Goal: Task Accomplishment & Management: Manage account settings

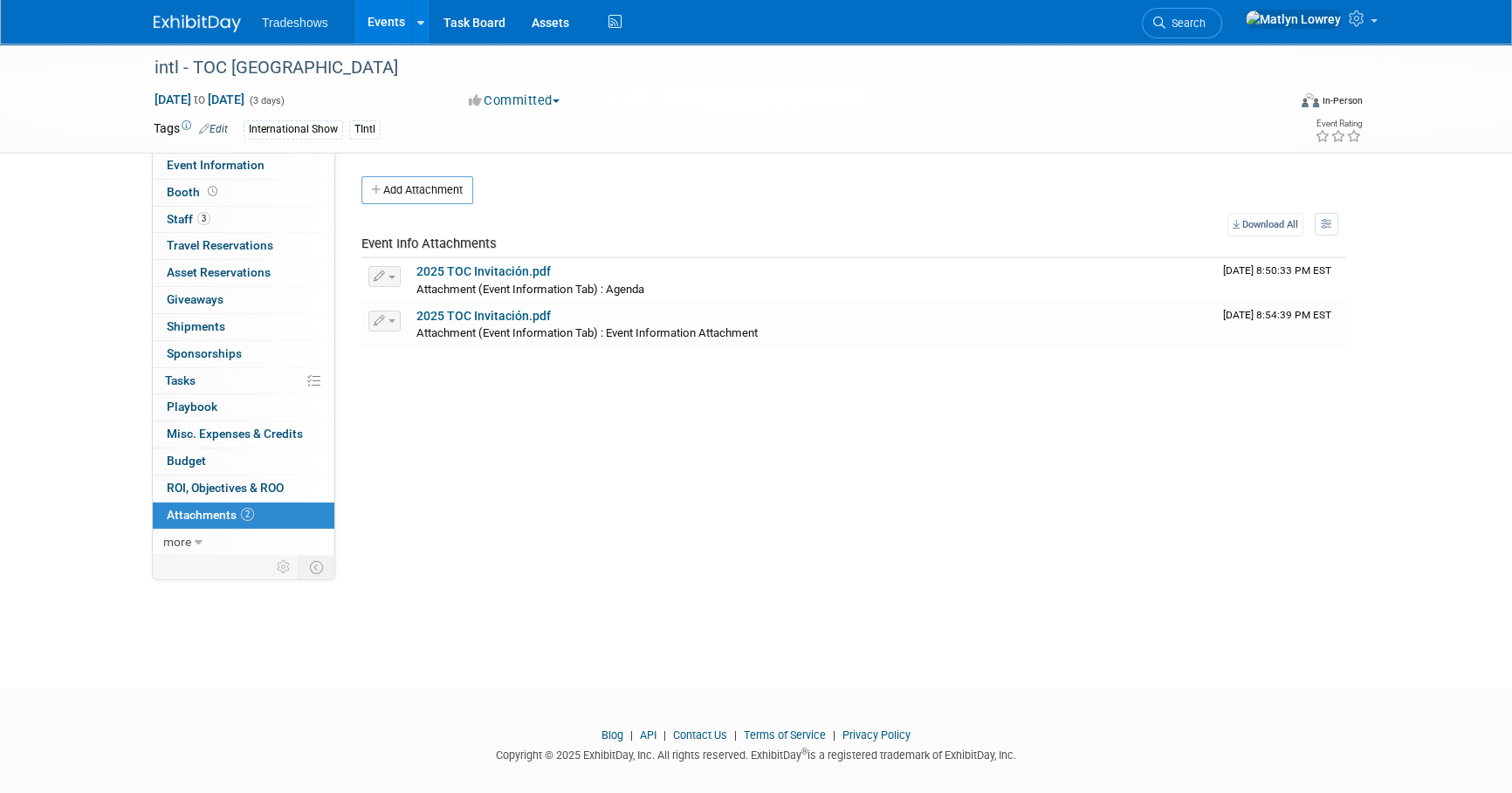
click at [371, 34] on link "Events" at bounding box center [386, 22] width 64 height 44
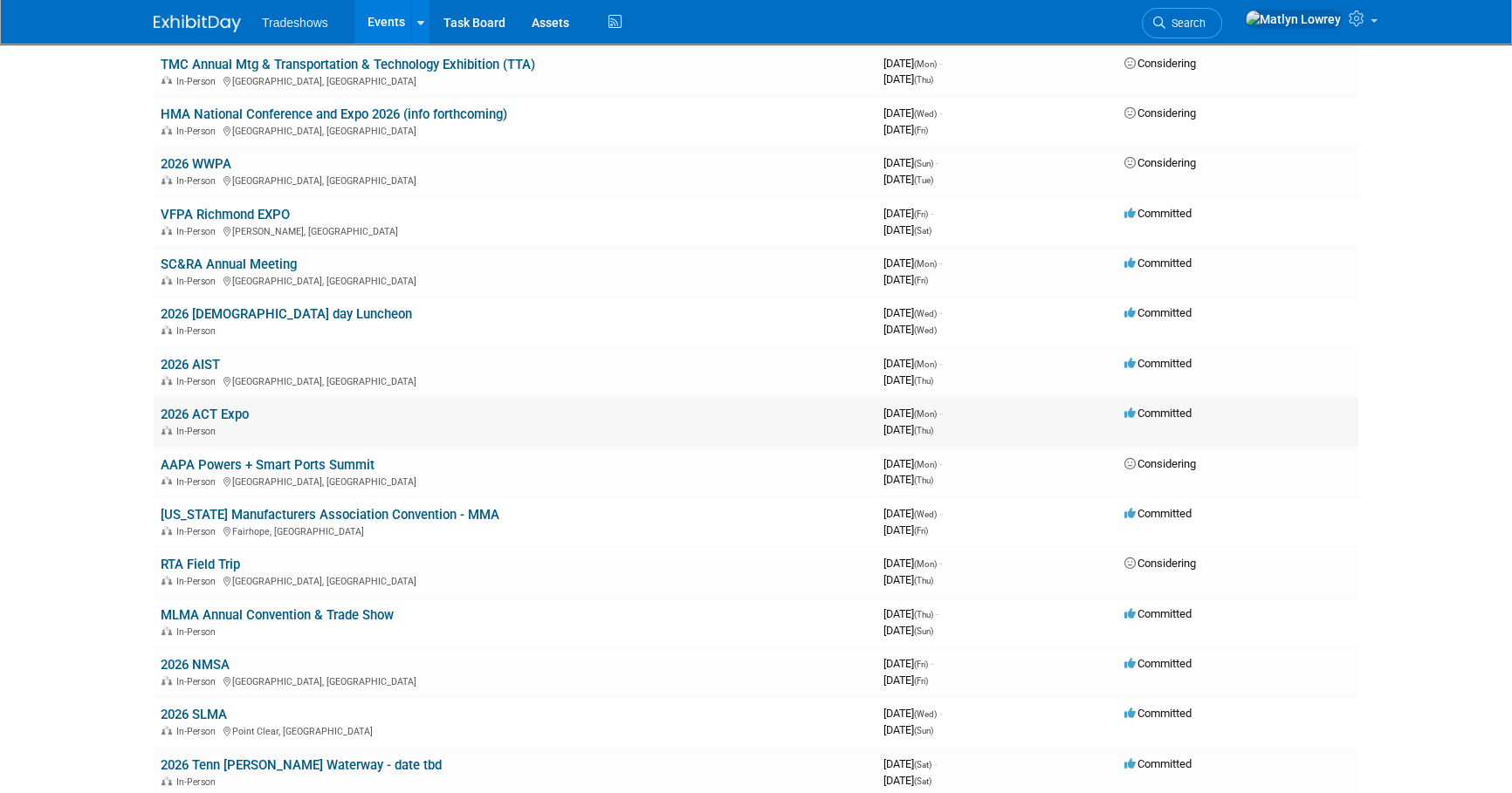
scroll to position [1110, 0]
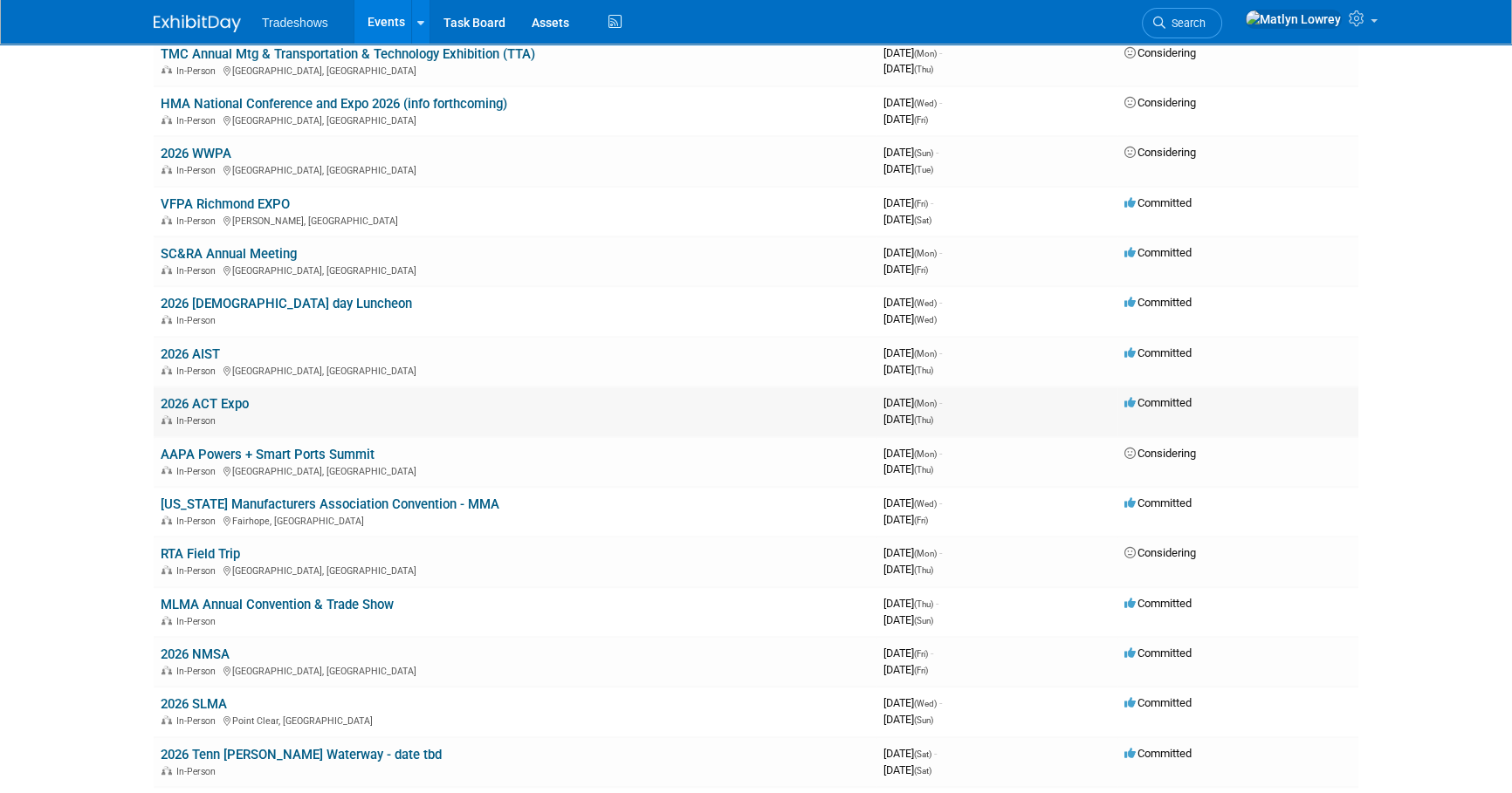
click at [228, 397] on link "2026 ACT Expo" at bounding box center [205, 404] width 88 height 16
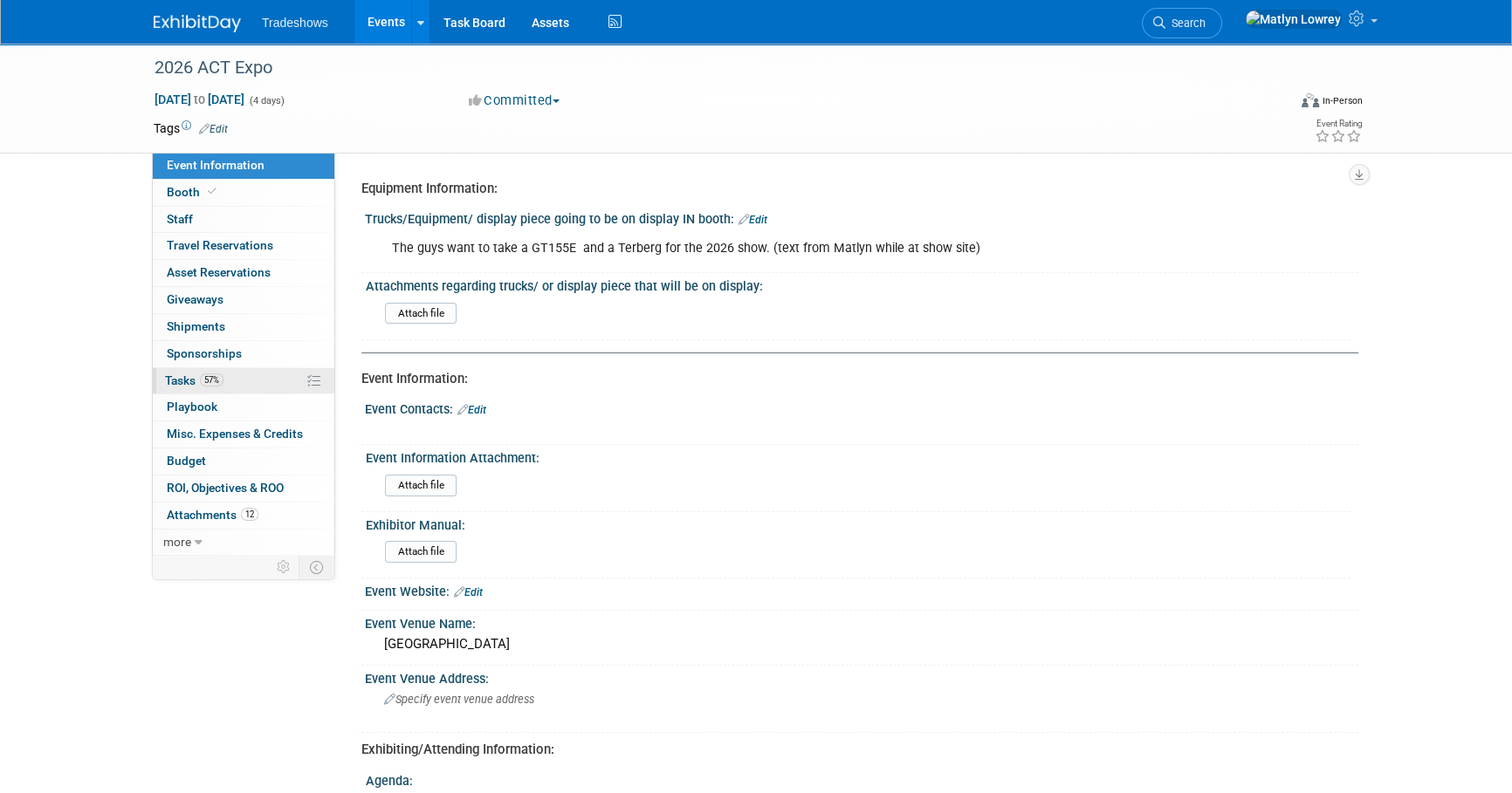
click at [232, 372] on link "57% Tasks 57%" at bounding box center [244, 381] width 182 height 26
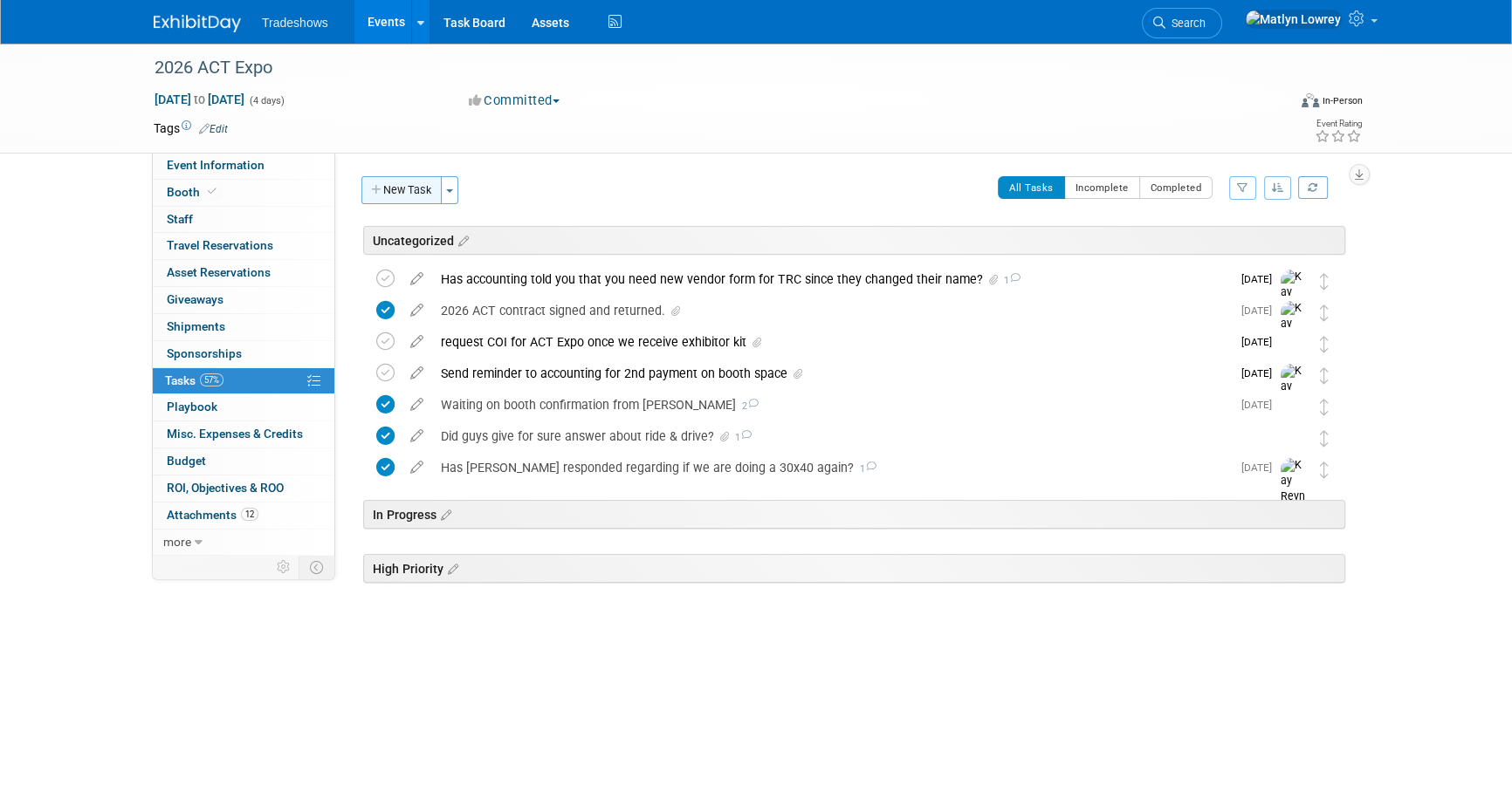
click at [381, 198] on button "New Task" at bounding box center [401, 191] width 80 height 28
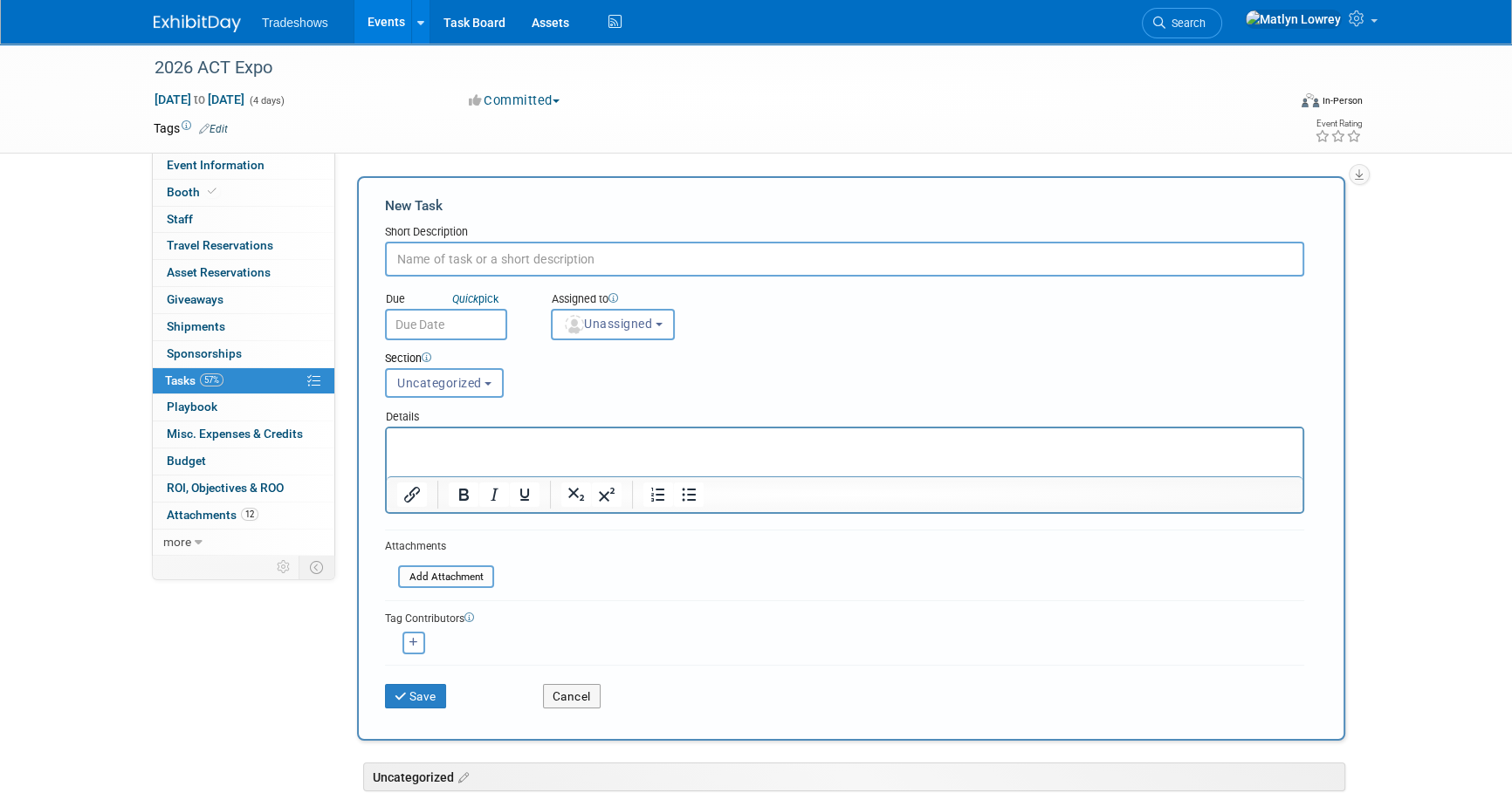
click at [583, 267] on input "text" at bounding box center [844, 258] width 919 height 35
type input "we need to know who is going to when rooms open we are ready"
click at [487, 446] on p "Rich Text Area. Press ALT-0 for help." at bounding box center [845, 444] width 896 height 17
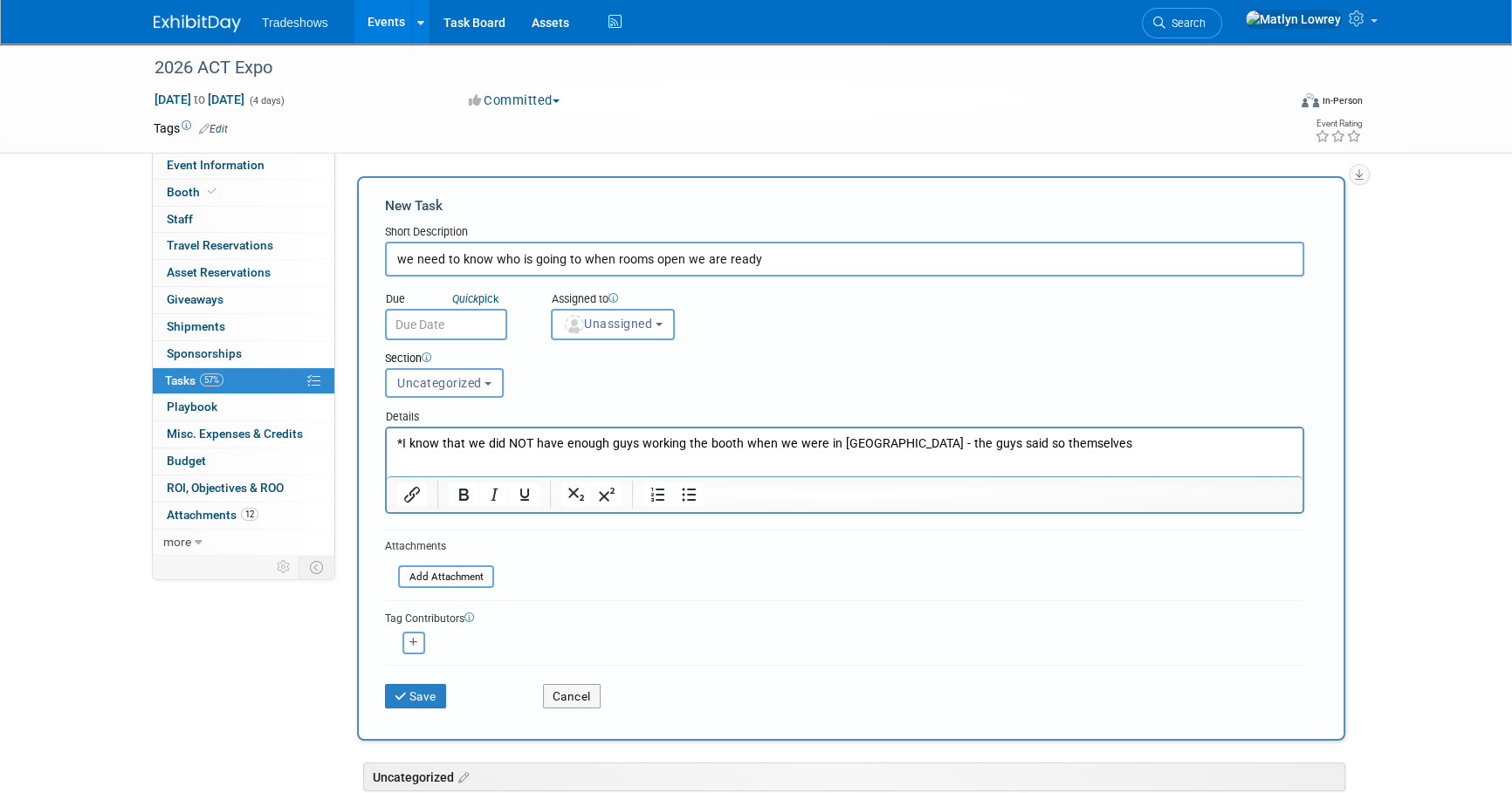
click at [427, 331] on input "text" at bounding box center [446, 324] width 122 height 31
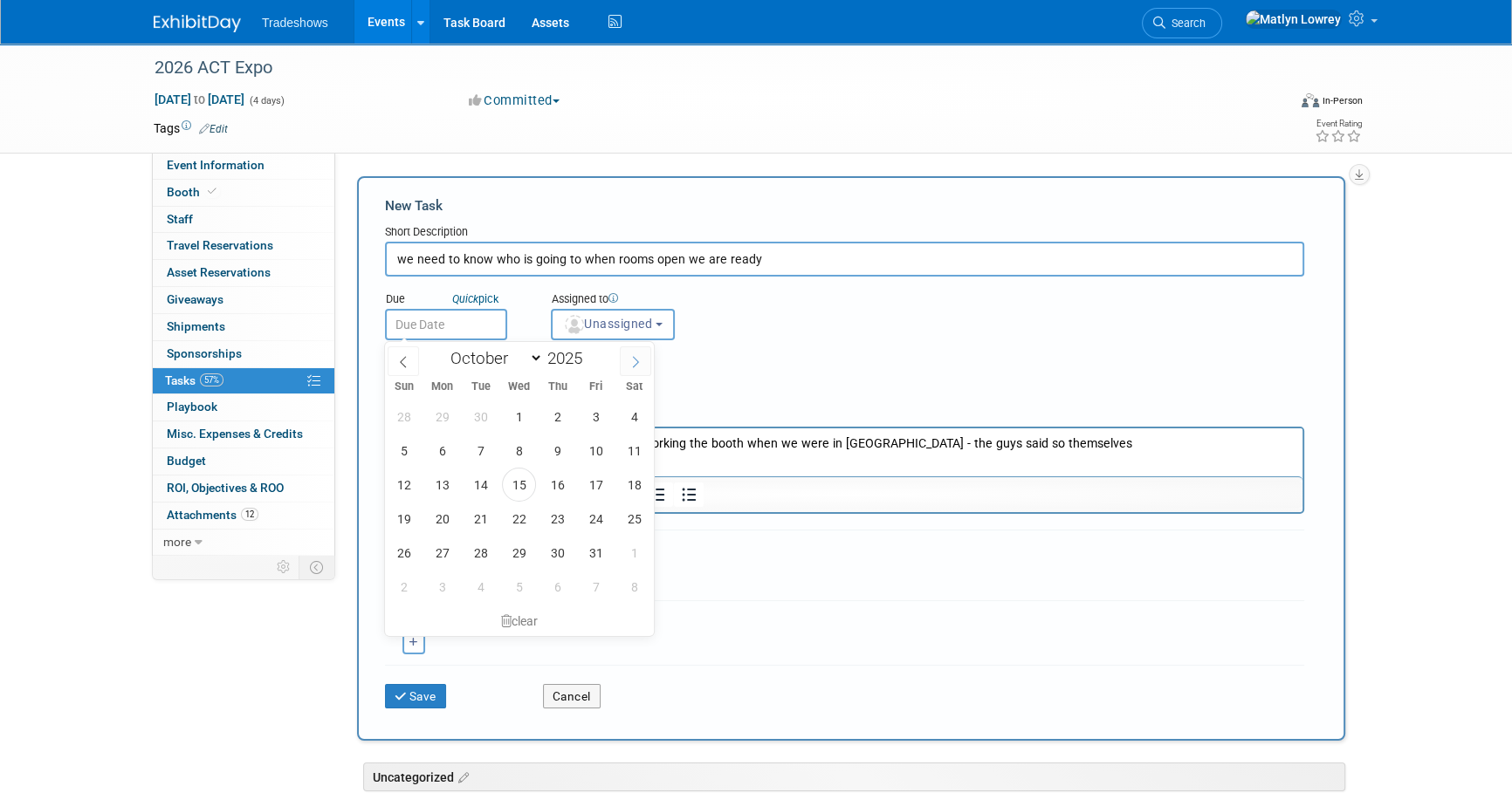
click at [632, 359] on icon at bounding box center [636, 362] width 12 height 12
select select "10"
click at [606, 475] on span "14" at bounding box center [596, 485] width 34 height 34
type input "Nov 14, 2025"
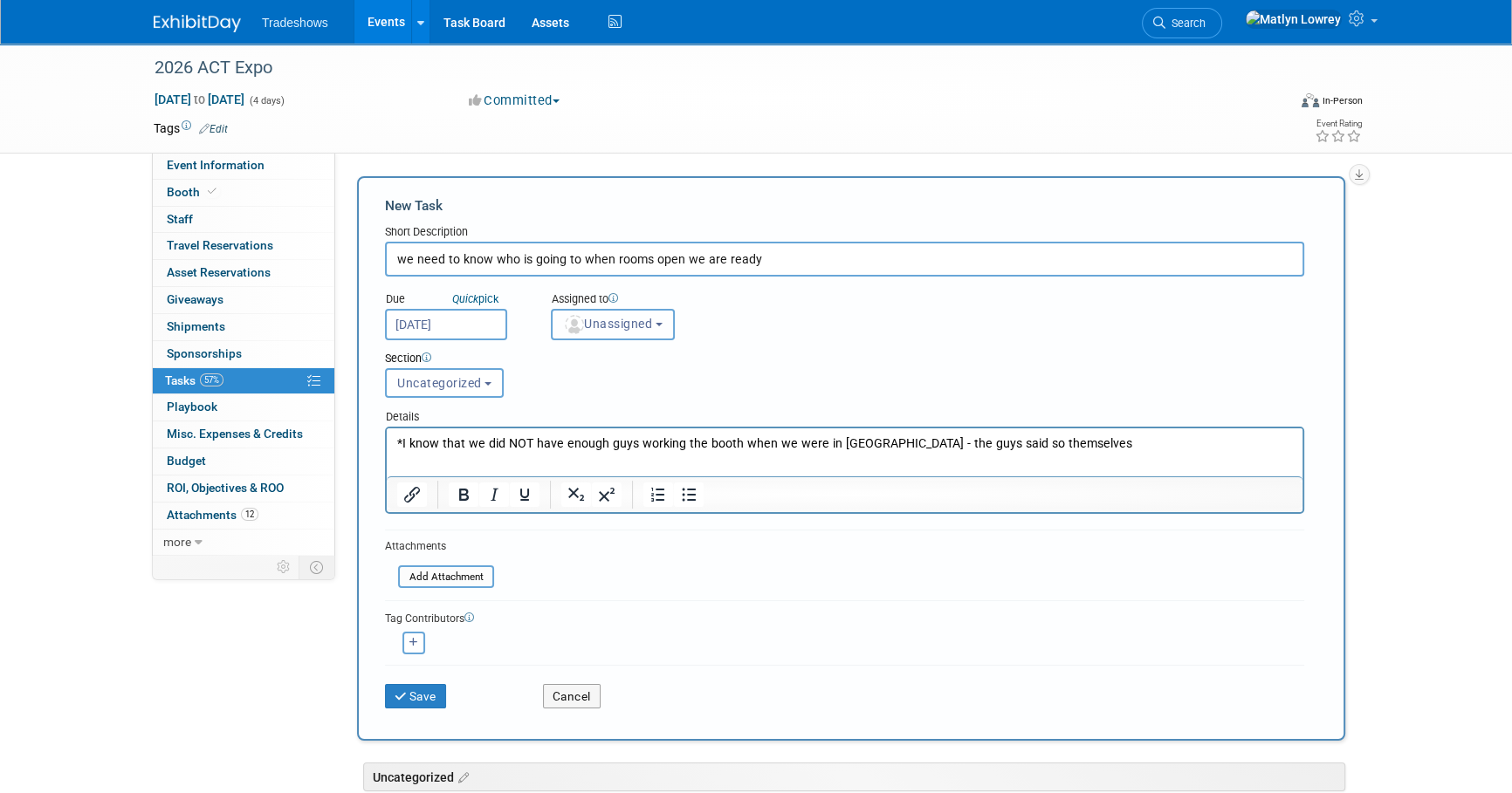
drag, startPoint x: 615, startPoint y: 314, endPoint x: 606, endPoint y: 324, distance: 13.5
click at [614, 314] on button "Unassigned" at bounding box center [613, 324] width 124 height 31
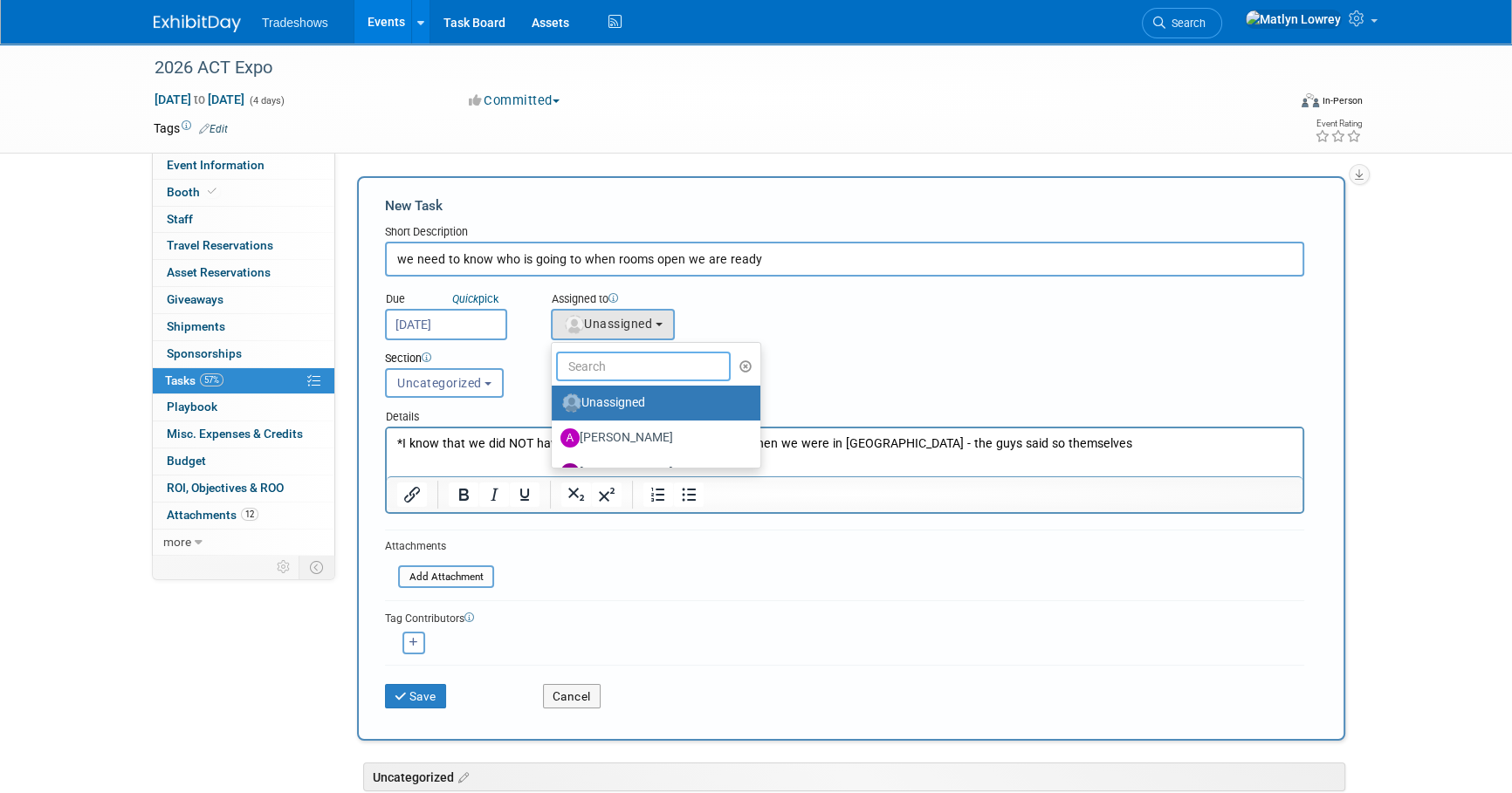
click at [591, 365] on input "text" at bounding box center [643, 367] width 175 height 30
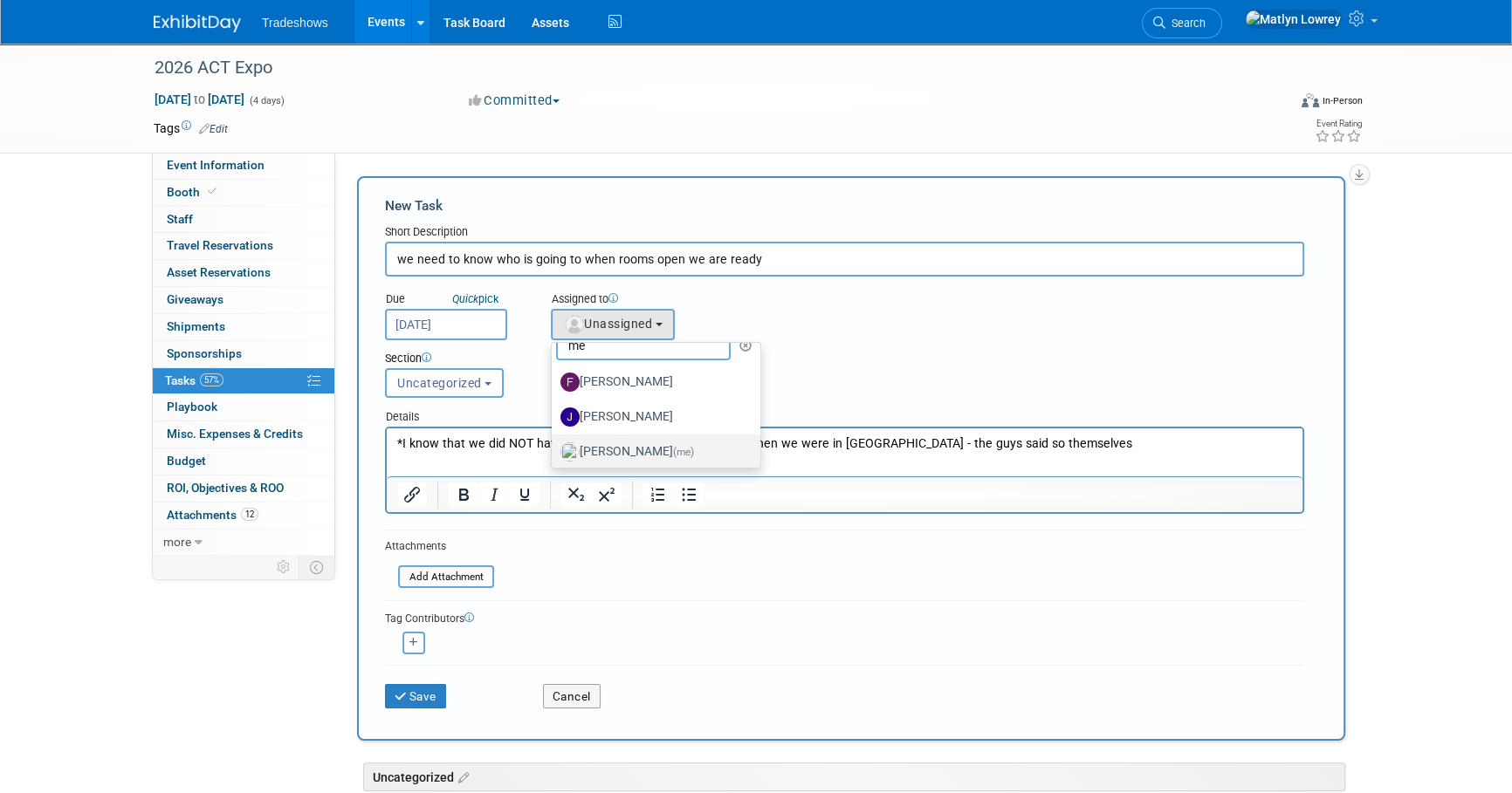
scroll to position [26, 0]
type input "me"
click at [595, 445] on label "Matlyn Lowrey (me)" at bounding box center [652, 447] width 183 height 28
click at [555, 445] on input "Matlyn Lowrey (me)" at bounding box center [548, 444] width 11 height 11
select select "53a61db3-ae1f-4f8e-85ed-74f10af30436"
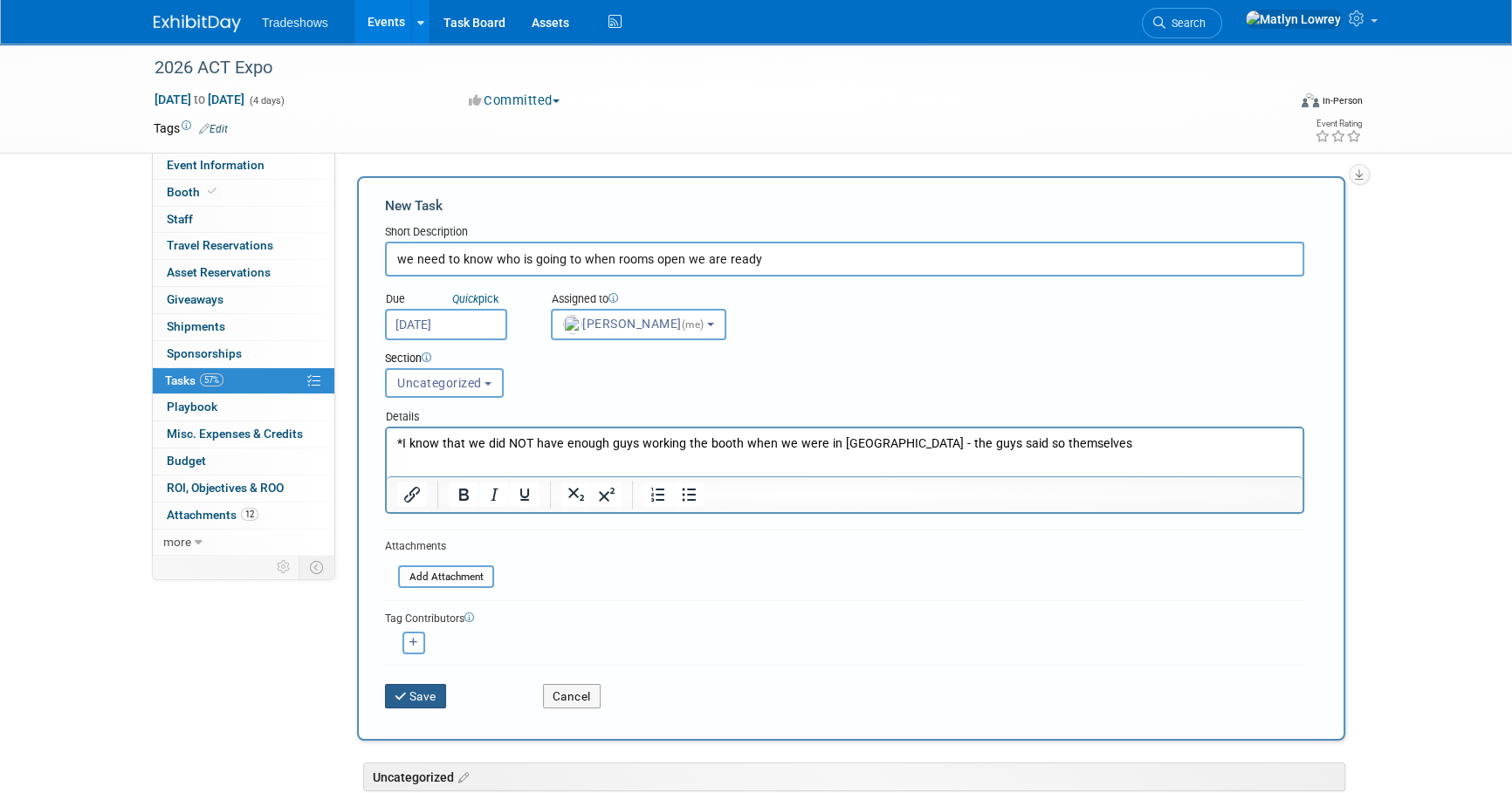
click at [414, 695] on button "Save" at bounding box center [415, 696] width 61 height 24
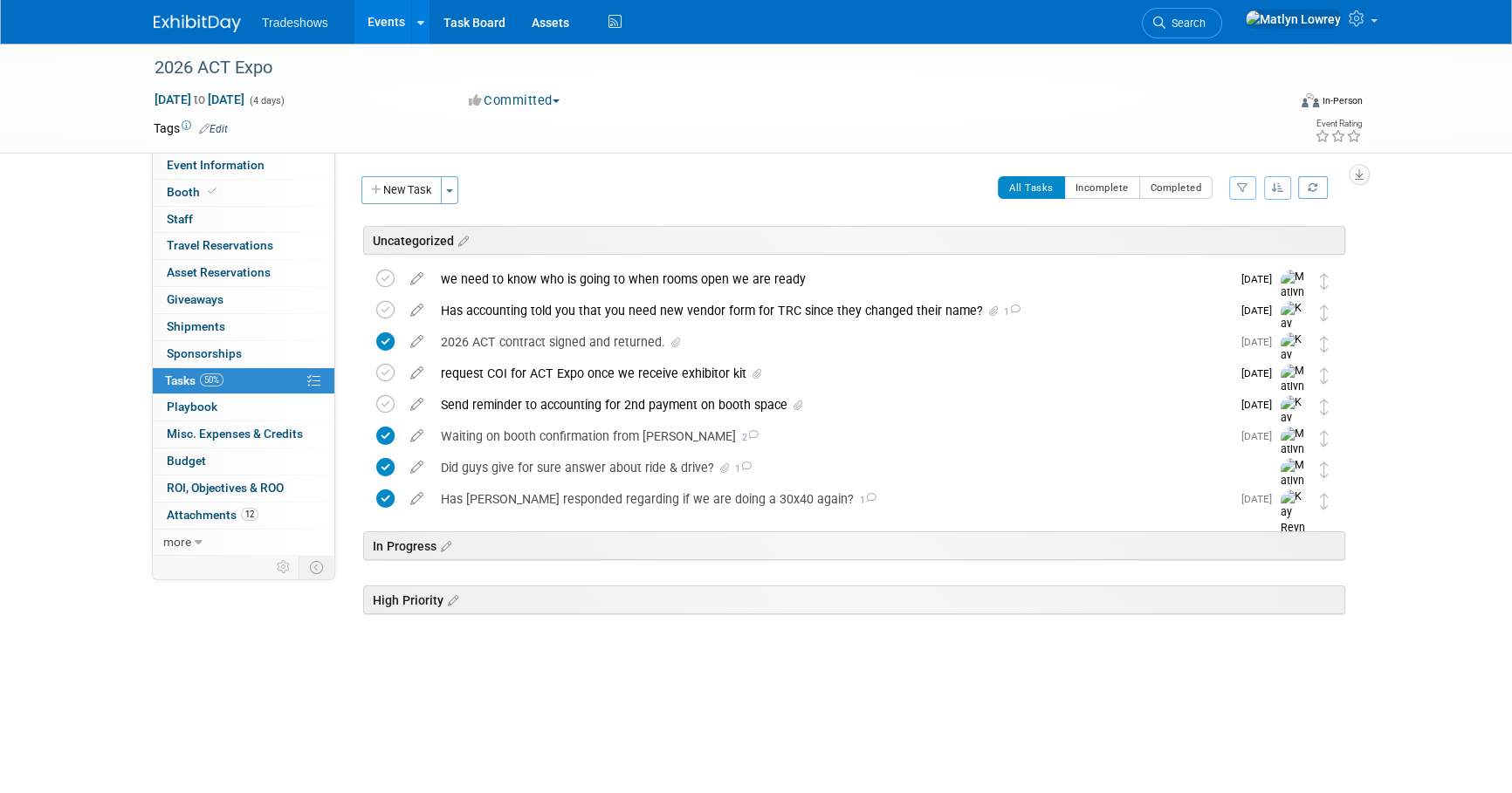
click at [394, 24] on link "Events" at bounding box center [386, 22] width 64 height 44
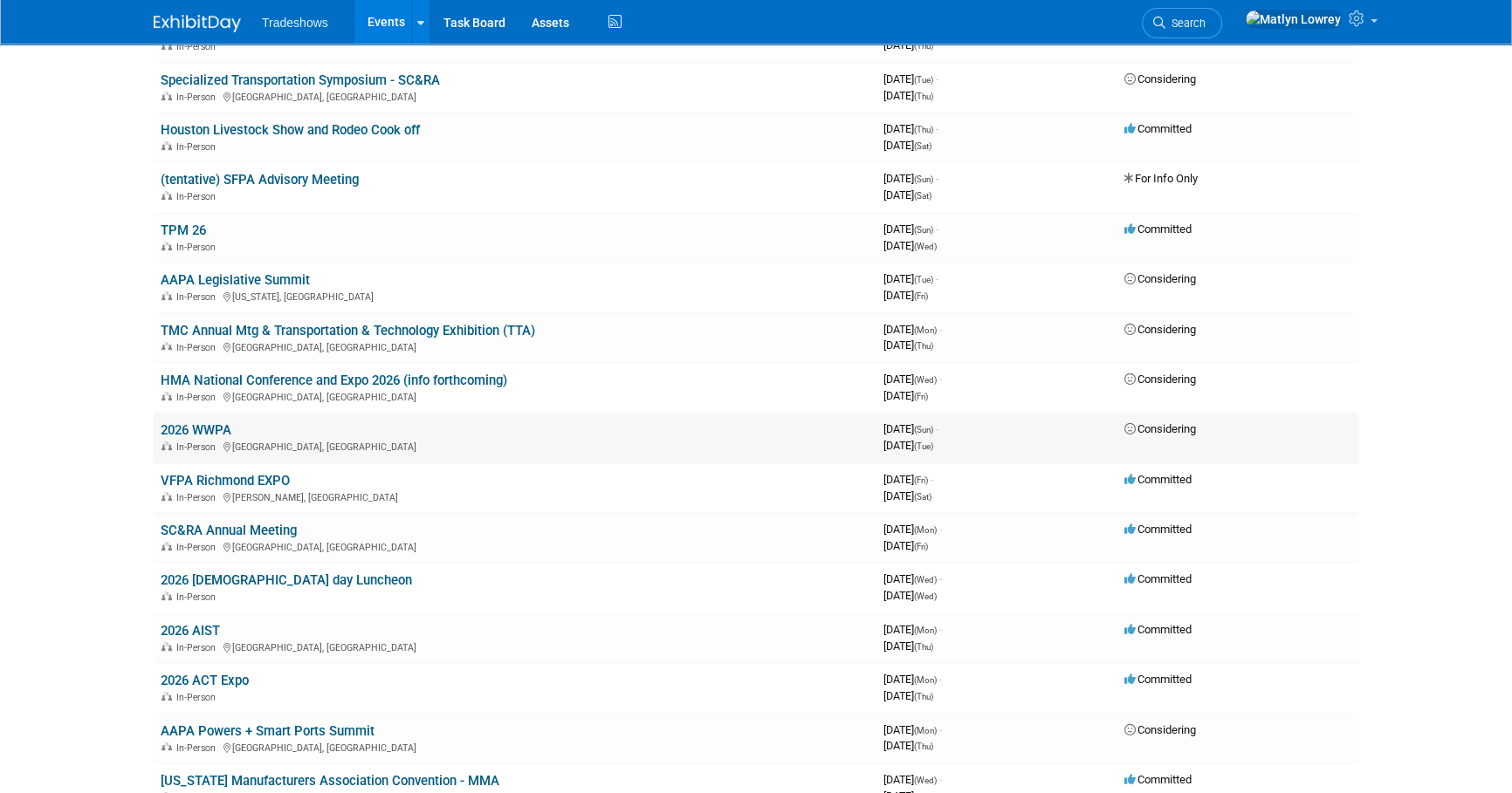
scroll to position [873, 0]
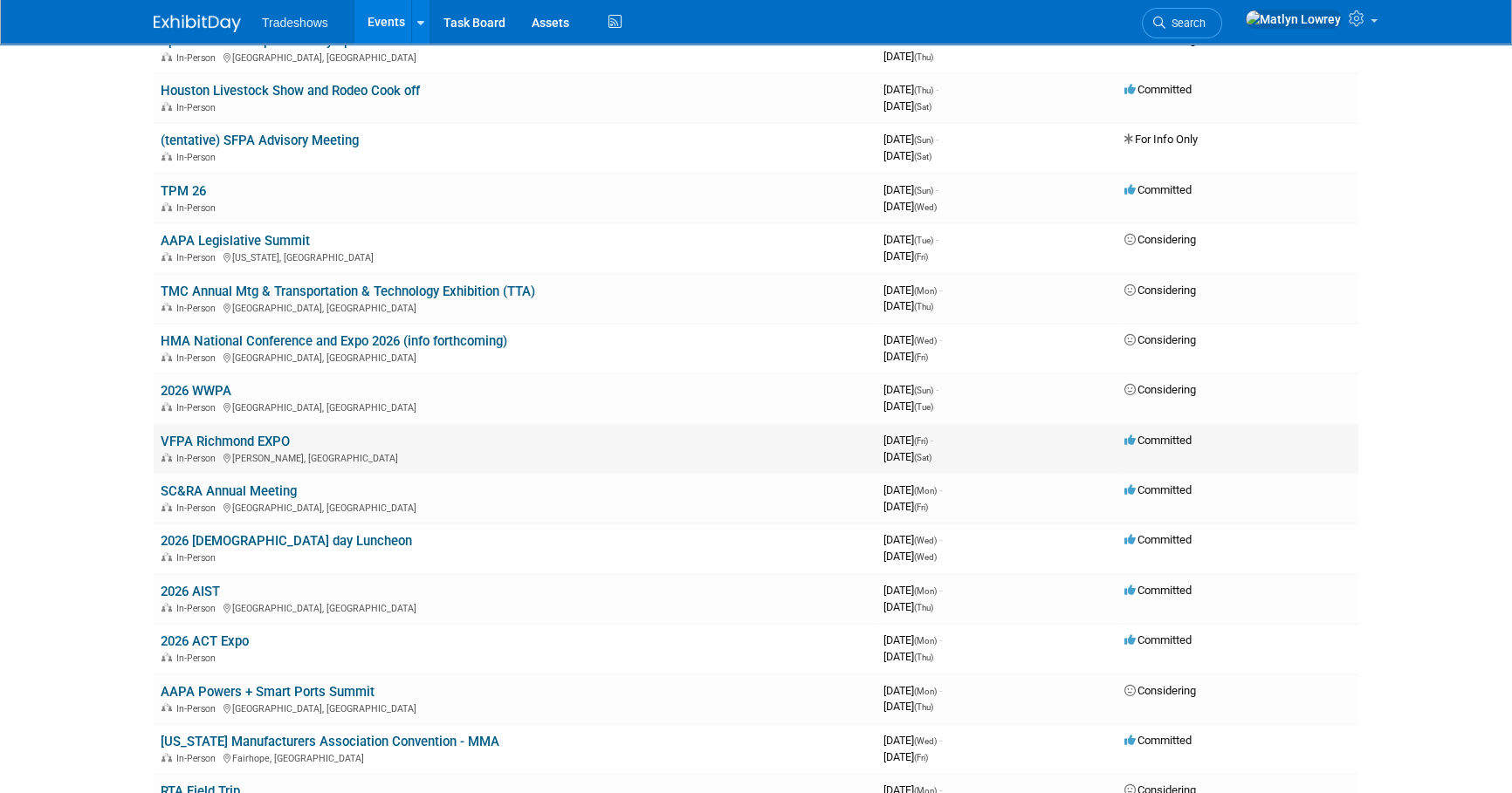
click at [250, 436] on link "VFPA Richmond EXPO" at bounding box center [225, 442] width 129 height 16
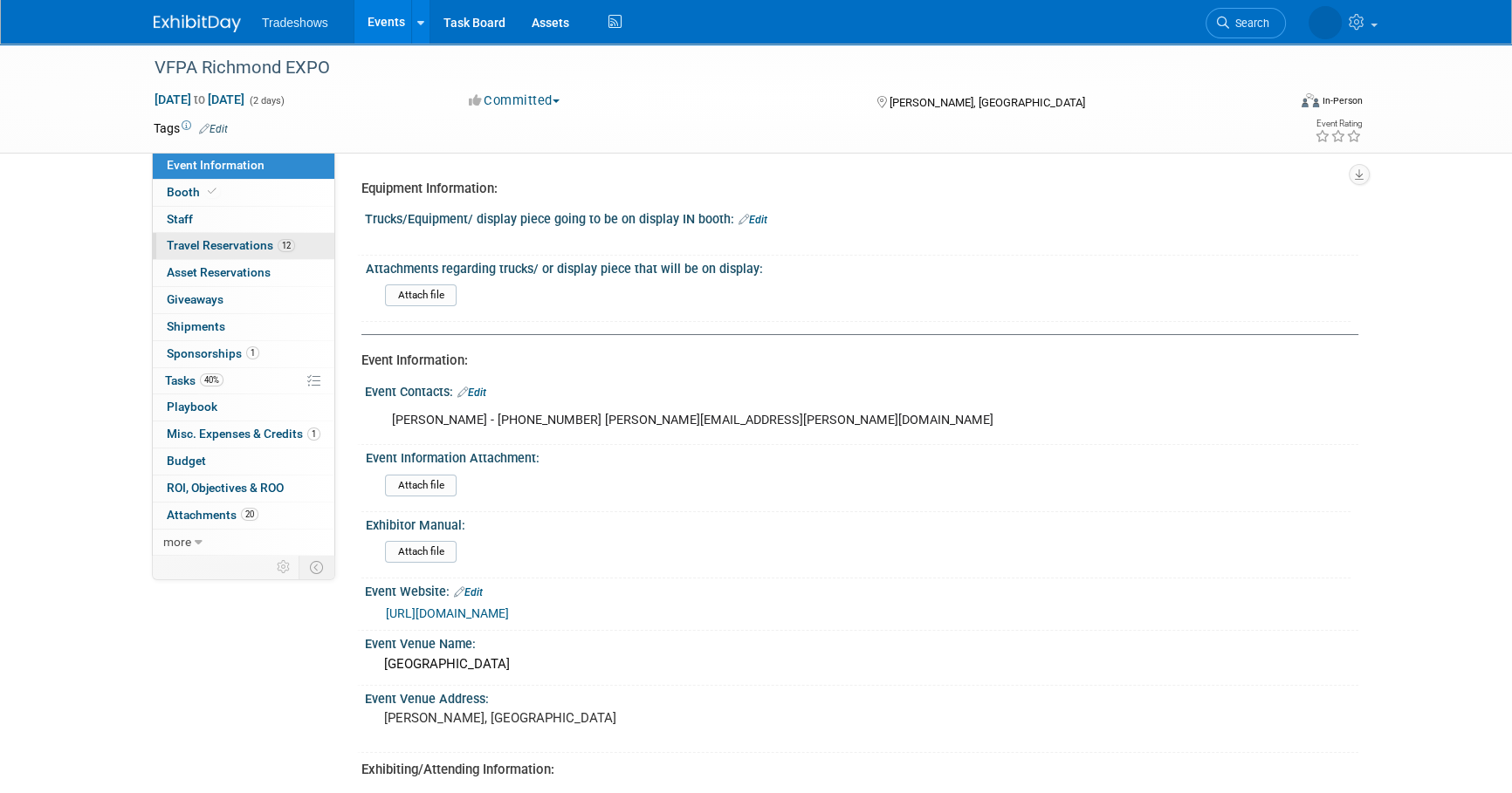
click at [239, 241] on span "Travel Reservations 12" at bounding box center [231, 245] width 129 height 14
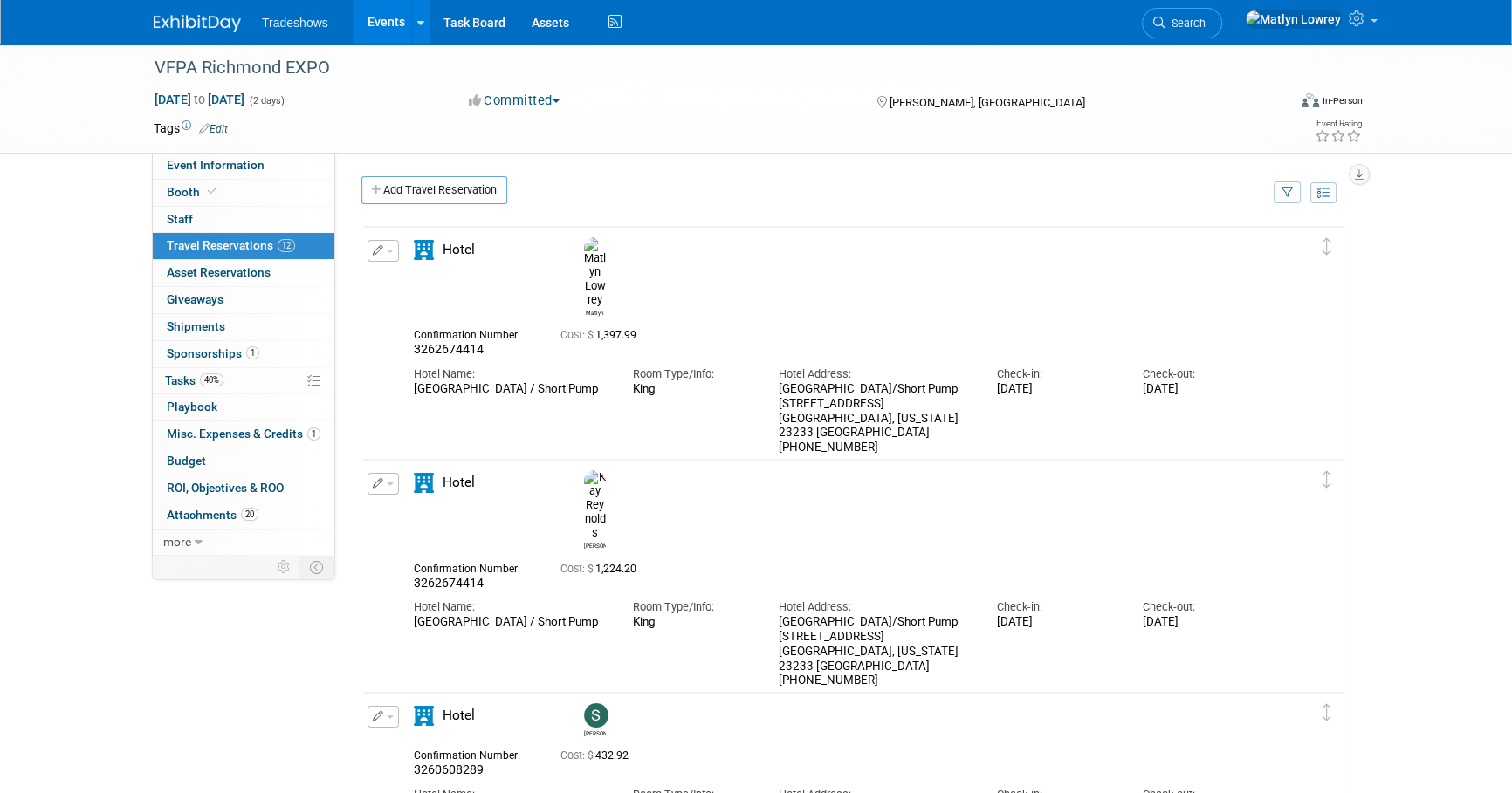
click at [482, 481] on link "Matlyn Gmail - Your Apr-13-2026 Confirmation #3262674414.pdf" at bounding box center [584, 487] width 314 height 13
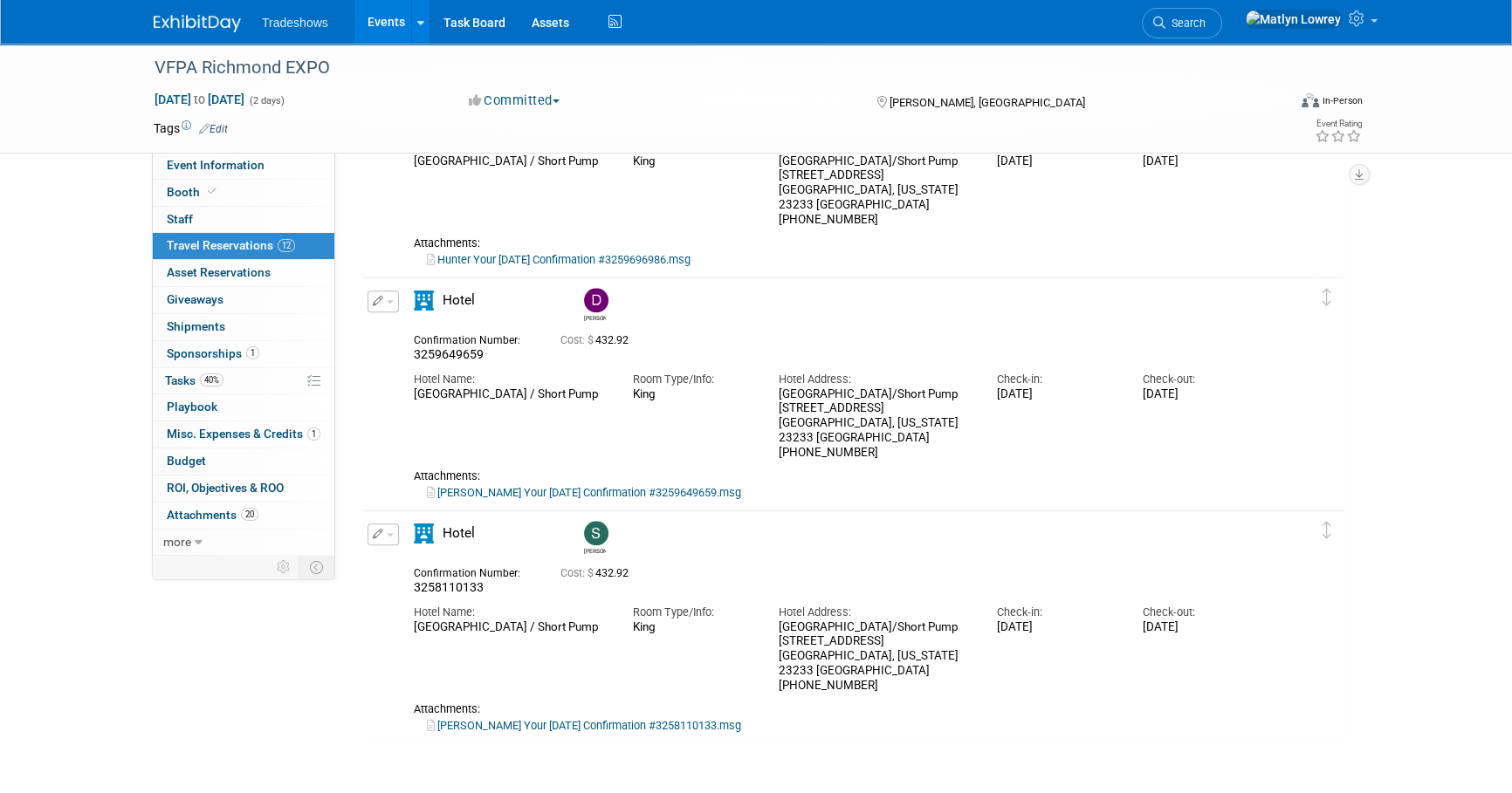
scroll to position [2319, 0]
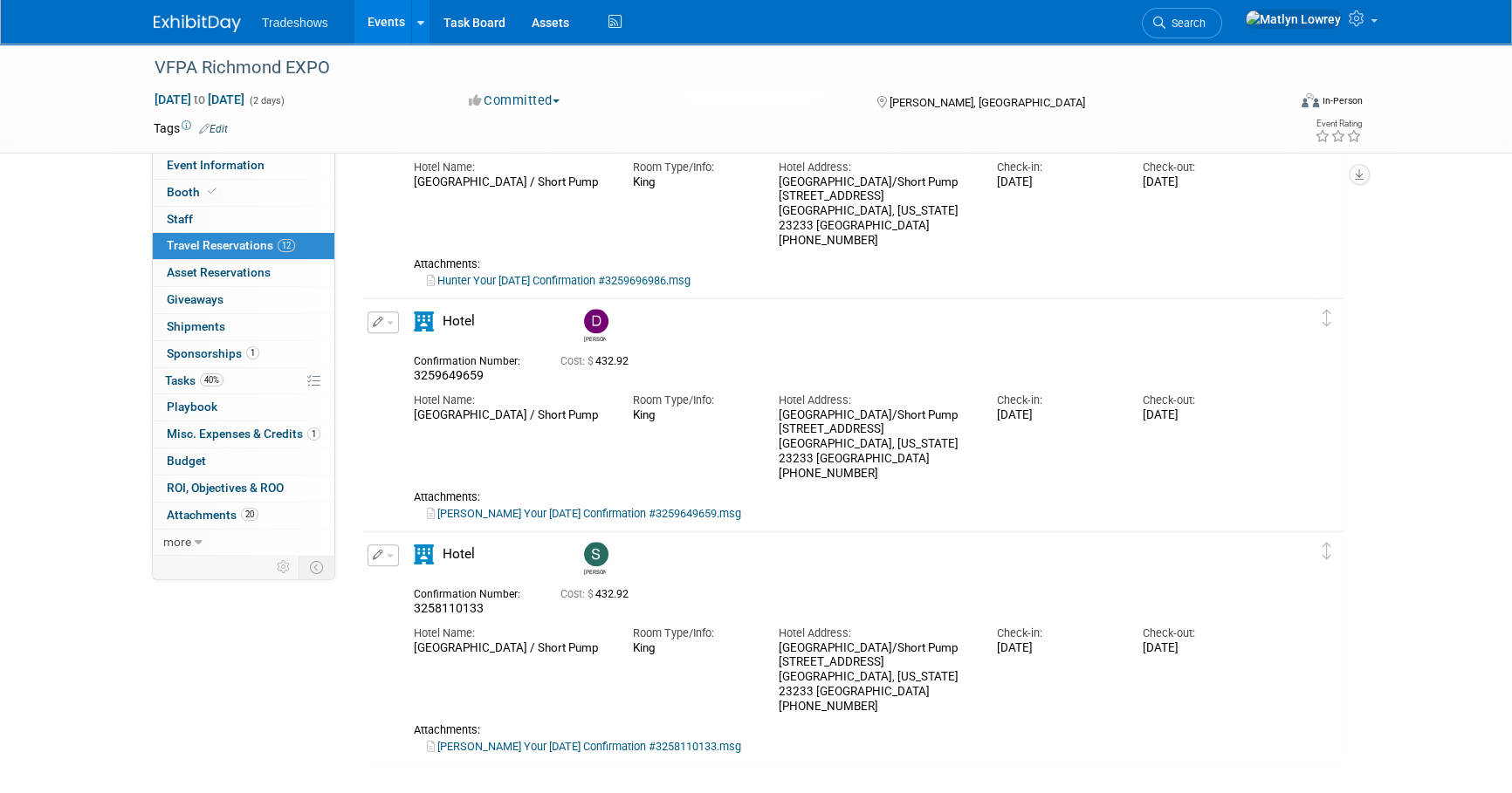
click at [478, 513] on link "Davis Your Apr-16-2026 Confirmation #3259649659.msg" at bounding box center [584, 513] width 314 height 13
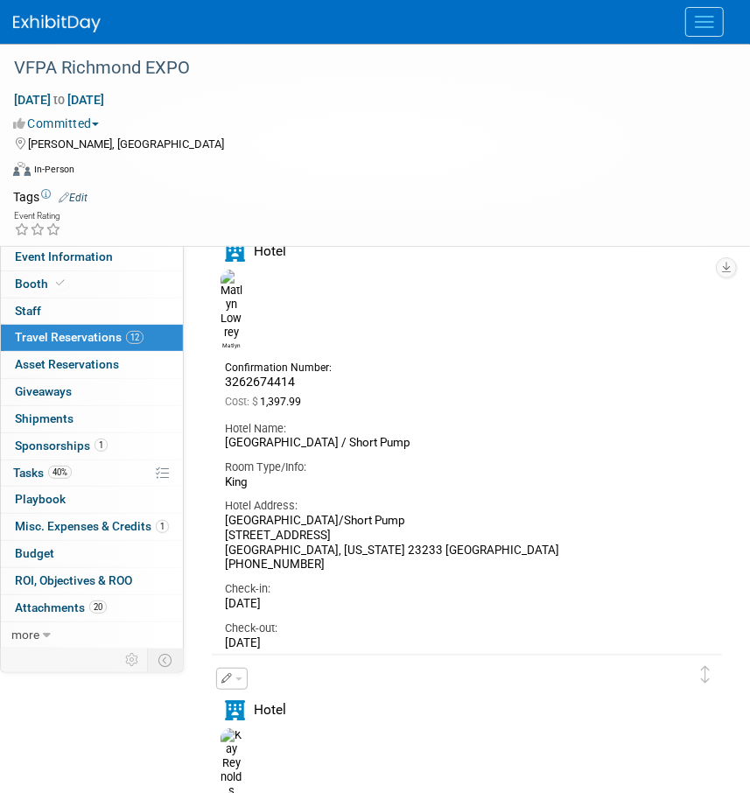
scroll to position [0, 0]
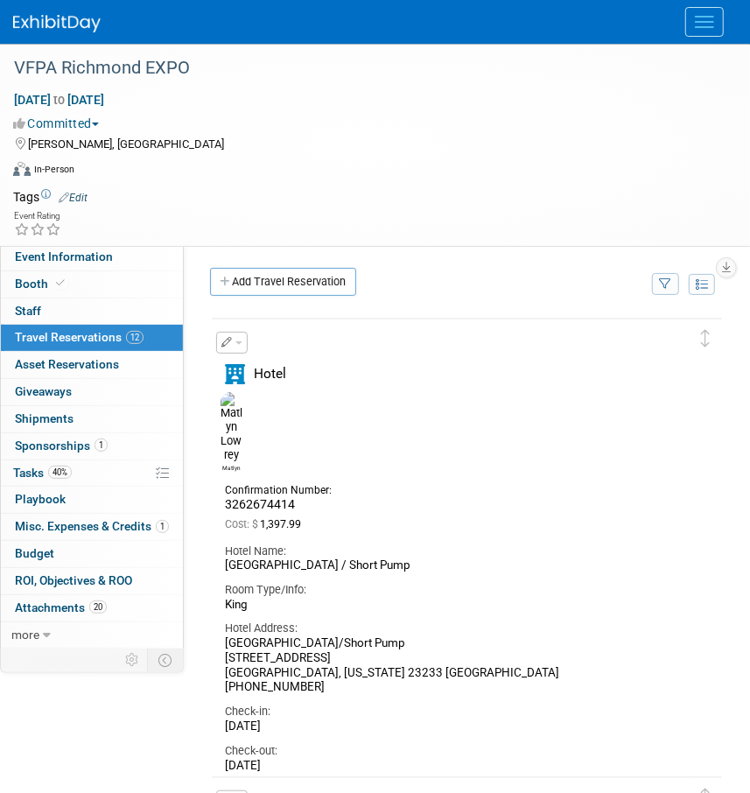
click at [246, 276] on link "Add Travel Reservation" at bounding box center [283, 282] width 146 height 28
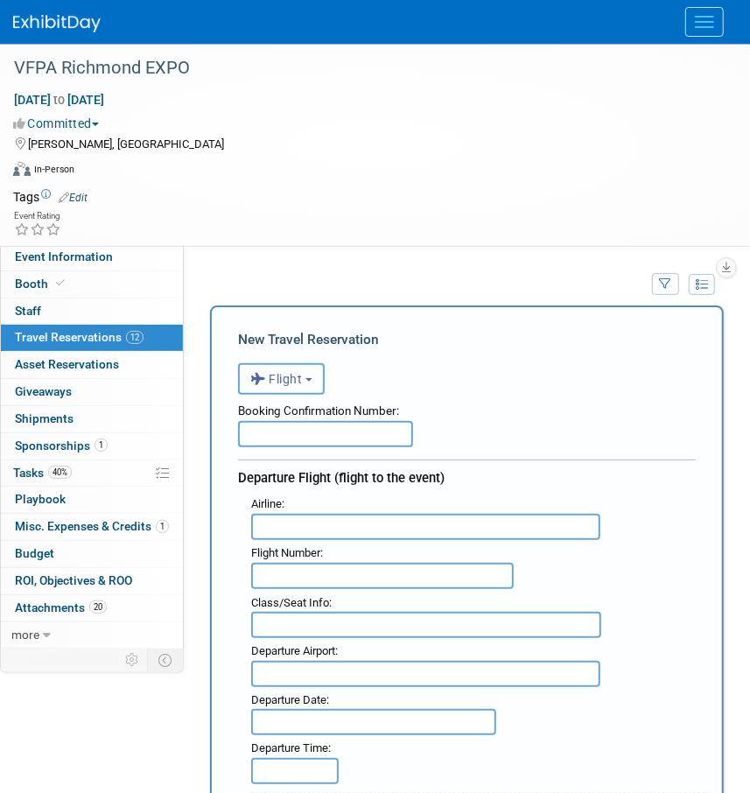
click at [280, 376] on span "Flight" at bounding box center [276, 379] width 52 height 14
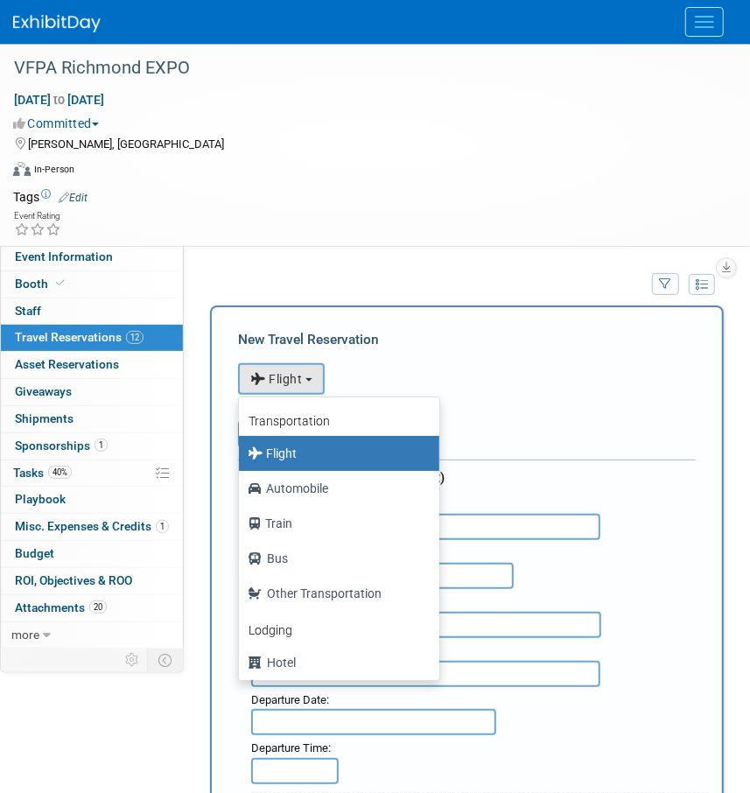
click at [364, 302] on td "Add Travel Reservation" at bounding box center [422, 287] width 450 height 38
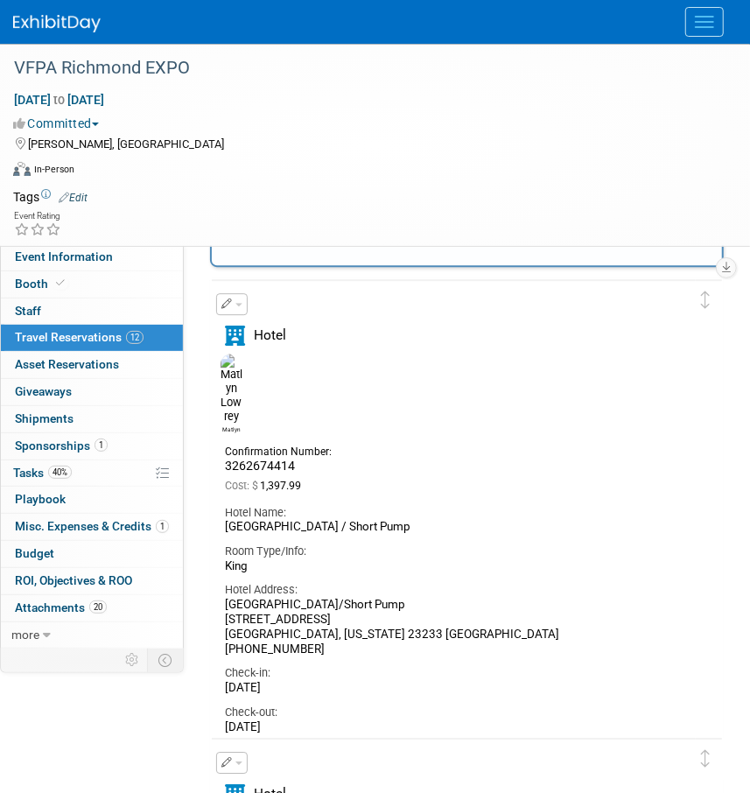
scroll to position [1988, 0]
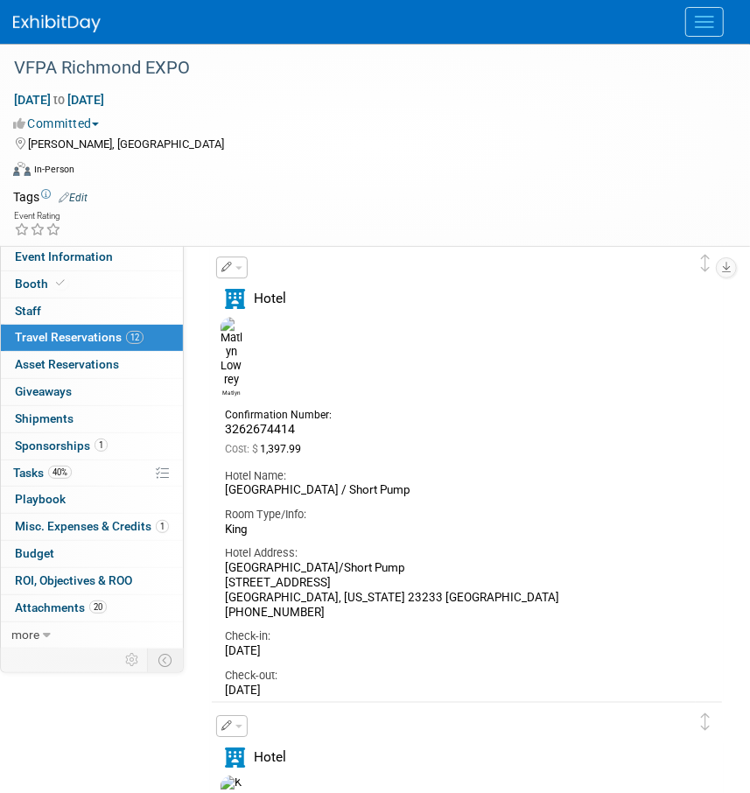
click at [232, 256] on button "button" at bounding box center [231, 267] width 31 height 22
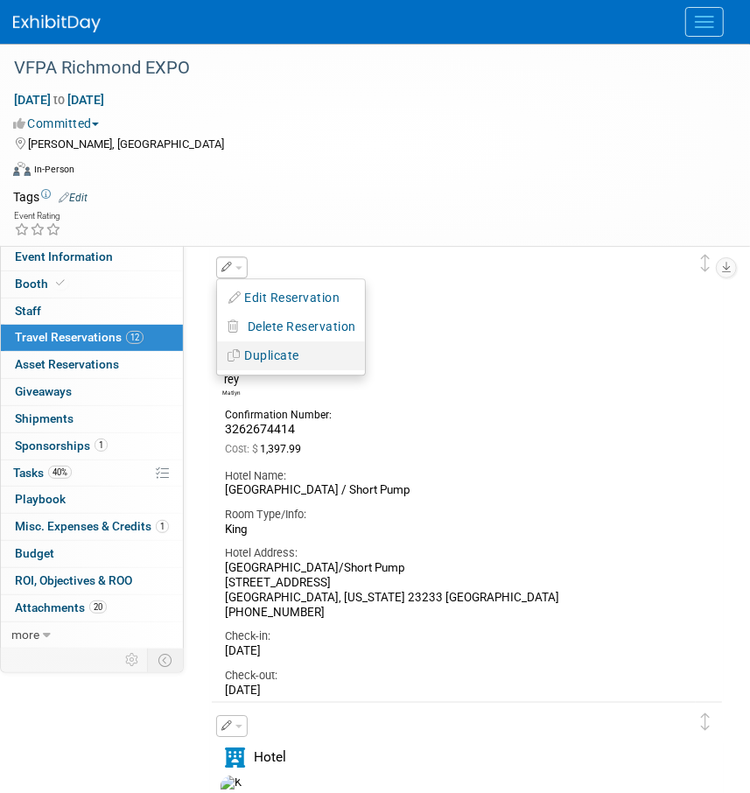
click at [252, 343] on button "Duplicate" at bounding box center [291, 355] width 148 height 25
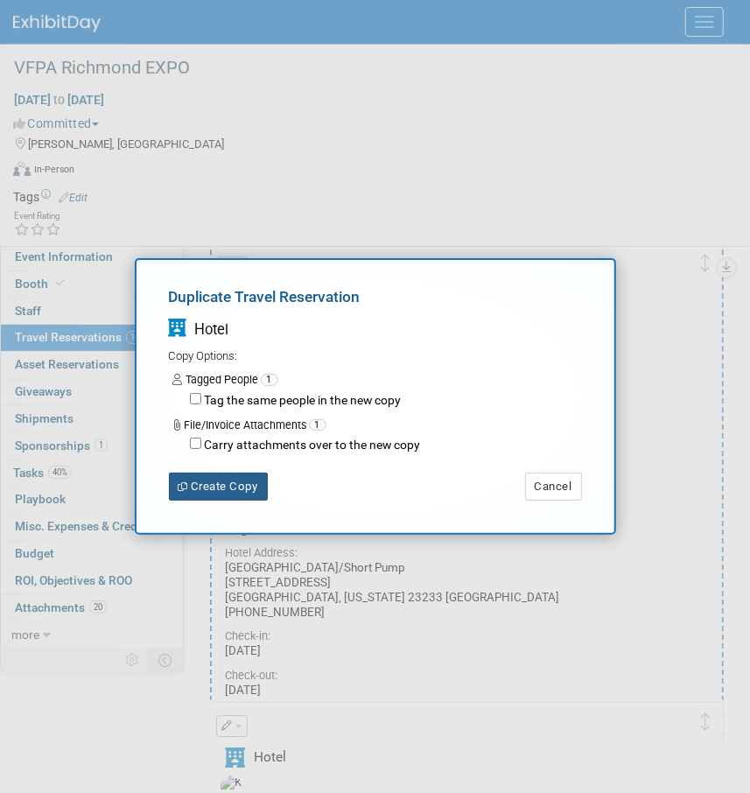
click at [222, 493] on button "Create Copy" at bounding box center [218, 486] width 99 height 28
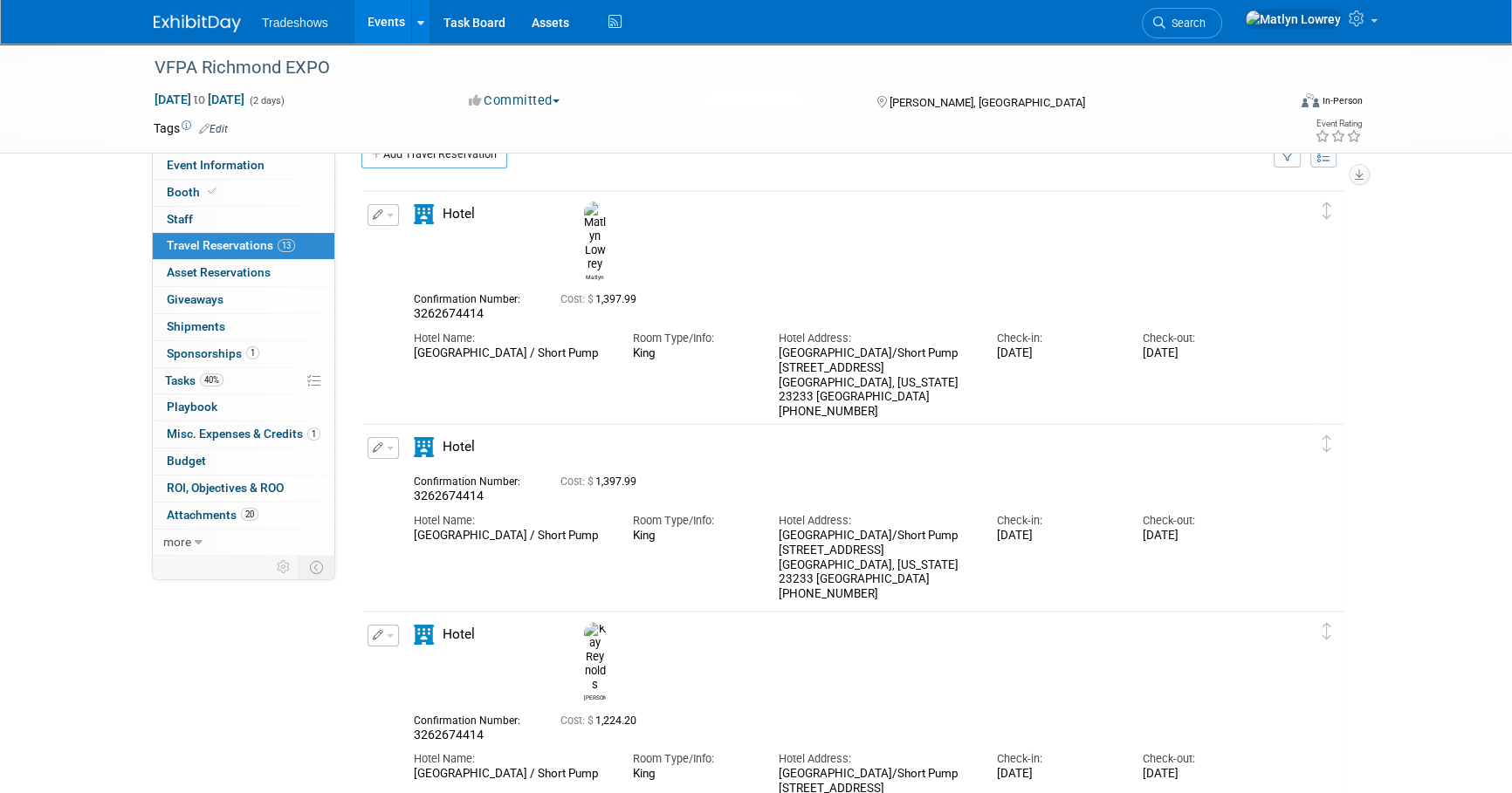
scroll to position [0, 0]
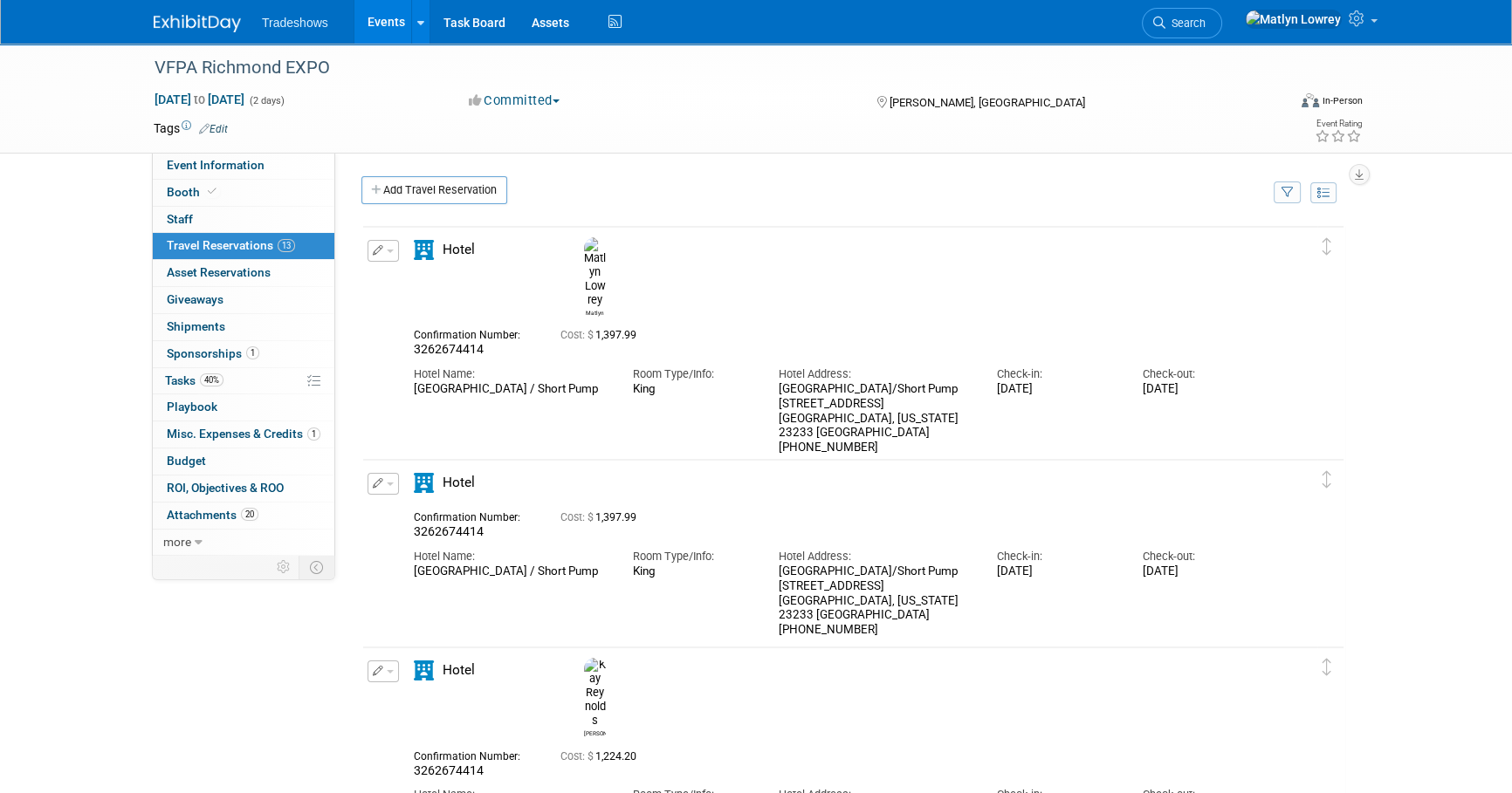
click at [369, 479] on button "button" at bounding box center [382, 484] width 31 height 22
click at [415, 507] on button "Edit Reservation" at bounding box center [442, 514] width 148 height 25
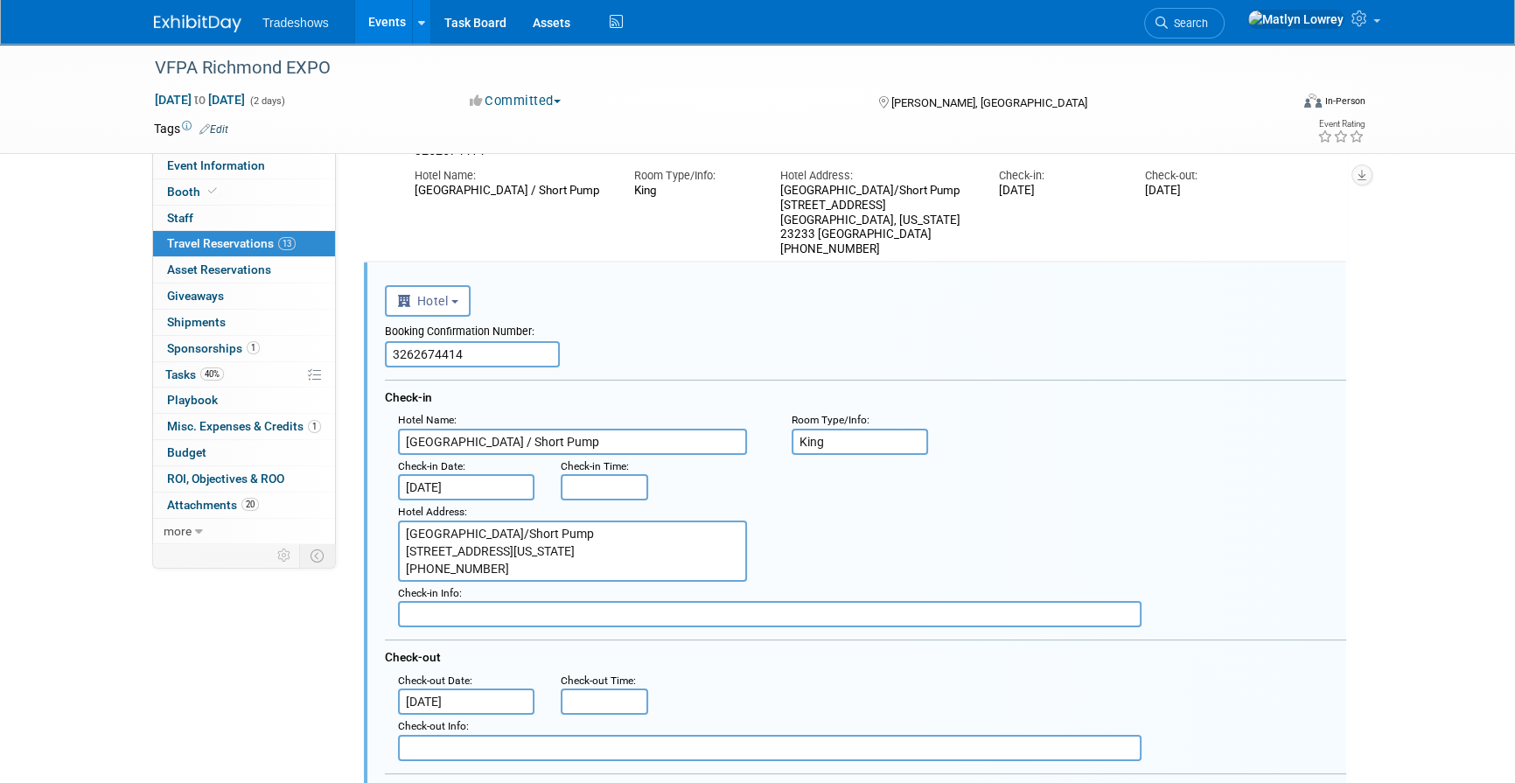
scroll to position [262, 0]
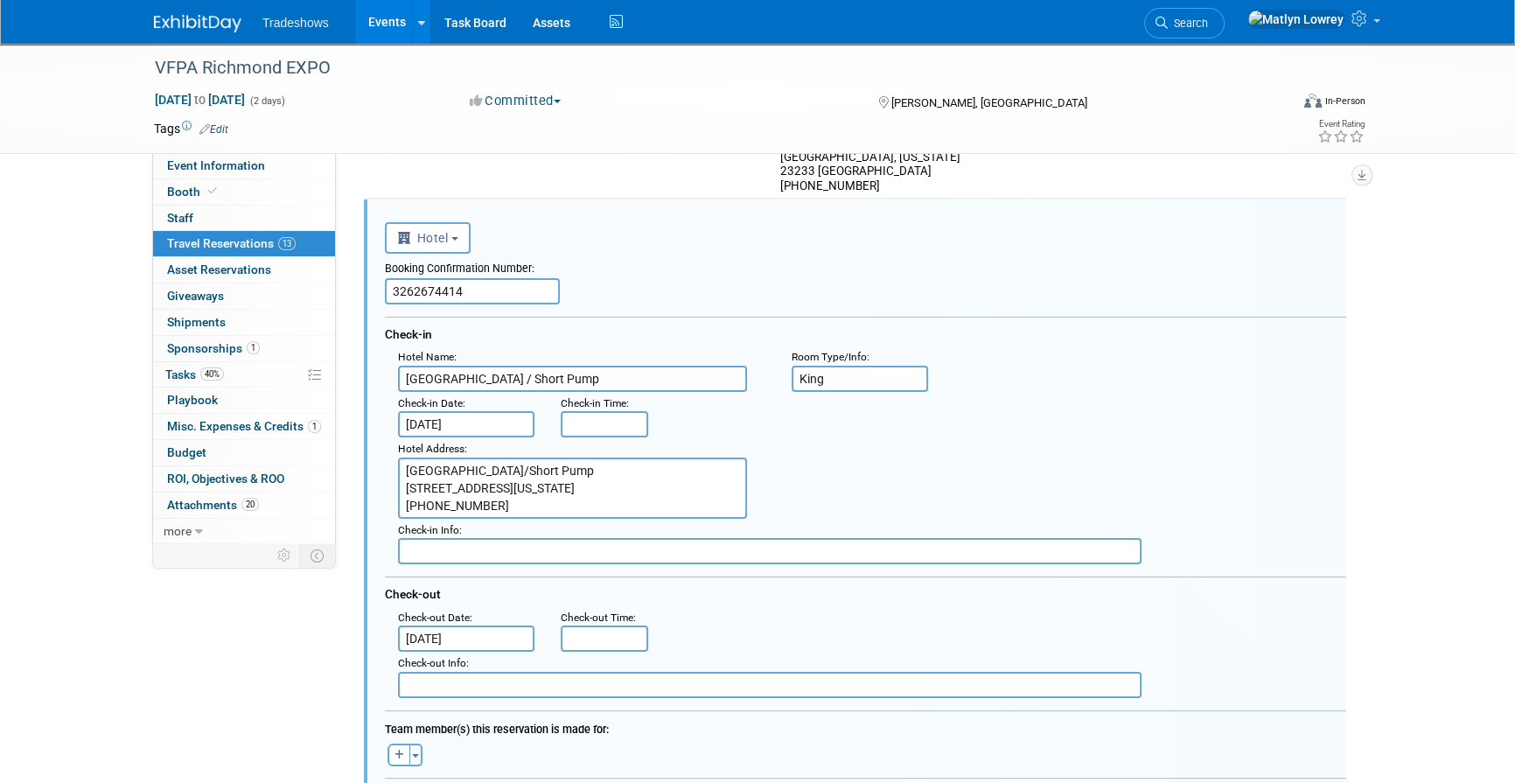
click at [514, 289] on input "3262674414" at bounding box center [472, 291] width 175 height 26
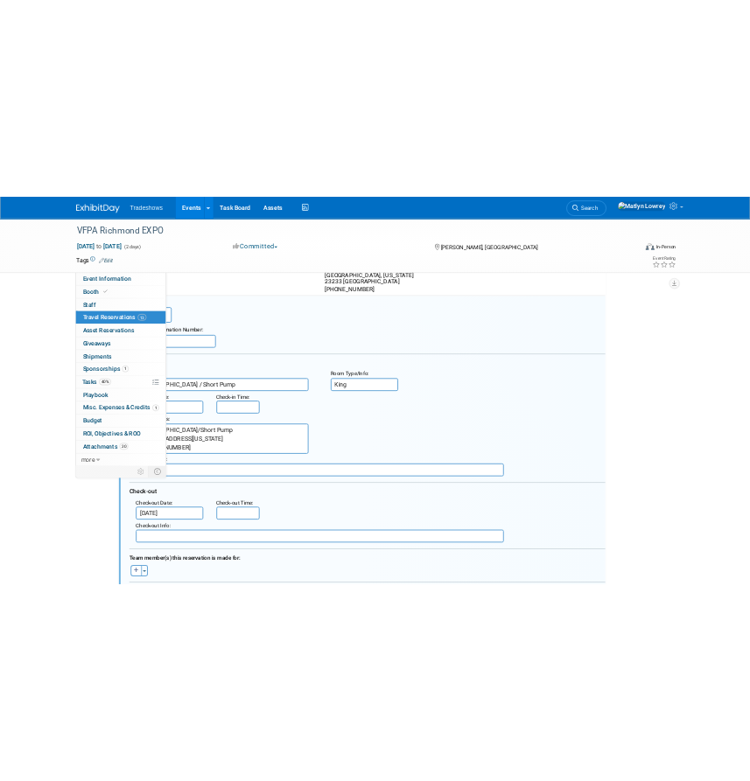
scroll to position [262, 180]
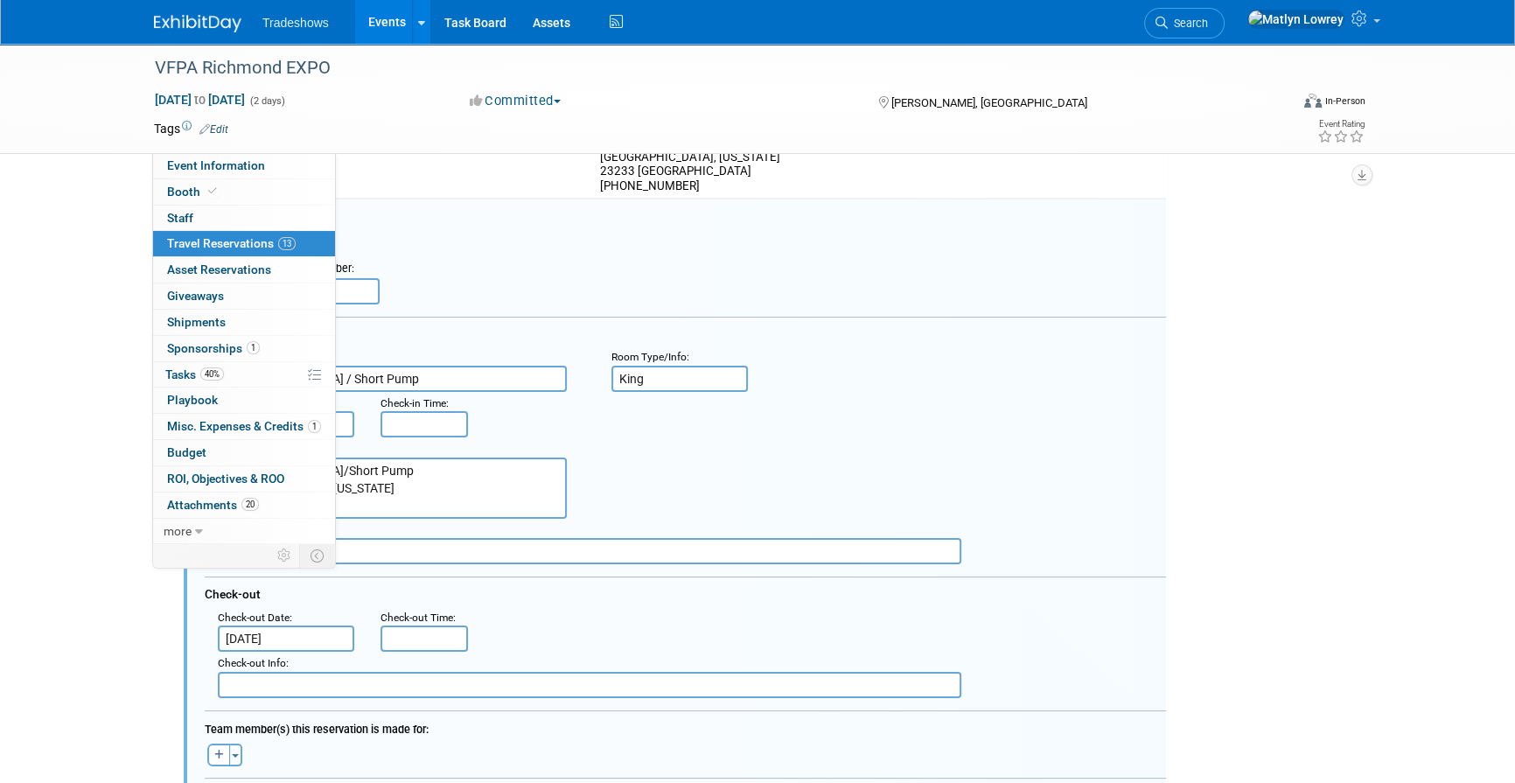
click at [499, 441] on div "Hotel Address :" at bounding box center [401, 449] width 367 height 17
click at [525, 208] on div "<i class="fas fa-plane" style="padding: 6px 4px 6px 1px;"></i> Flight <i class=…" at bounding box center [675, 699] width 982 height 1001
click at [359, 289] on input "text" at bounding box center [292, 291] width 175 height 26
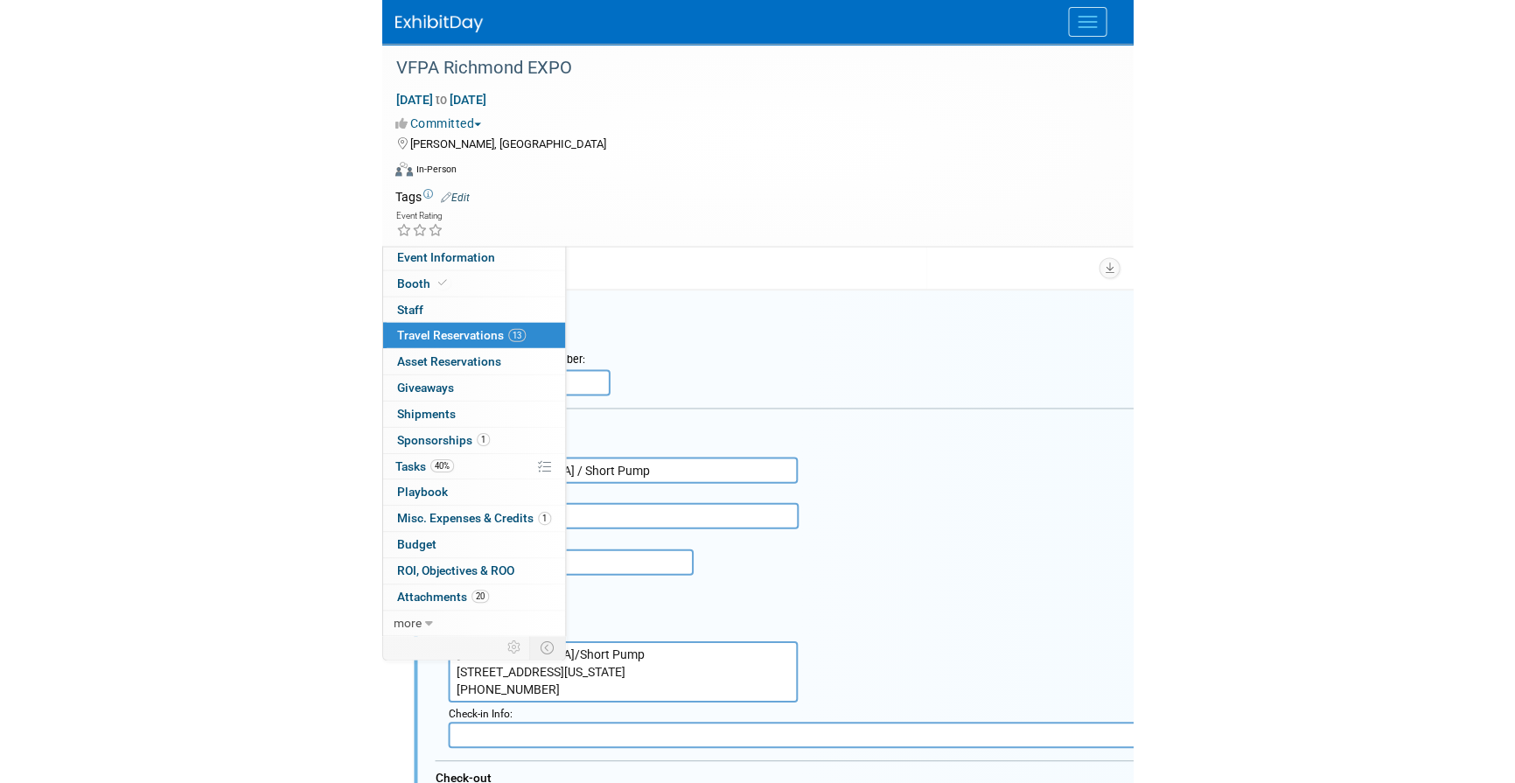
scroll to position [262, 0]
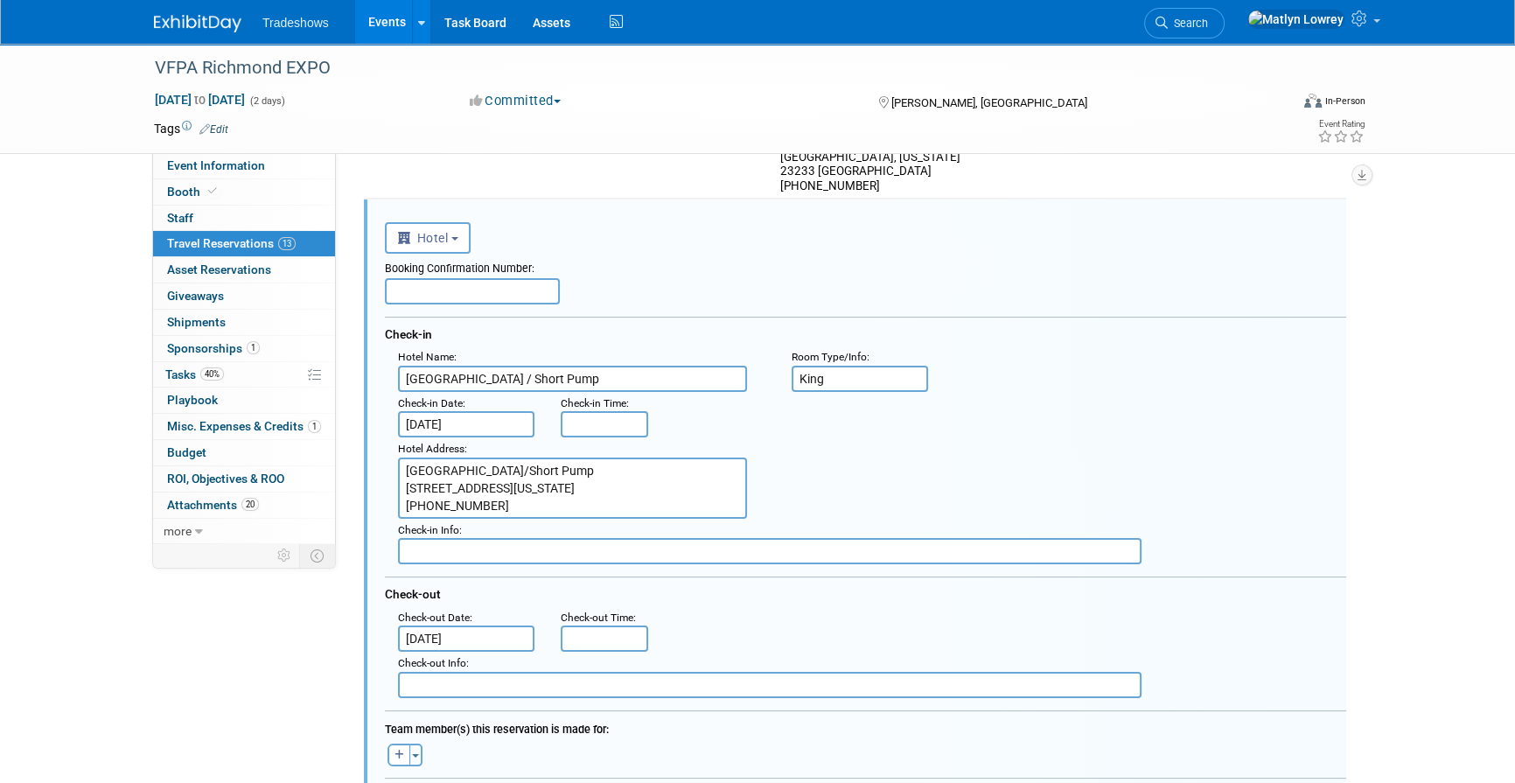
click at [462, 294] on input "text" at bounding box center [472, 291] width 175 height 26
paste input "3346976734"
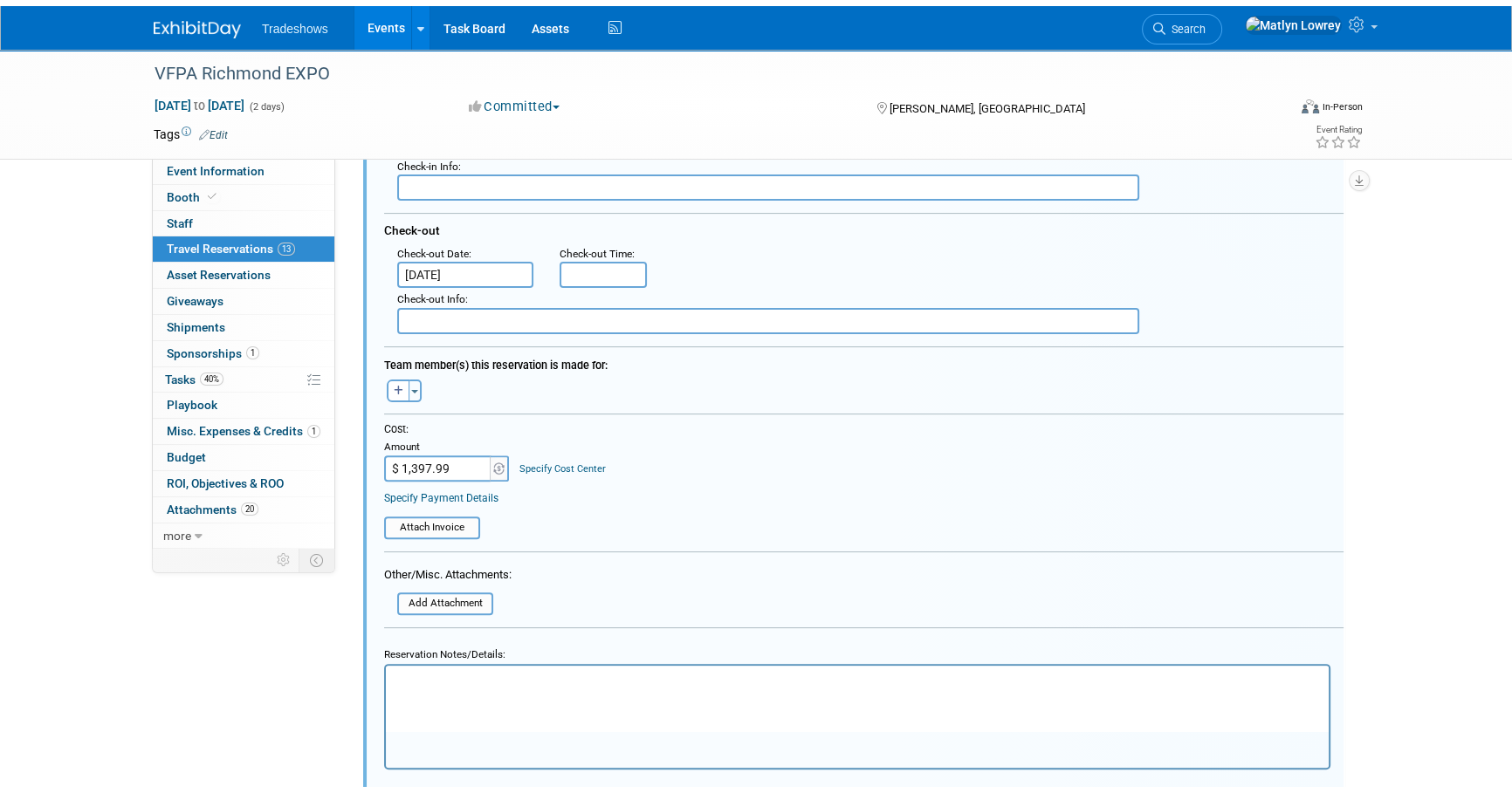
scroll to position [658, 0]
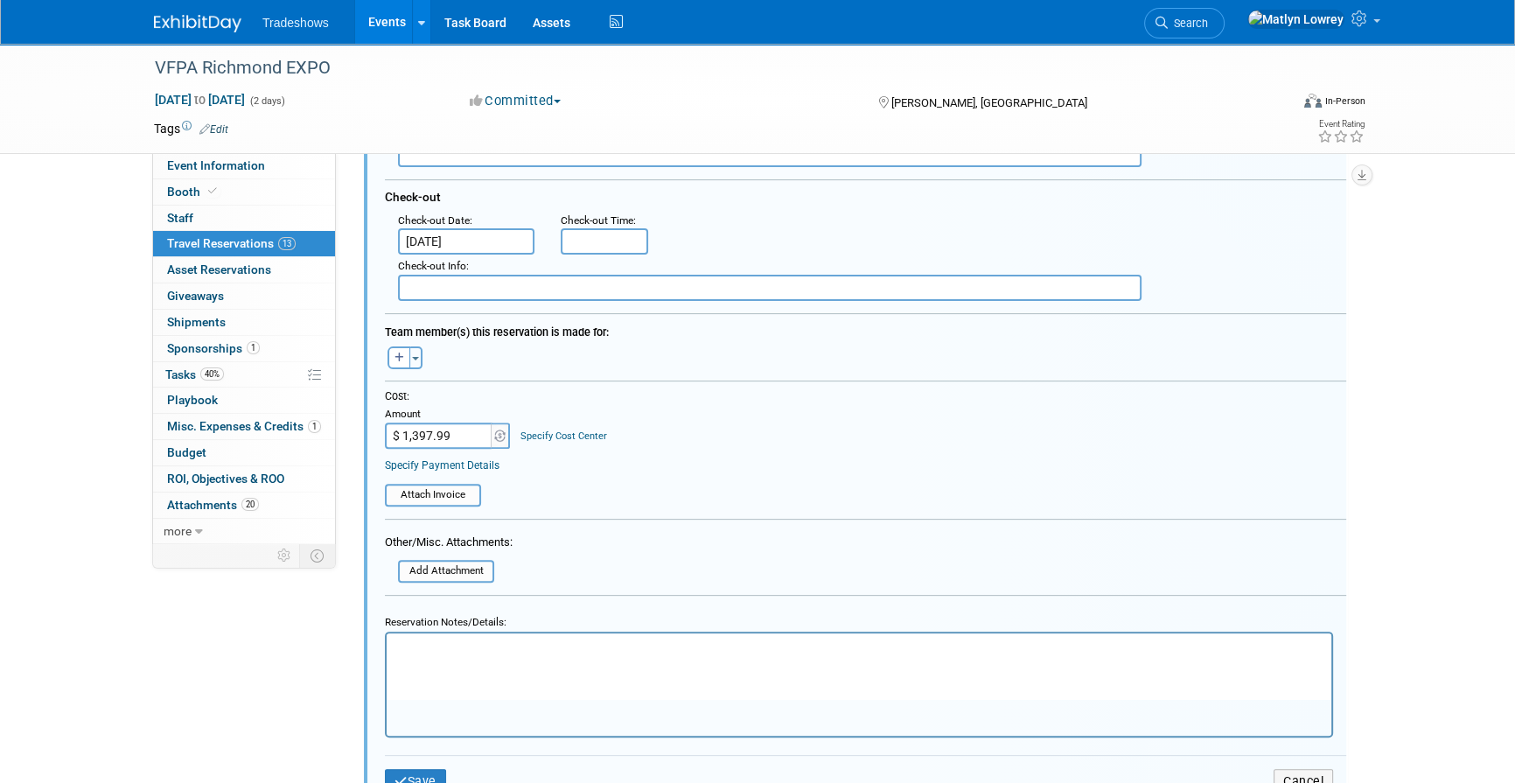
type input "3346976734"
click at [455, 442] on input "$ 1,397.99" at bounding box center [439, 436] width 109 height 26
type input "$ 1,292.76"
click at [557, 549] on form "<i class="fas fa-plane" style="padding: 6px 4px 6px 1px;"></i> Flight <i class=…" at bounding box center [865, 315] width 961 height 1001
click at [482, 657] on html at bounding box center [859, 645] width 945 height 24
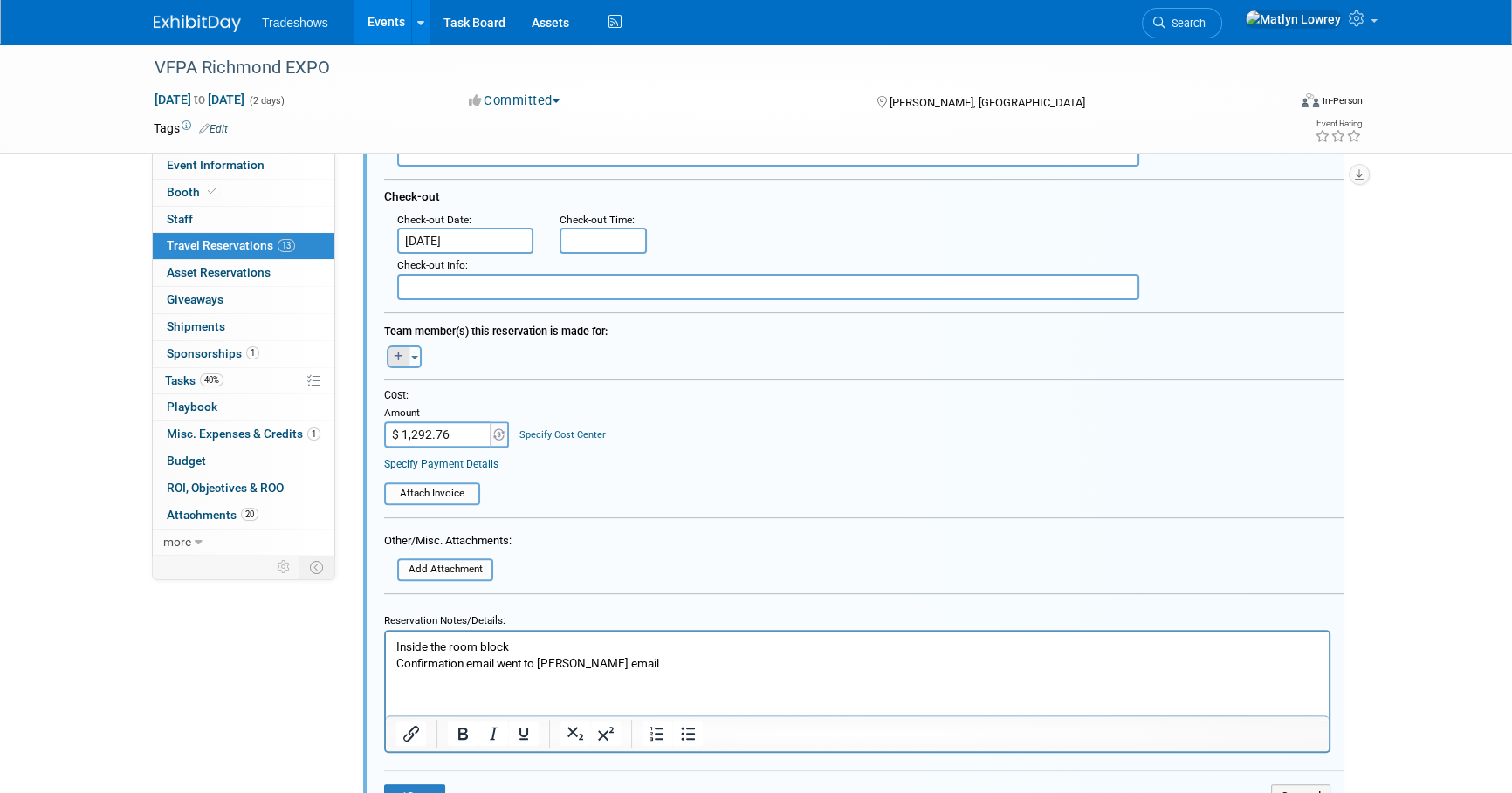
click at [391, 358] on button "button" at bounding box center [398, 356] width 23 height 23
select select
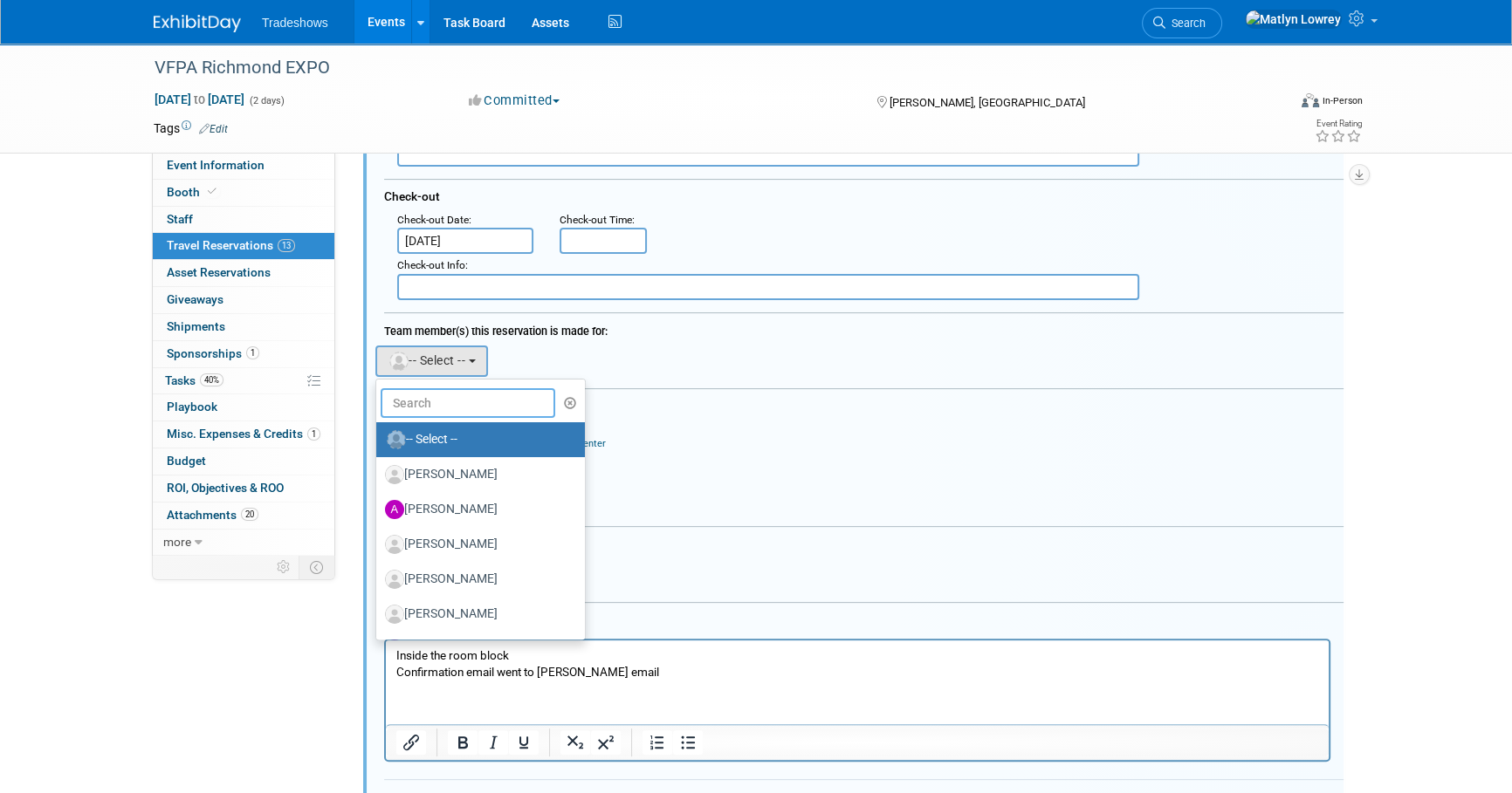
click at [394, 401] on input "text" at bounding box center [467, 403] width 175 height 30
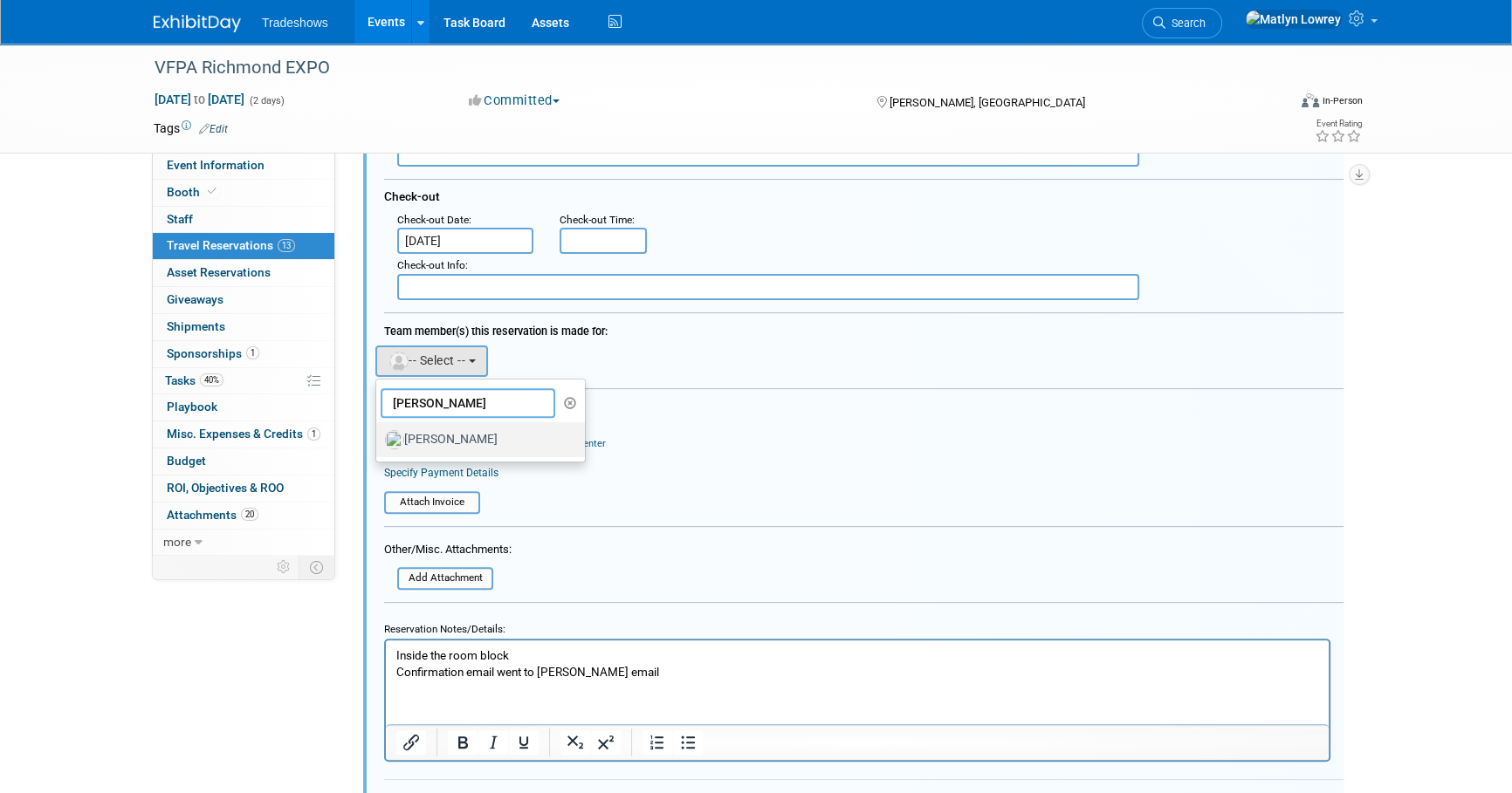
type input "kirk"
click at [444, 440] on label "[PERSON_NAME]" at bounding box center [476, 440] width 183 height 28
click at [379, 440] on input "[PERSON_NAME]" at bounding box center [372, 437] width 11 height 11
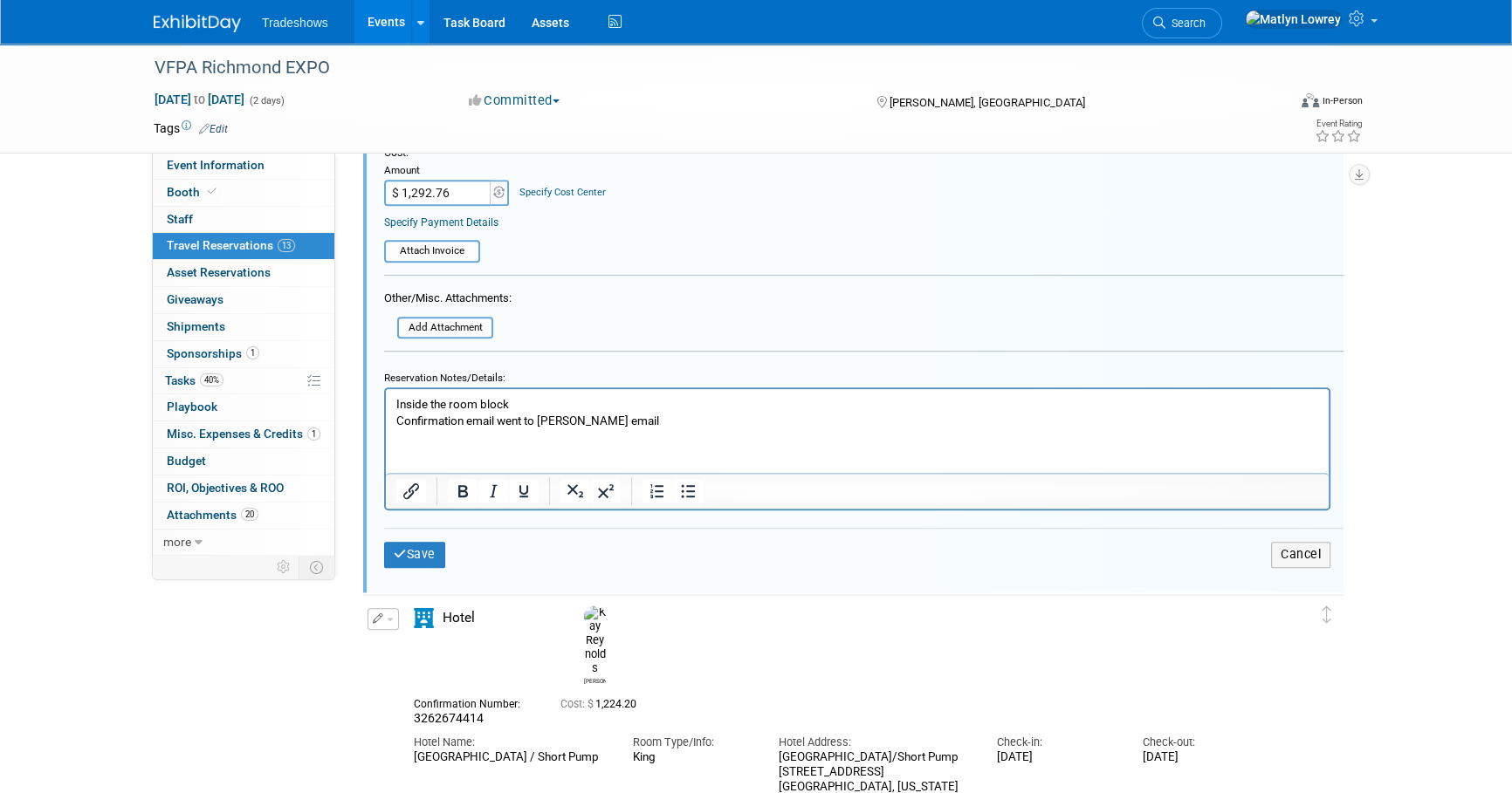
scroll to position [1055, 0]
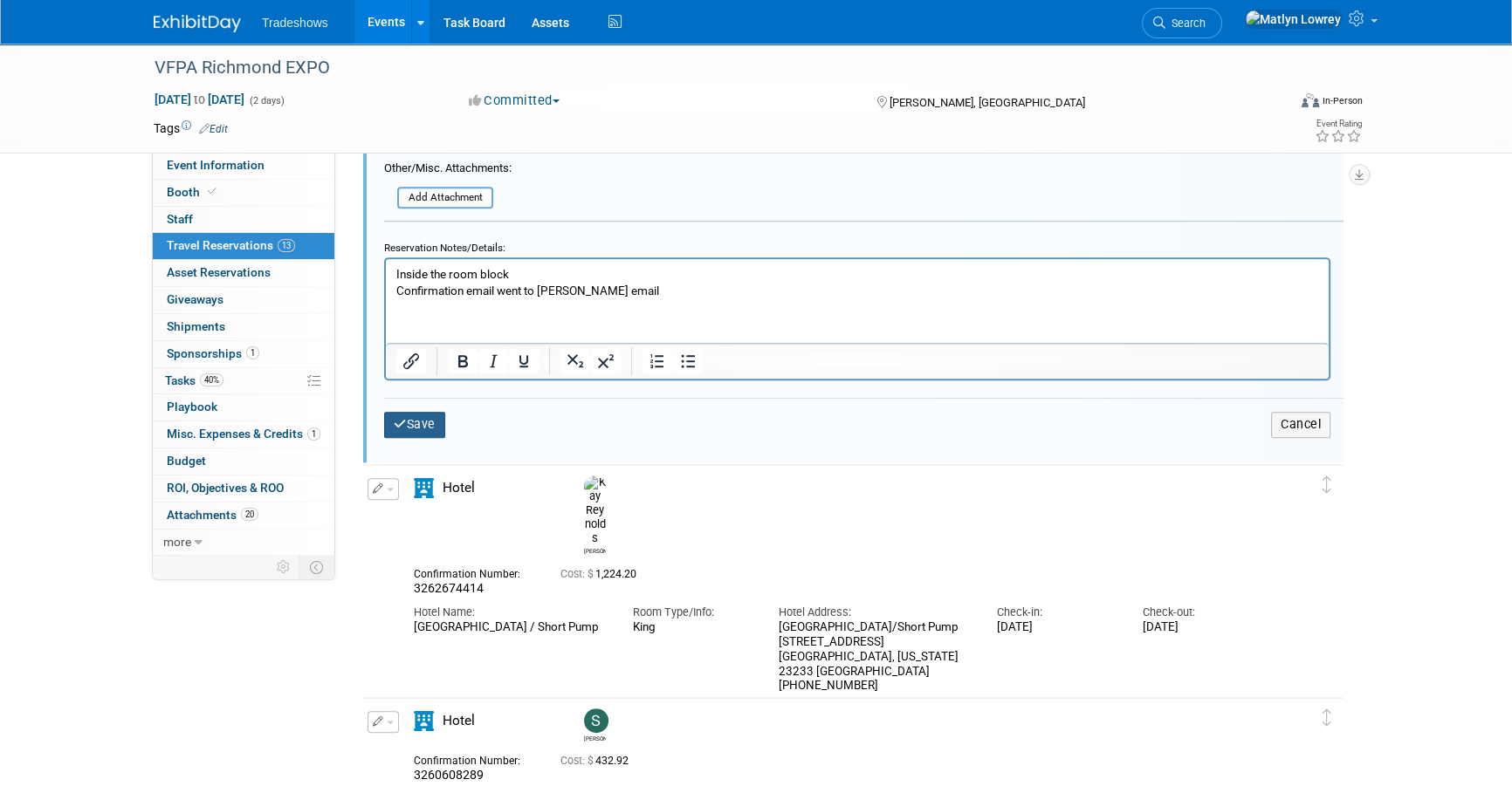
click at [404, 431] on button "Save" at bounding box center [414, 424] width 61 height 25
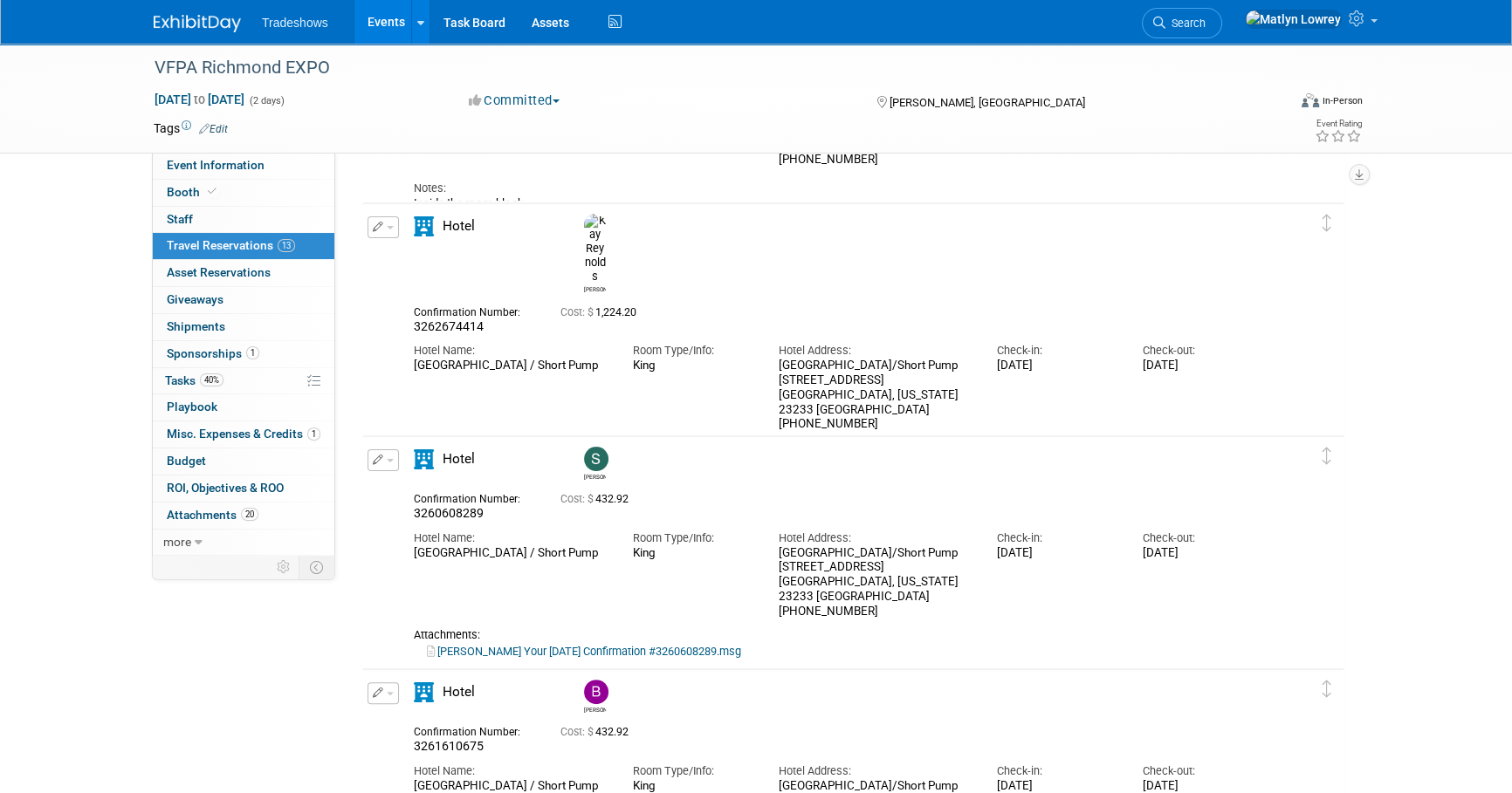
scroll to position [587, 0]
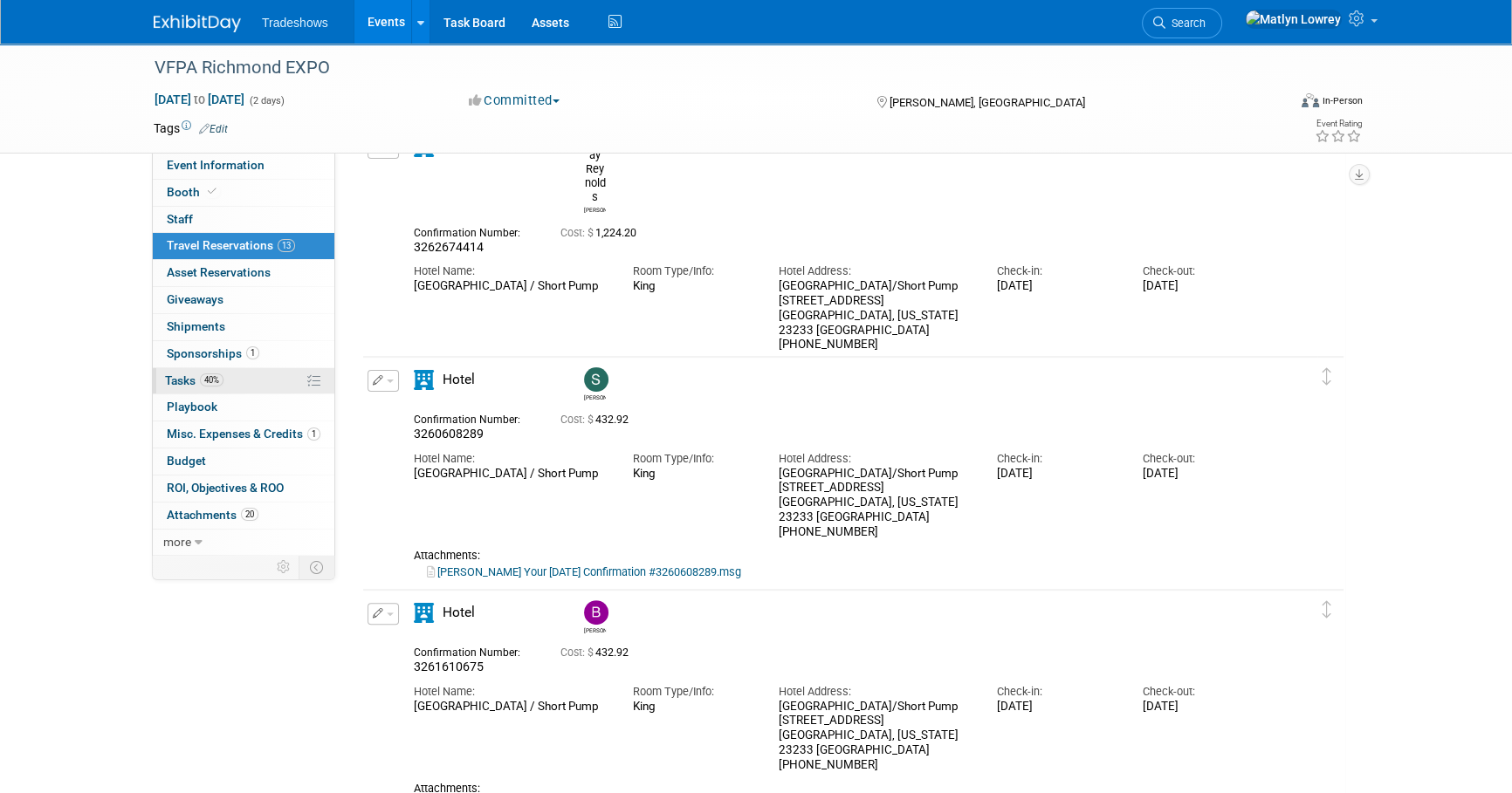
click at [225, 383] on link "40% Tasks 40%" at bounding box center [244, 381] width 182 height 26
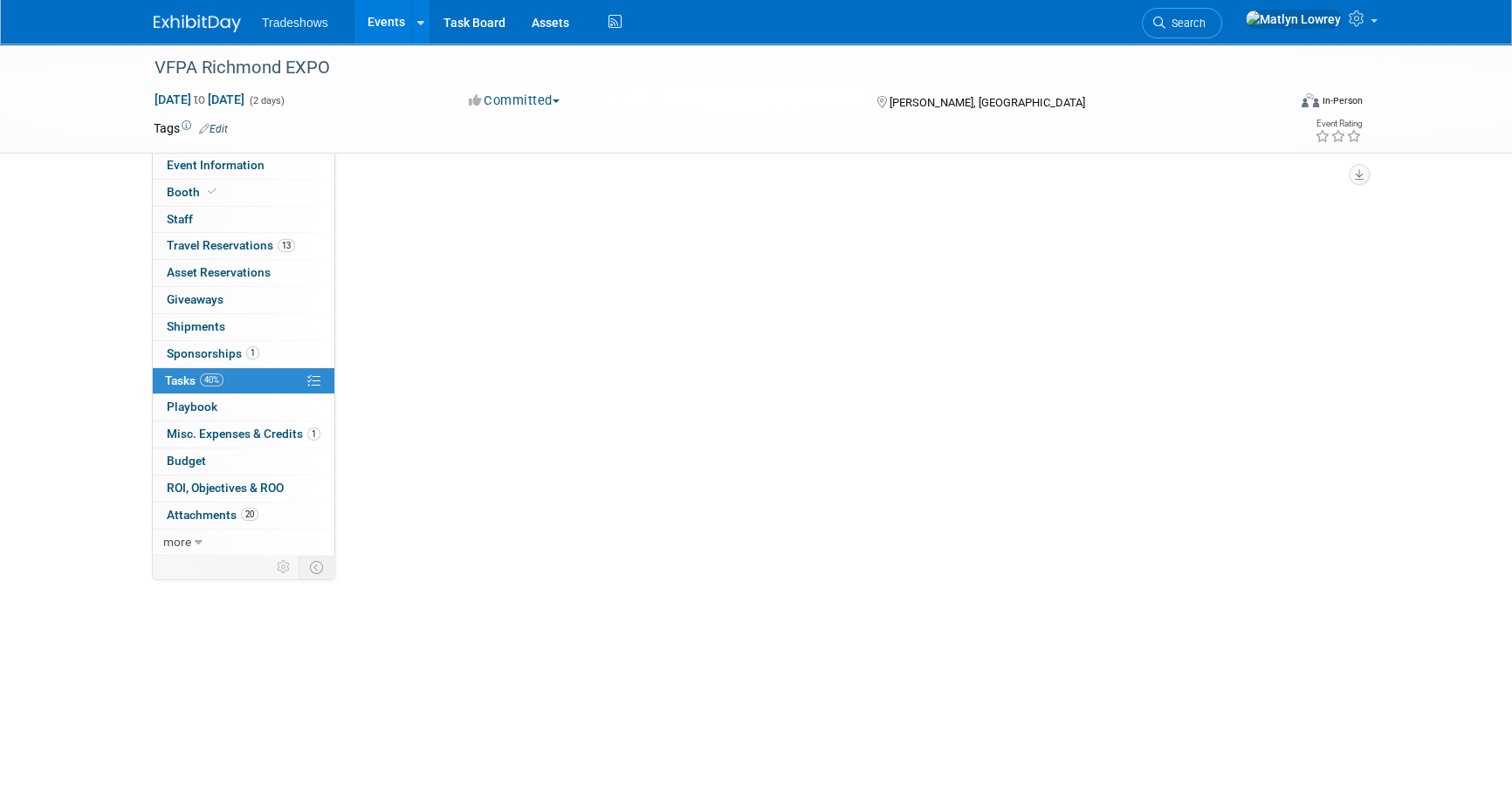
scroll to position [0, 0]
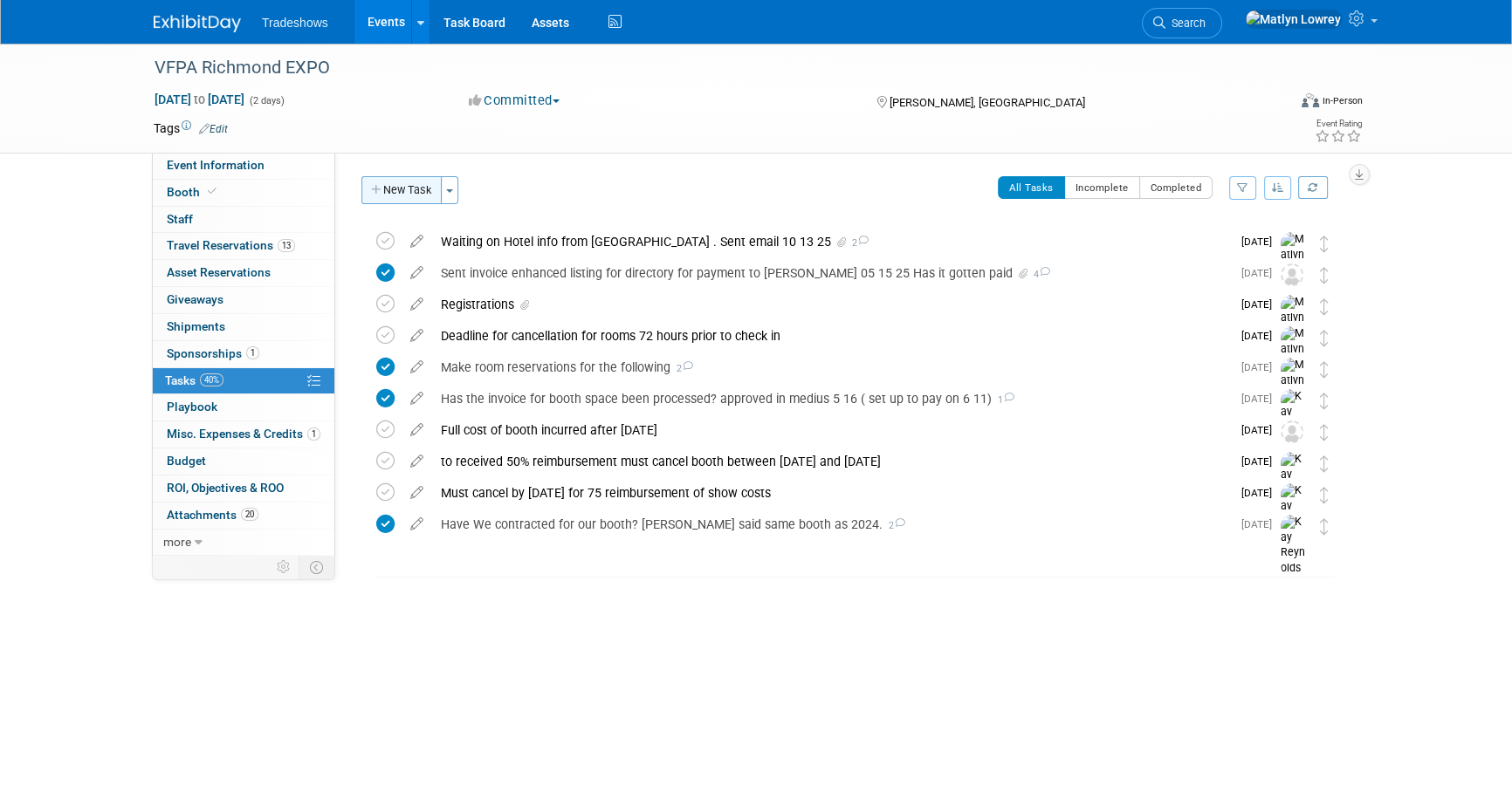
click at [412, 198] on button "New Task" at bounding box center [401, 191] width 80 height 28
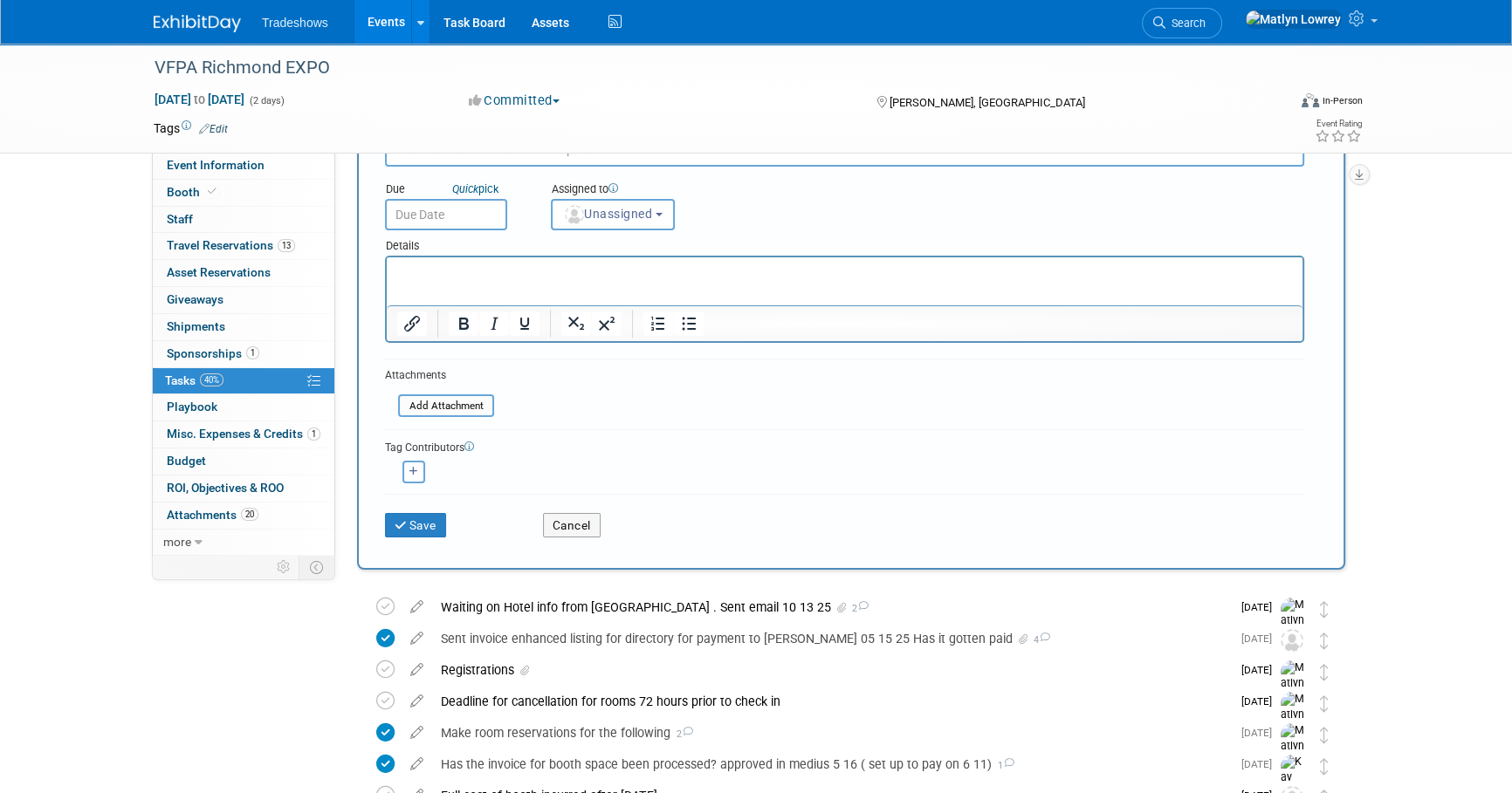
scroll to position [158, 0]
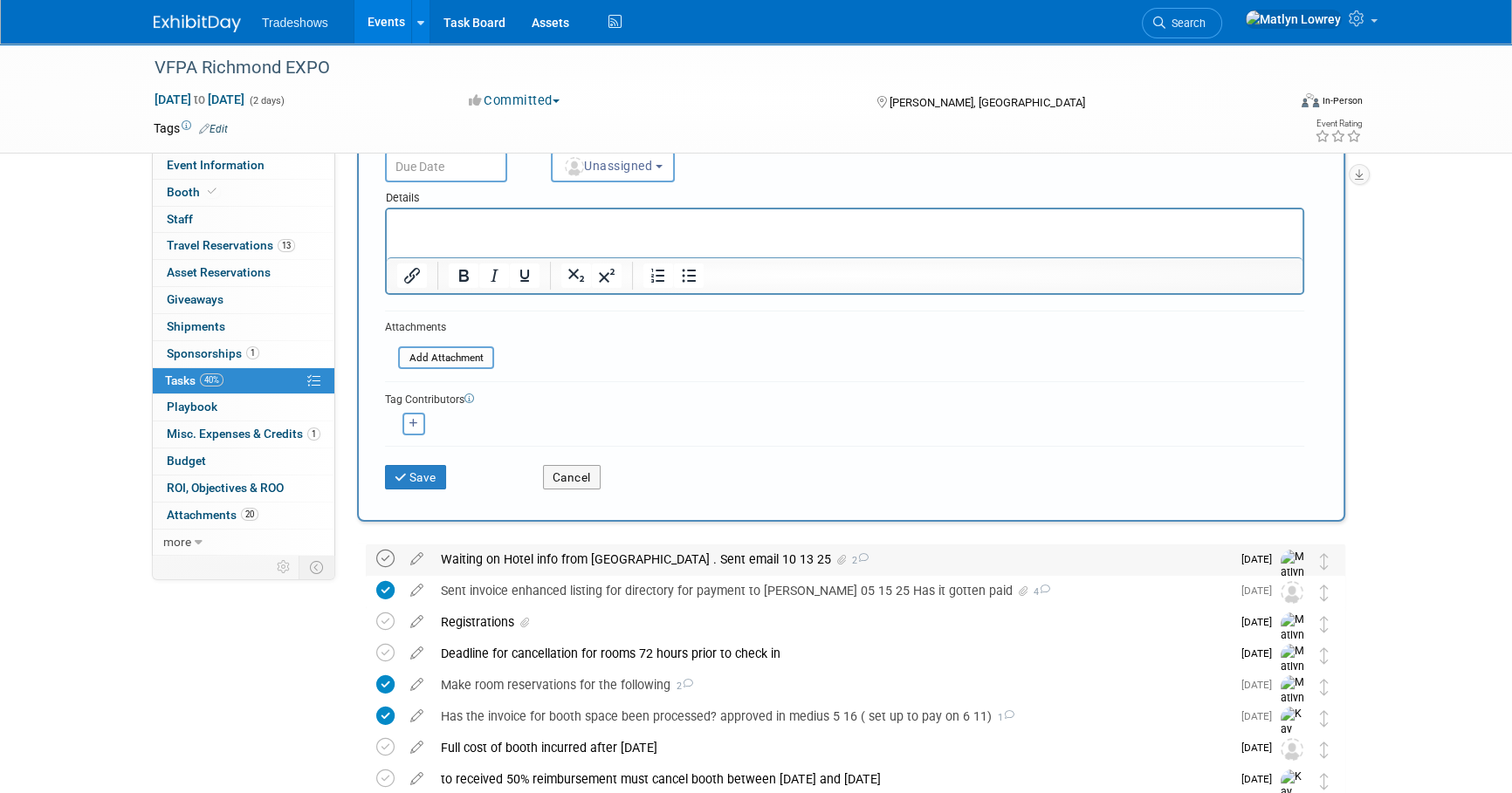
click at [376, 563] on icon at bounding box center [385, 559] width 18 height 18
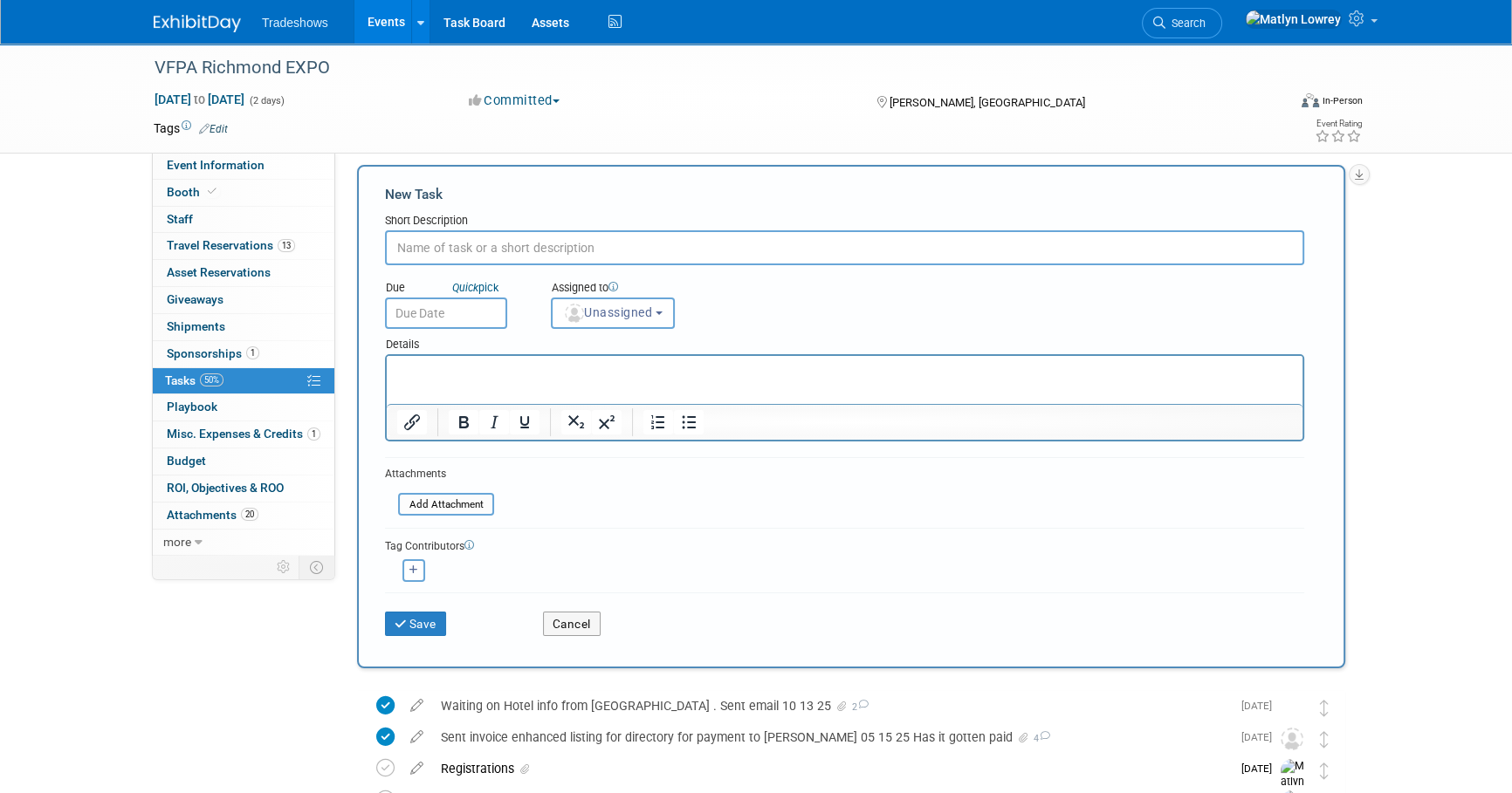
scroll to position [0, 0]
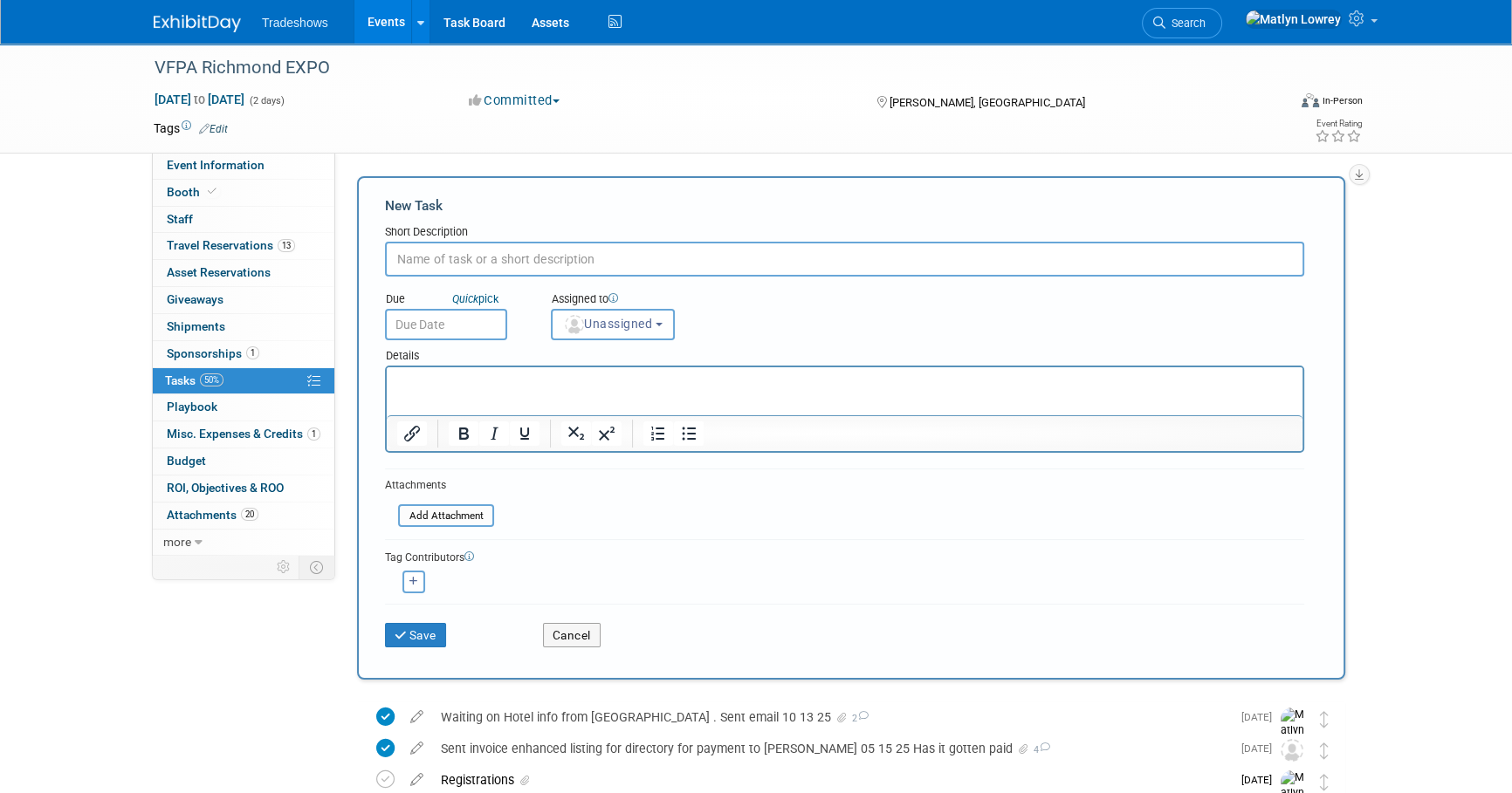
click at [411, 266] on input "text" at bounding box center [844, 258] width 919 height 35
type input "per Barry cancel Jason out"
click at [562, 331] on button "Unassigned" at bounding box center [613, 324] width 124 height 31
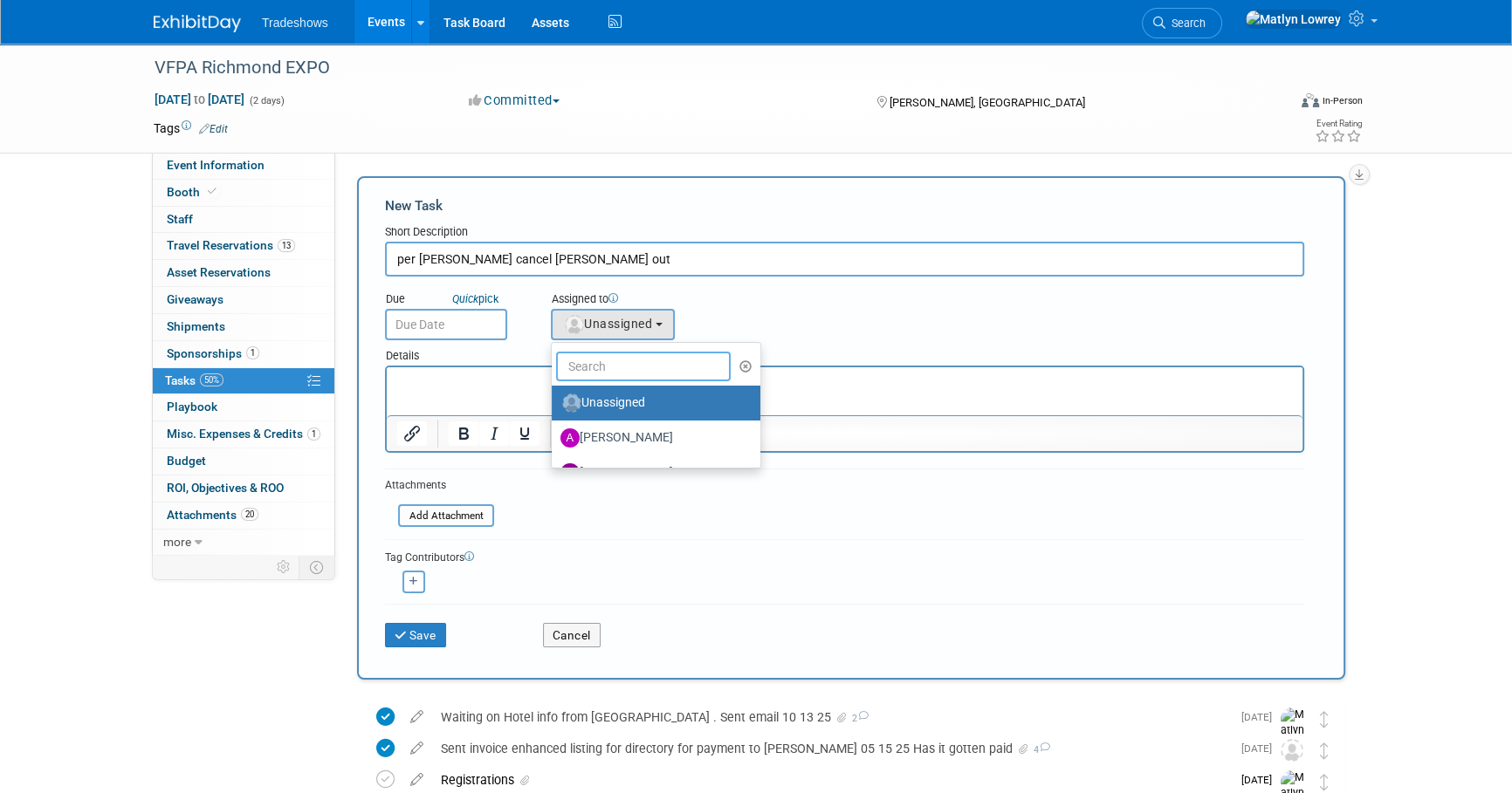
click at [579, 379] on input "text" at bounding box center [643, 367] width 175 height 30
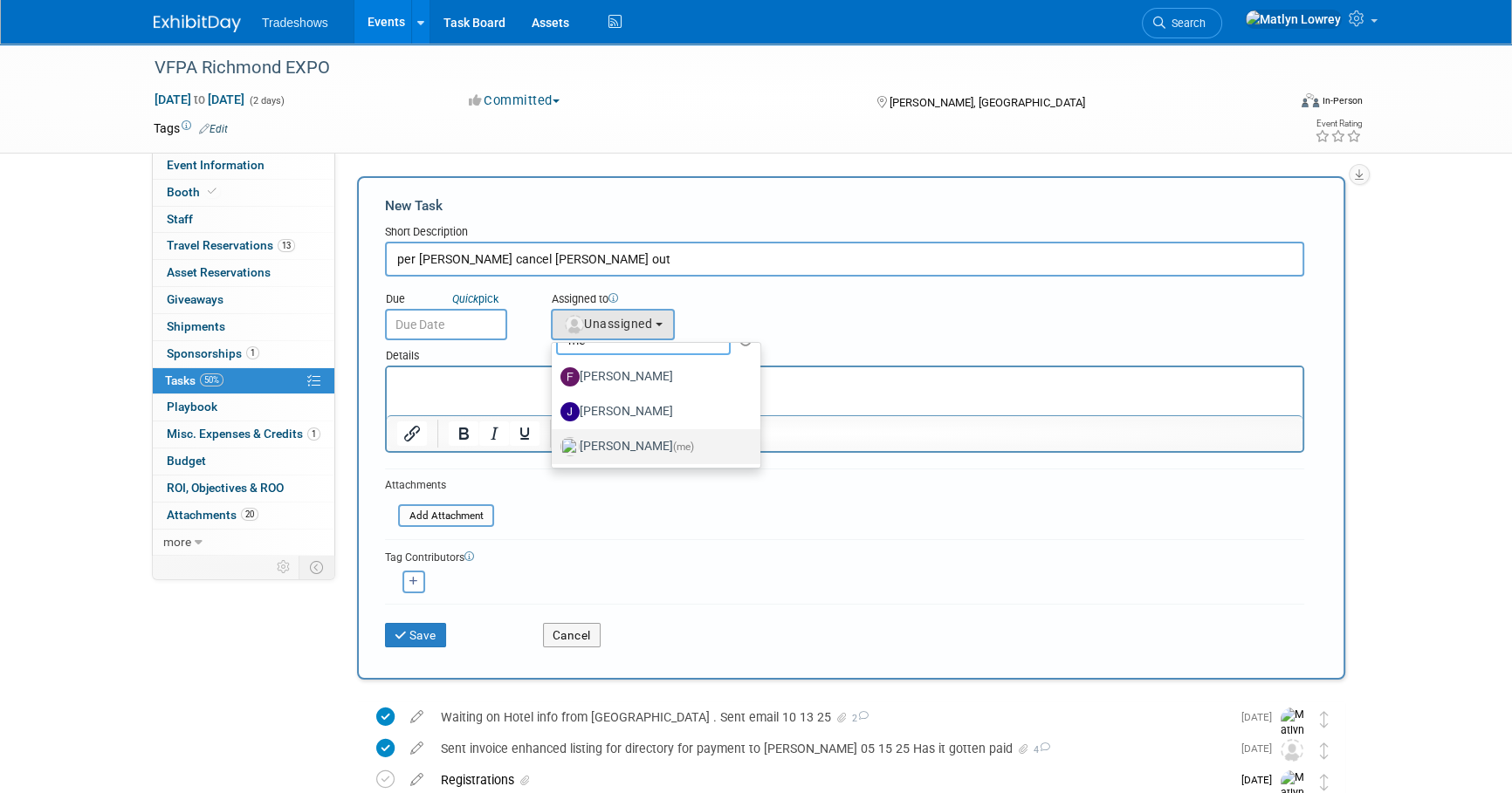
type input "me"
click at [573, 447] on img at bounding box center [570, 446] width 19 height 19
click at [555, 447] on input "Matlyn Lowrey (me)" at bounding box center [548, 444] width 11 height 11
select select "53a61db3-ae1f-4f8e-85ed-74f10af30436"
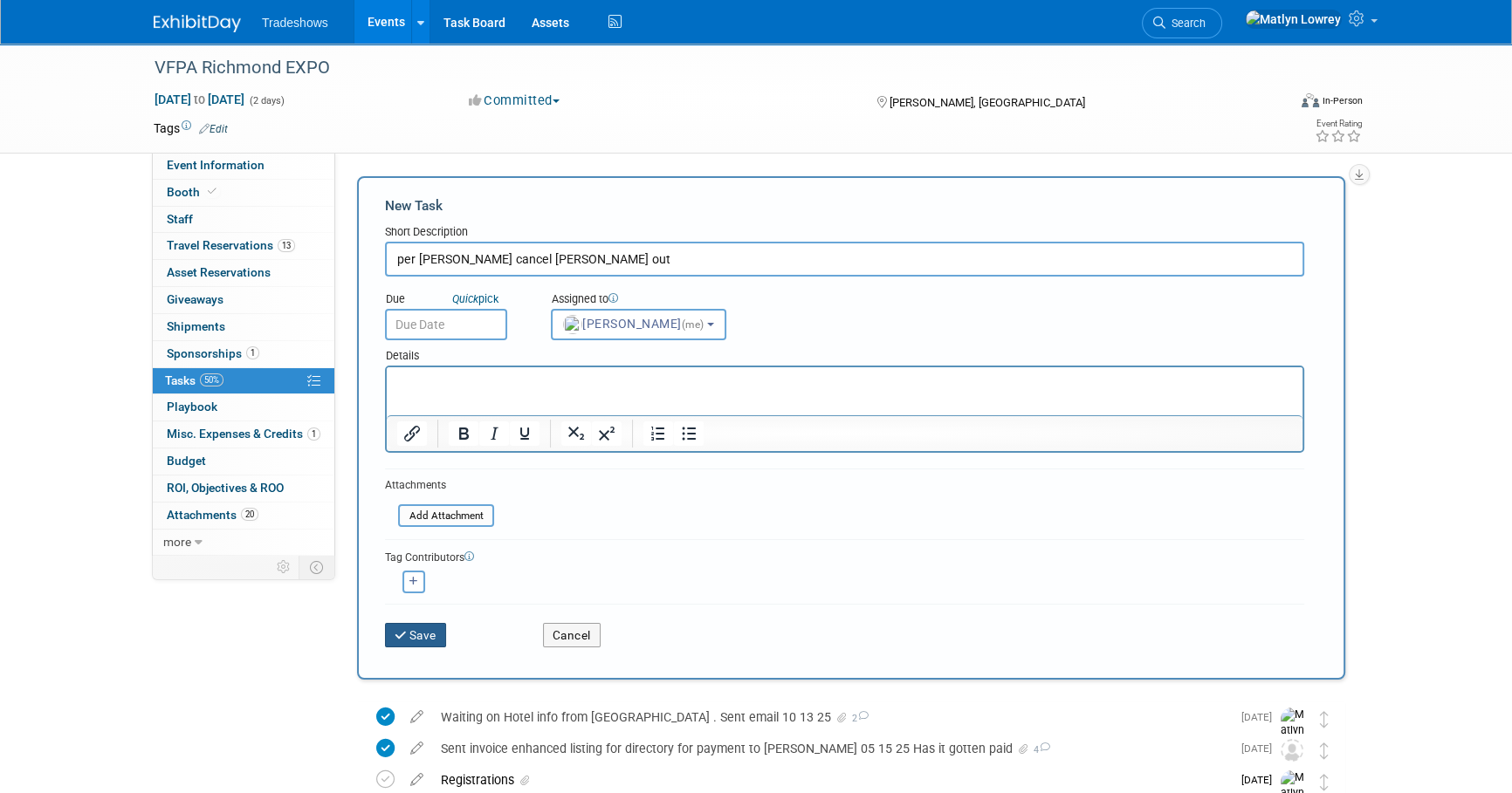
click at [432, 623] on button "Save" at bounding box center [415, 635] width 61 height 24
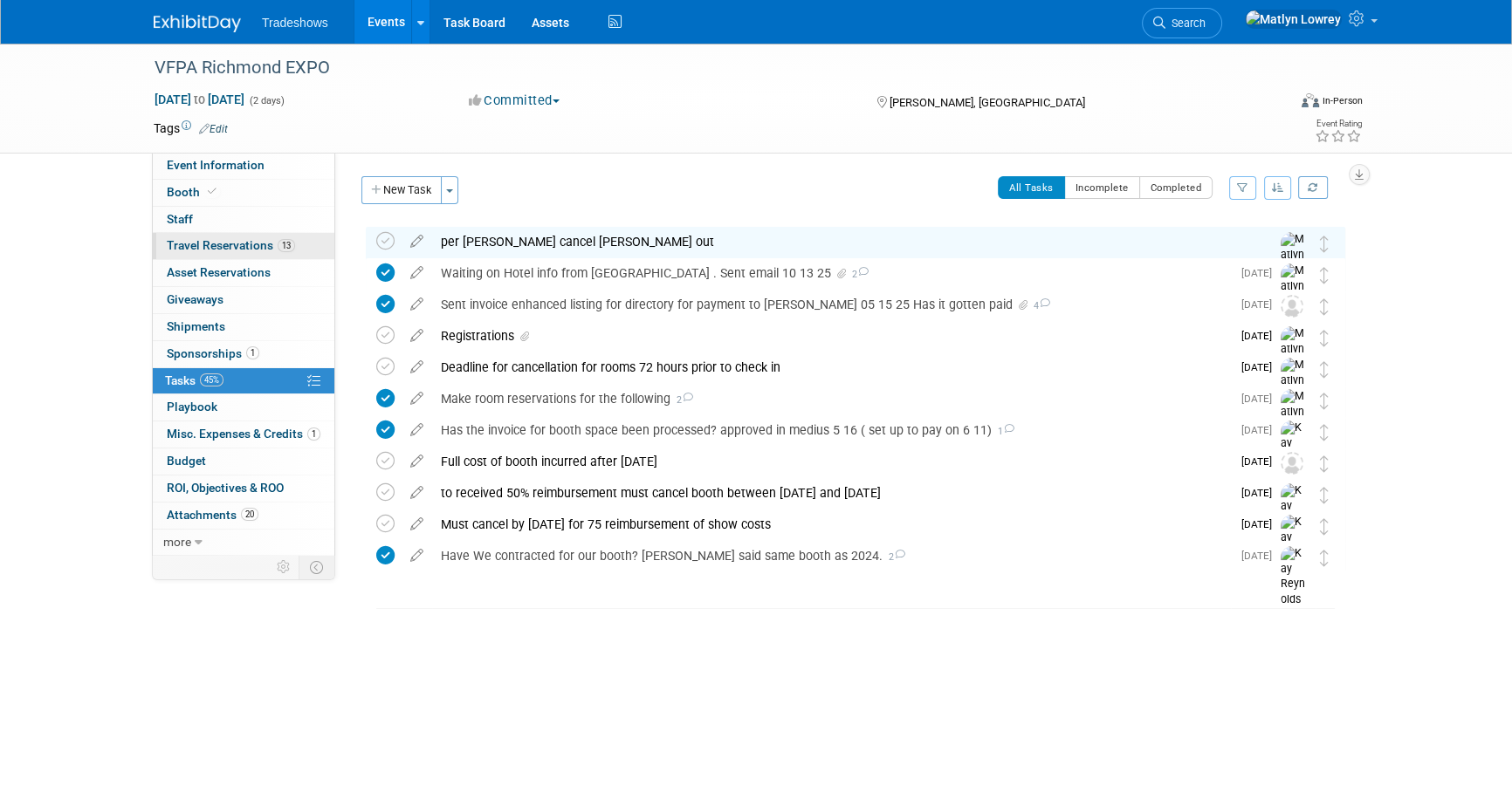
click at [264, 247] on span "Travel Reservations 13" at bounding box center [231, 245] width 129 height 14
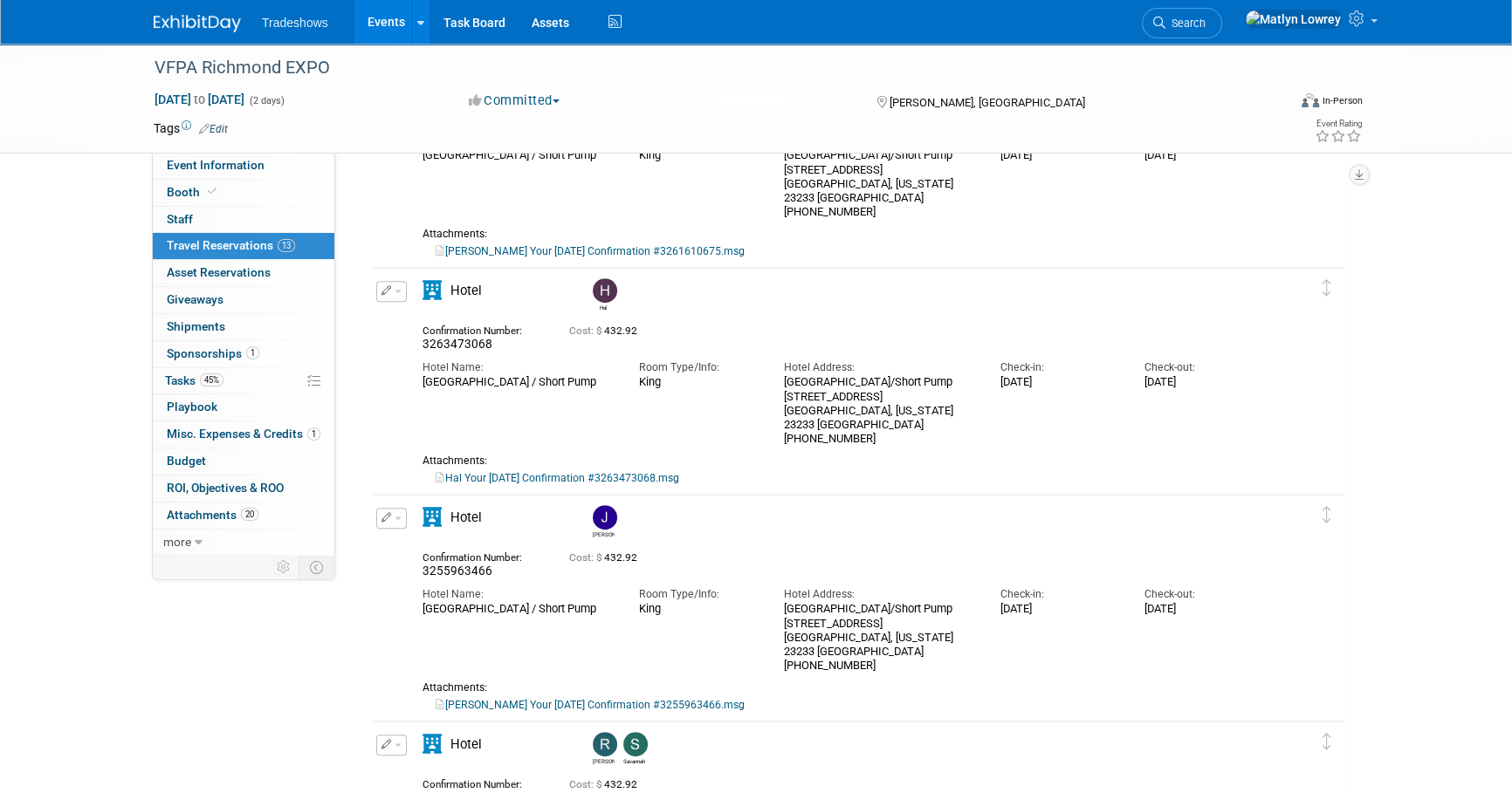
scroll to position [1269, 0]
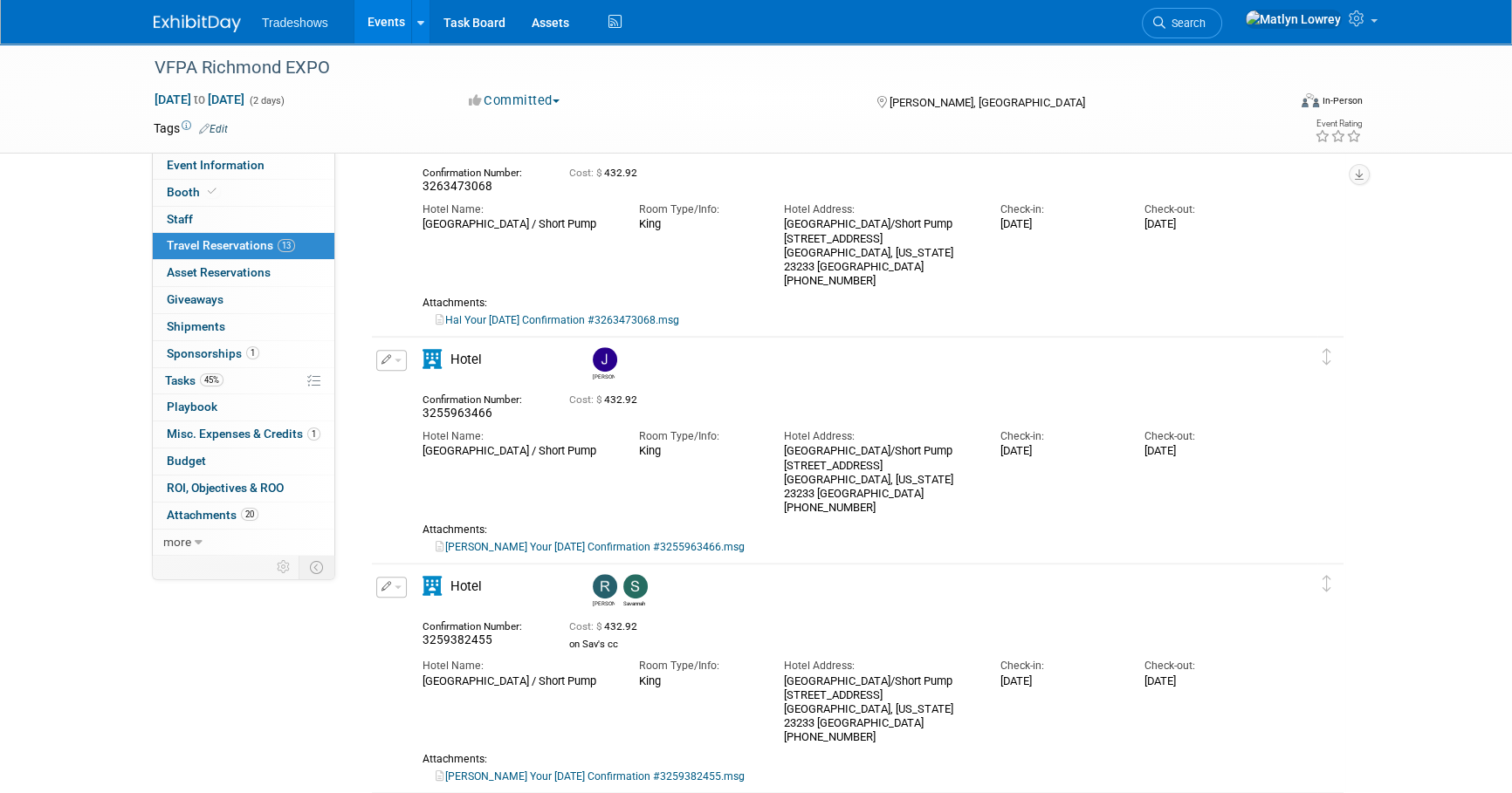
click at [515, 547] on link "Jason Your Apr-16-2026 Confirmation #3255963466.msg" at bounding box center [591, 547] width 309 height 12
click at [449, 415] on span "3255963466" at bounding box center [457, 413] width 70 height 14
copy span "3255963466"
click at [486, 511] on div "Hotel Name: Hilton Richmond Hotel & Spa / Short Pump Room Type/Info: King Hotel…" at bounding box center [842, 468] width 867 height 94
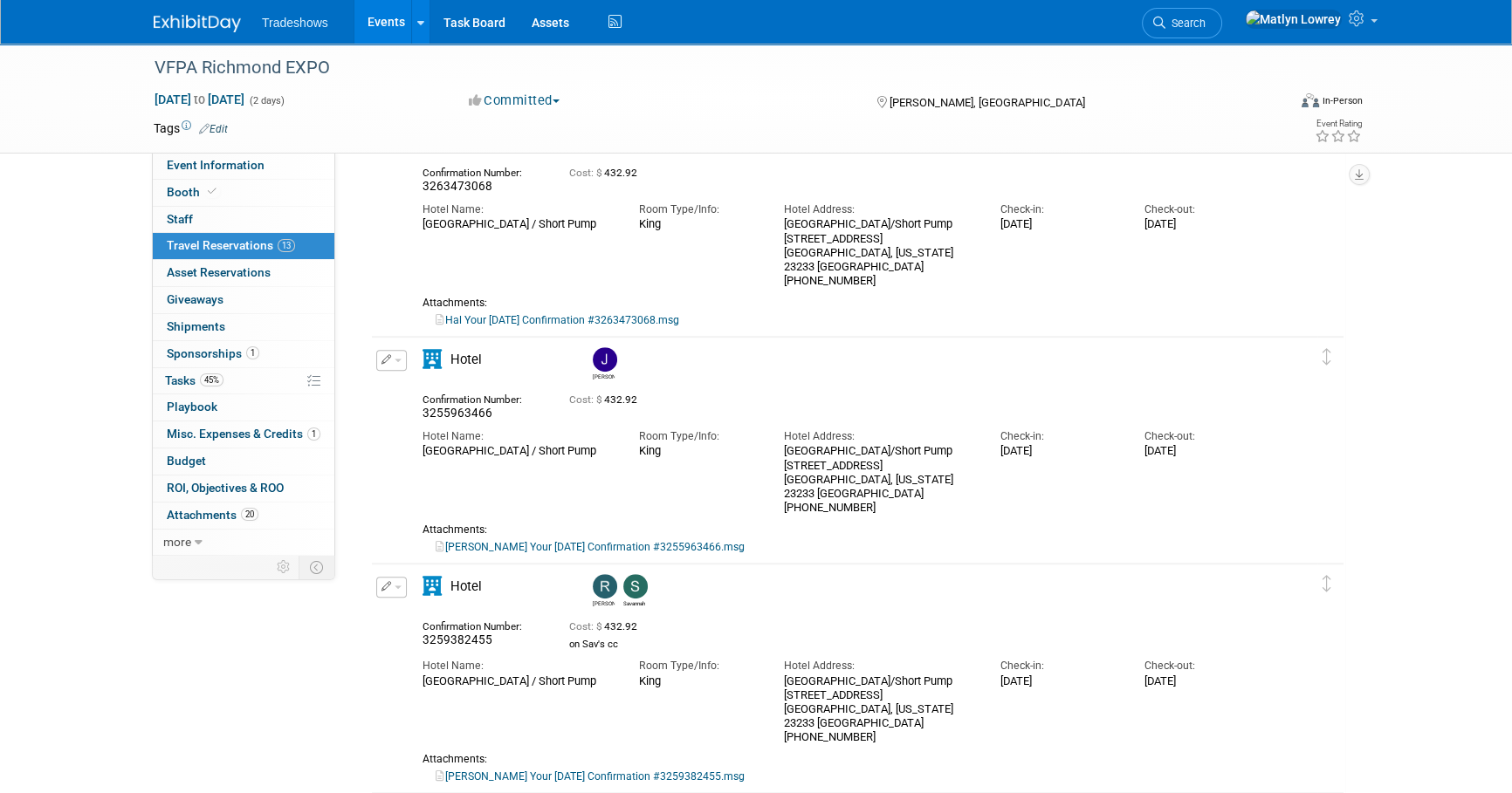
click at [398, 363] on button "button" at bounding box center [391, 360] width 31 height 21
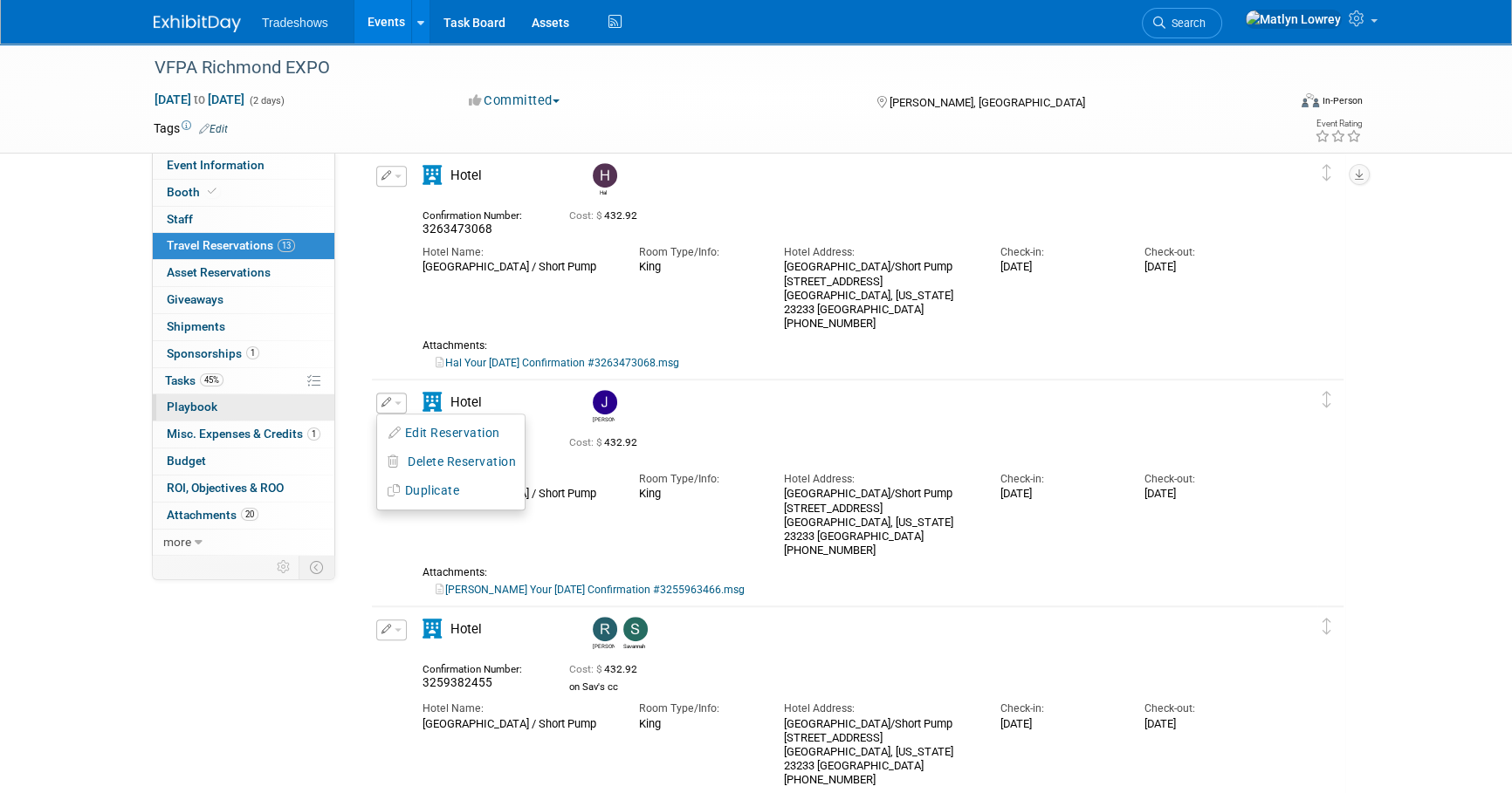
scroll to position [1189, 0]
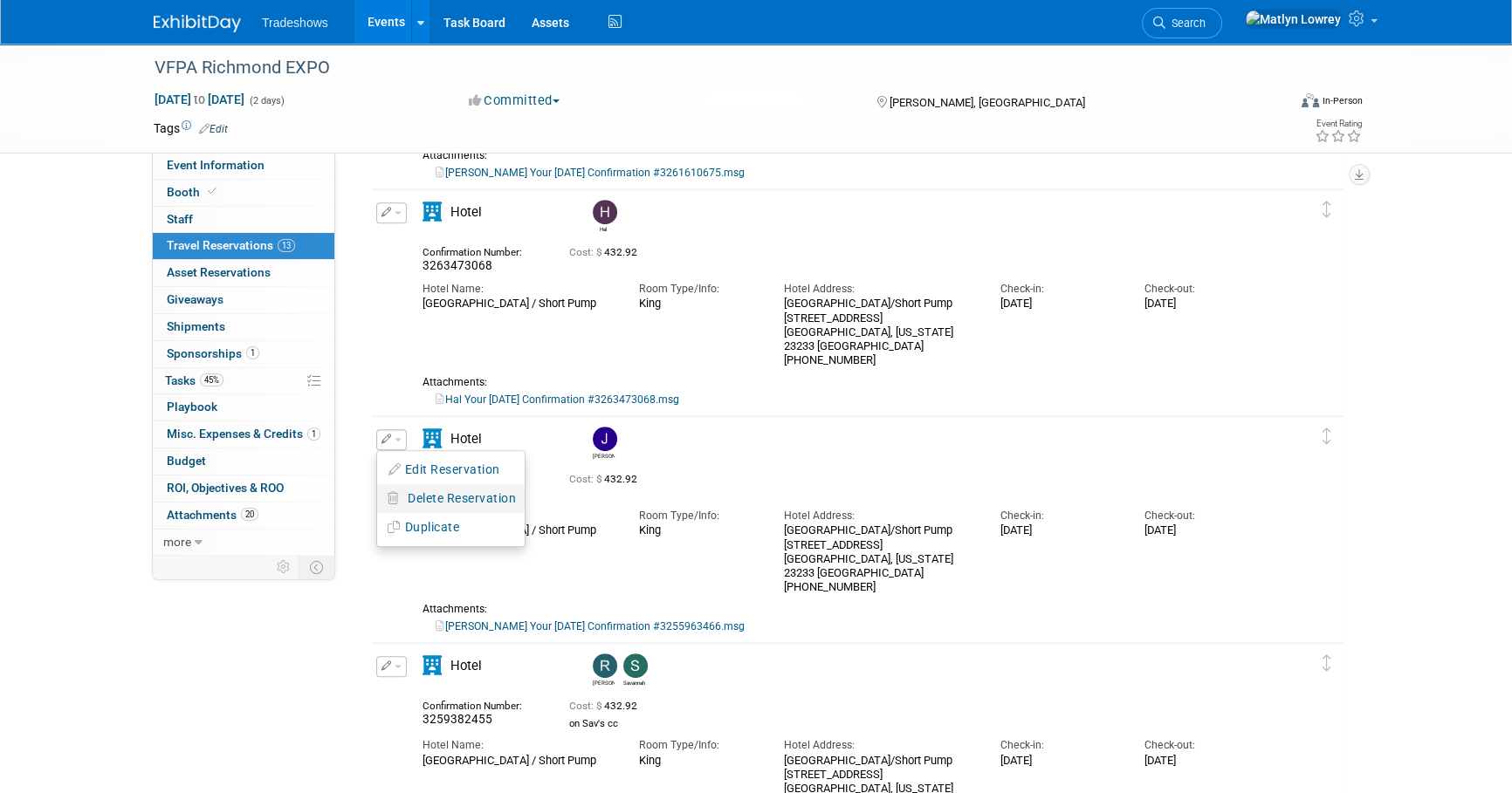
click at [421, 501] on span "Delete Reservation" at bounding box center [462, 499] width 108 height 14
click at [582, 505] on link "Yes" at bounding box center [589, 513] width 51 height 28
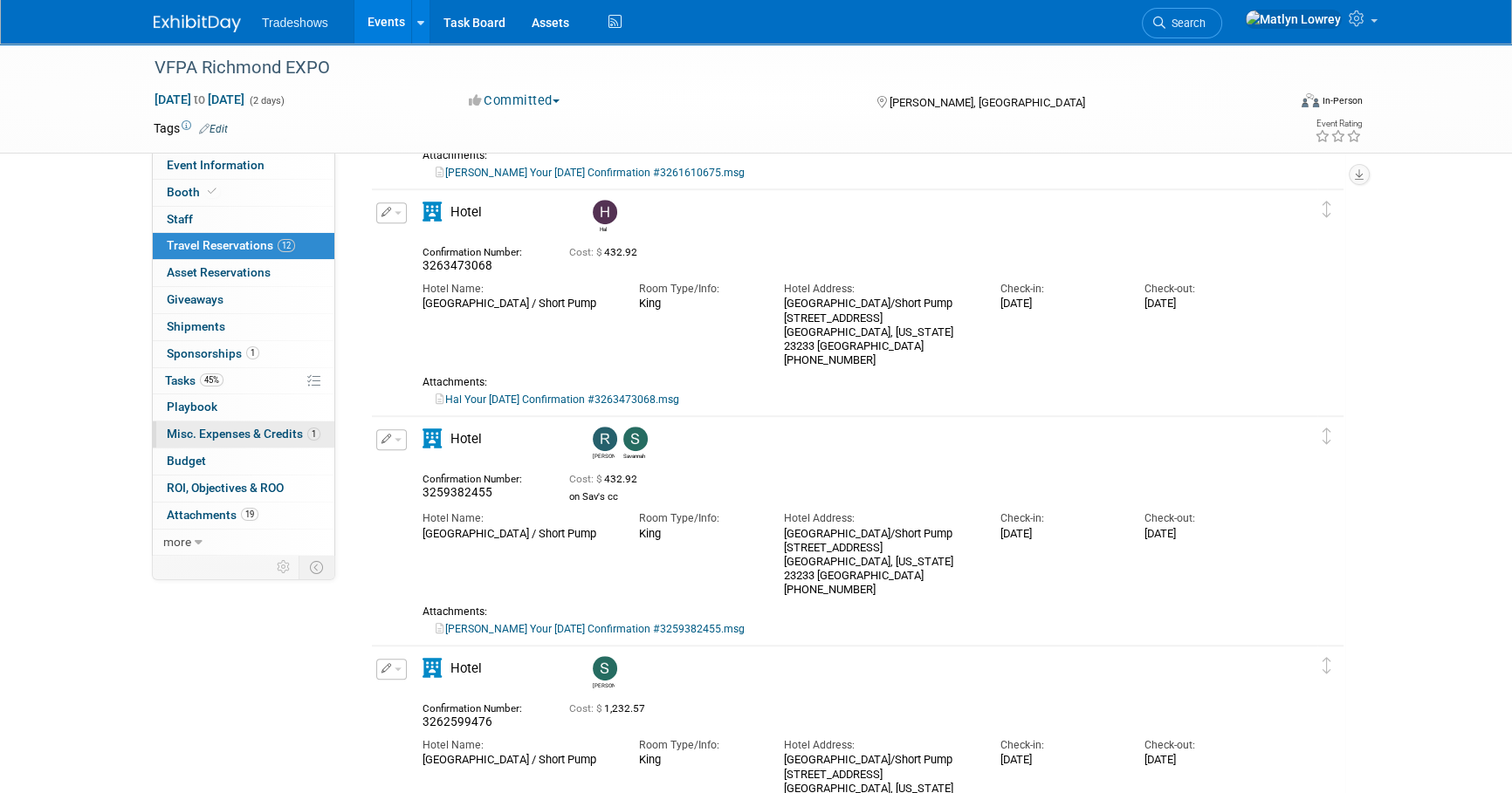
scroll to position [0, 0]
click at [184, 383] on span "Tasks 45%" at bounding box center [194, 380] width 59 height 14
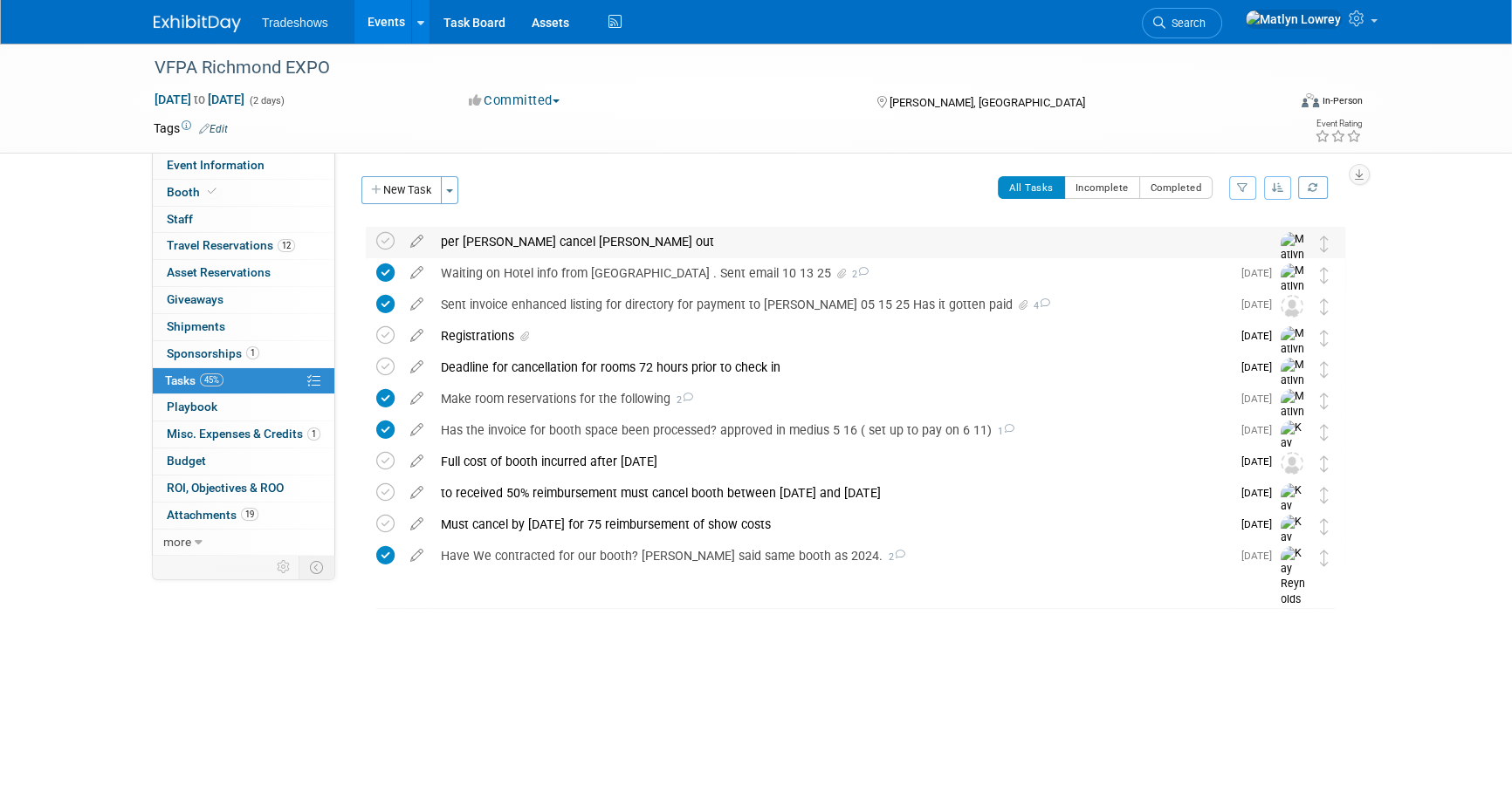
click at [478, 231] on div "per Barry cancel Jason out" at bounding box center [838, 241] width 813 height 30
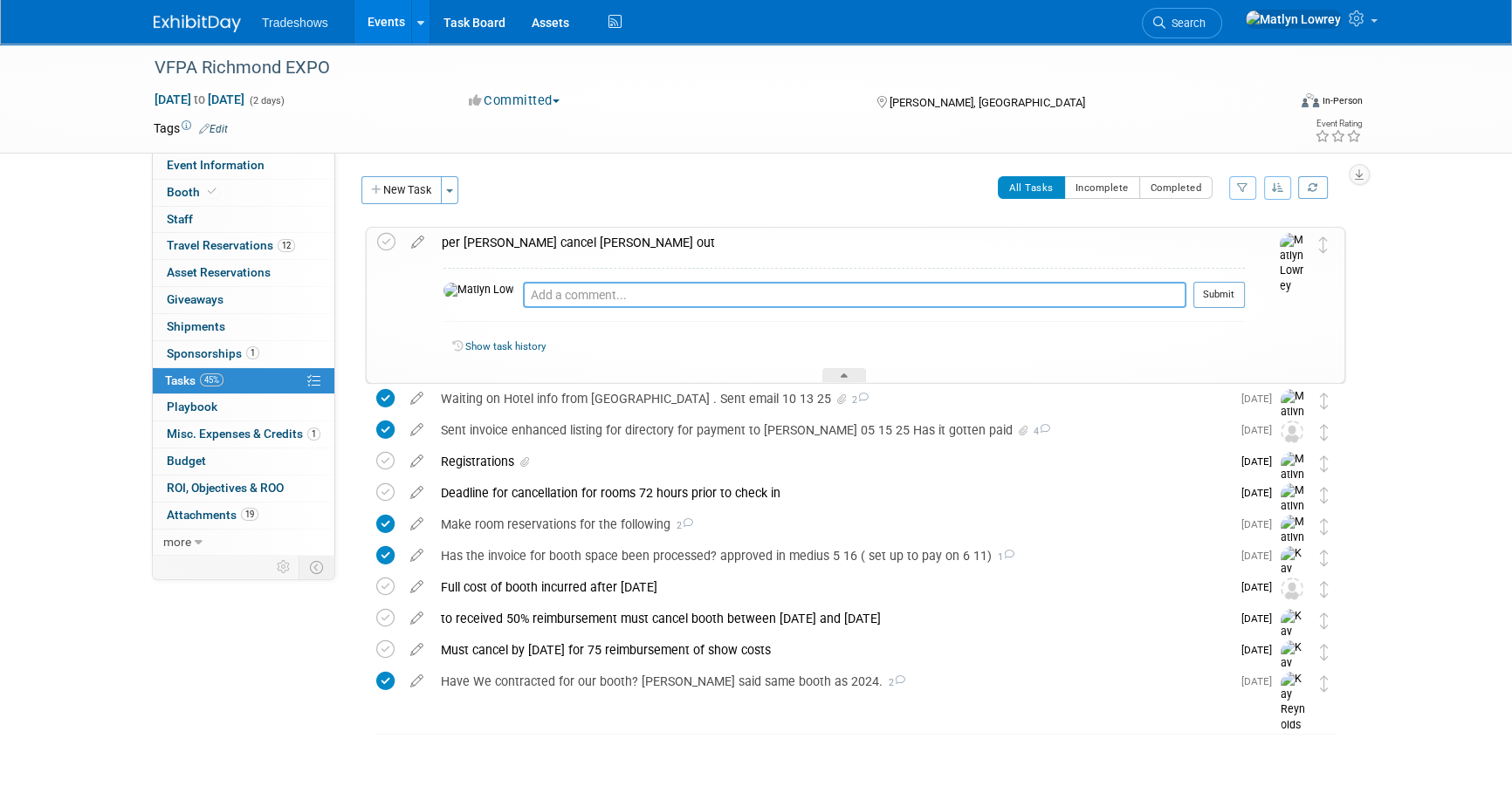
click at [523, 301] on textarea at bounding box center [854, 295] width 664 height 26
click at [688, 288] on textarea "Jason's hotel reservation" at bounding box center [854, 295] width 664 height 26
type textarea "Jason's hotel reservation CANCELLATION NUMBER 1708303919"
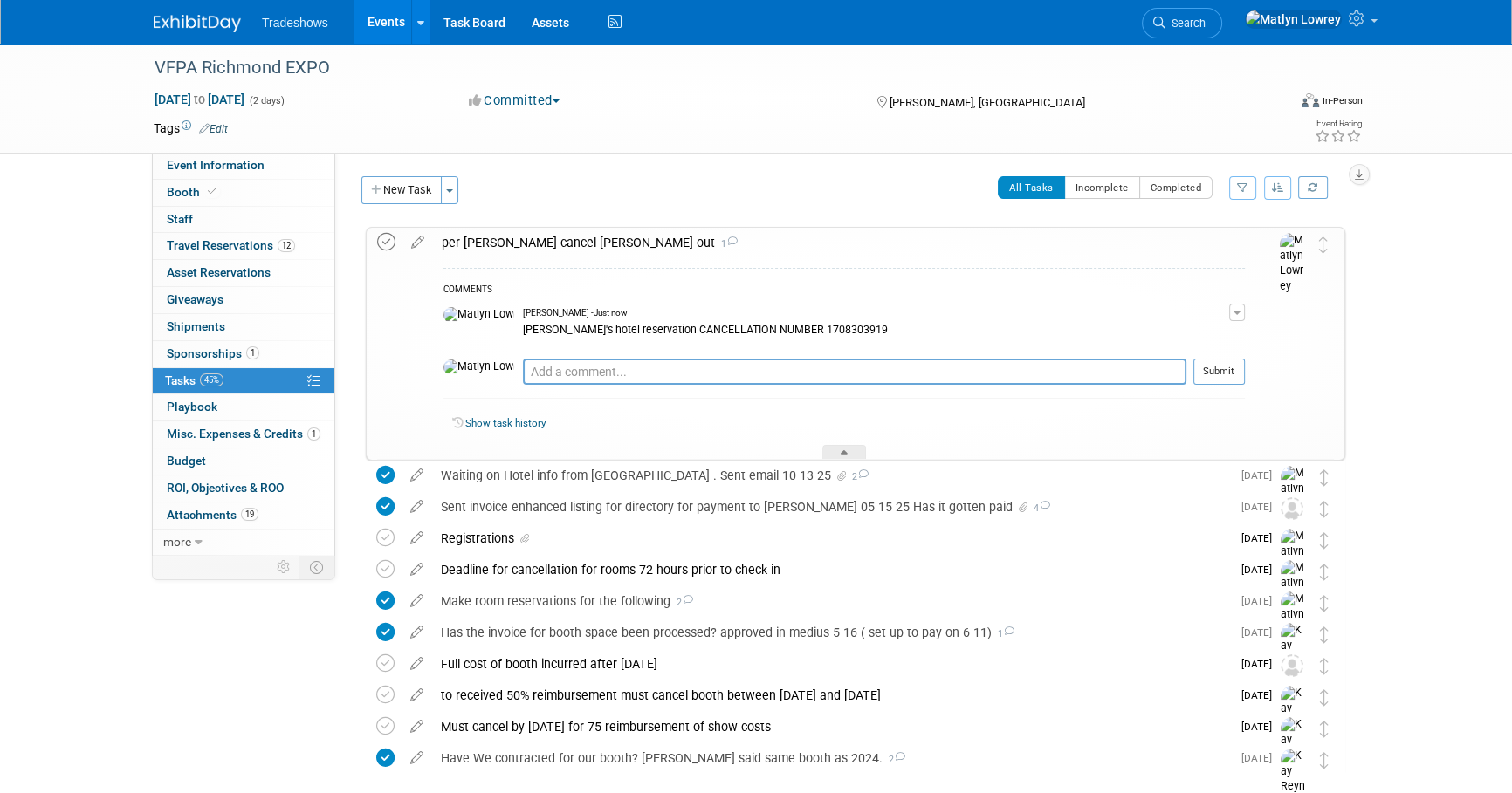
click at [394, 240] on icon at bounding box center [386, 242] width 18 height 18
click at [418, 239] on icon at bounding box center [417, 238] width 31 height 22
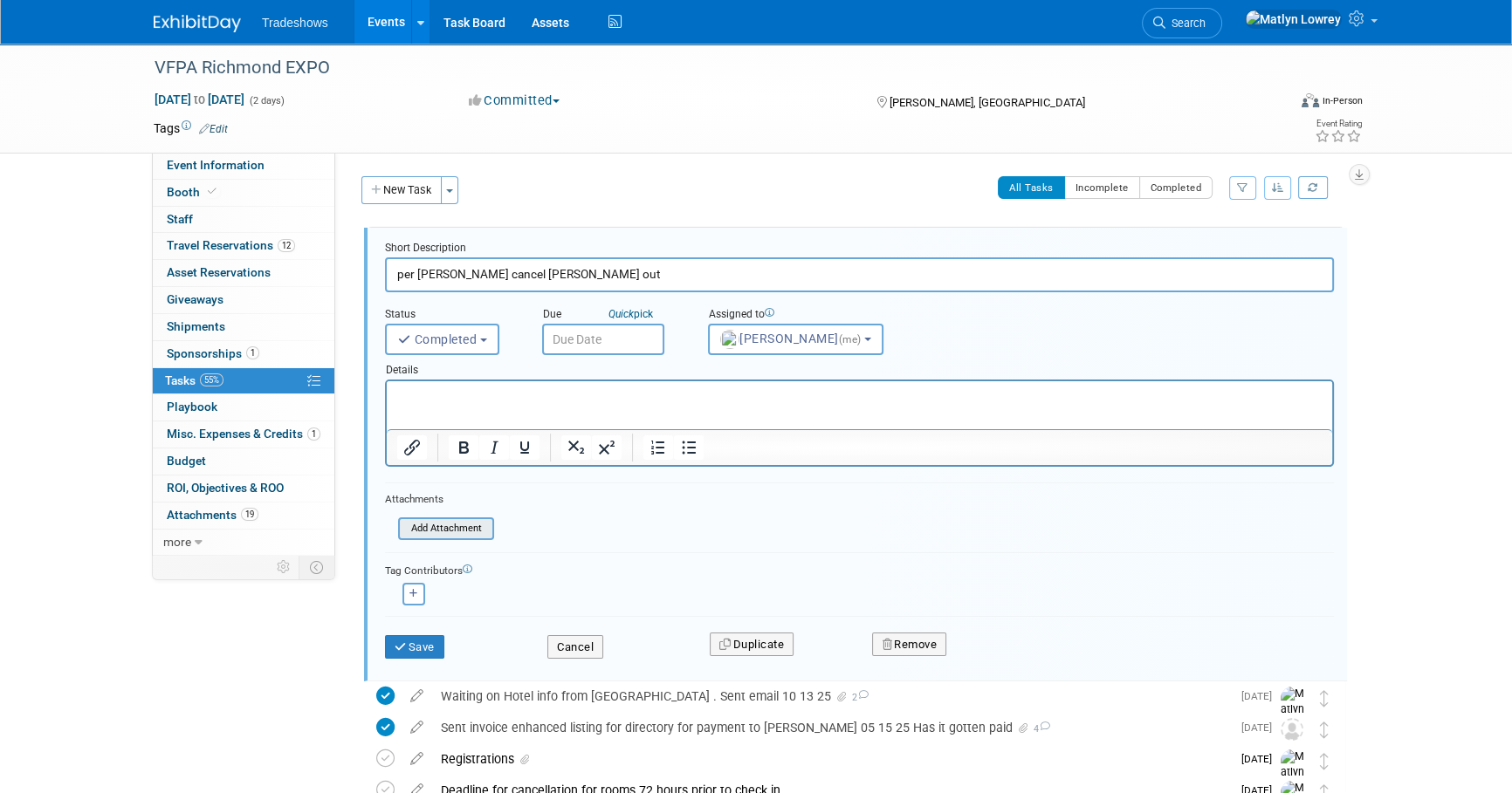
click at [436, 521] on input "file" at bounding box center [403, 529] width 178 height 19
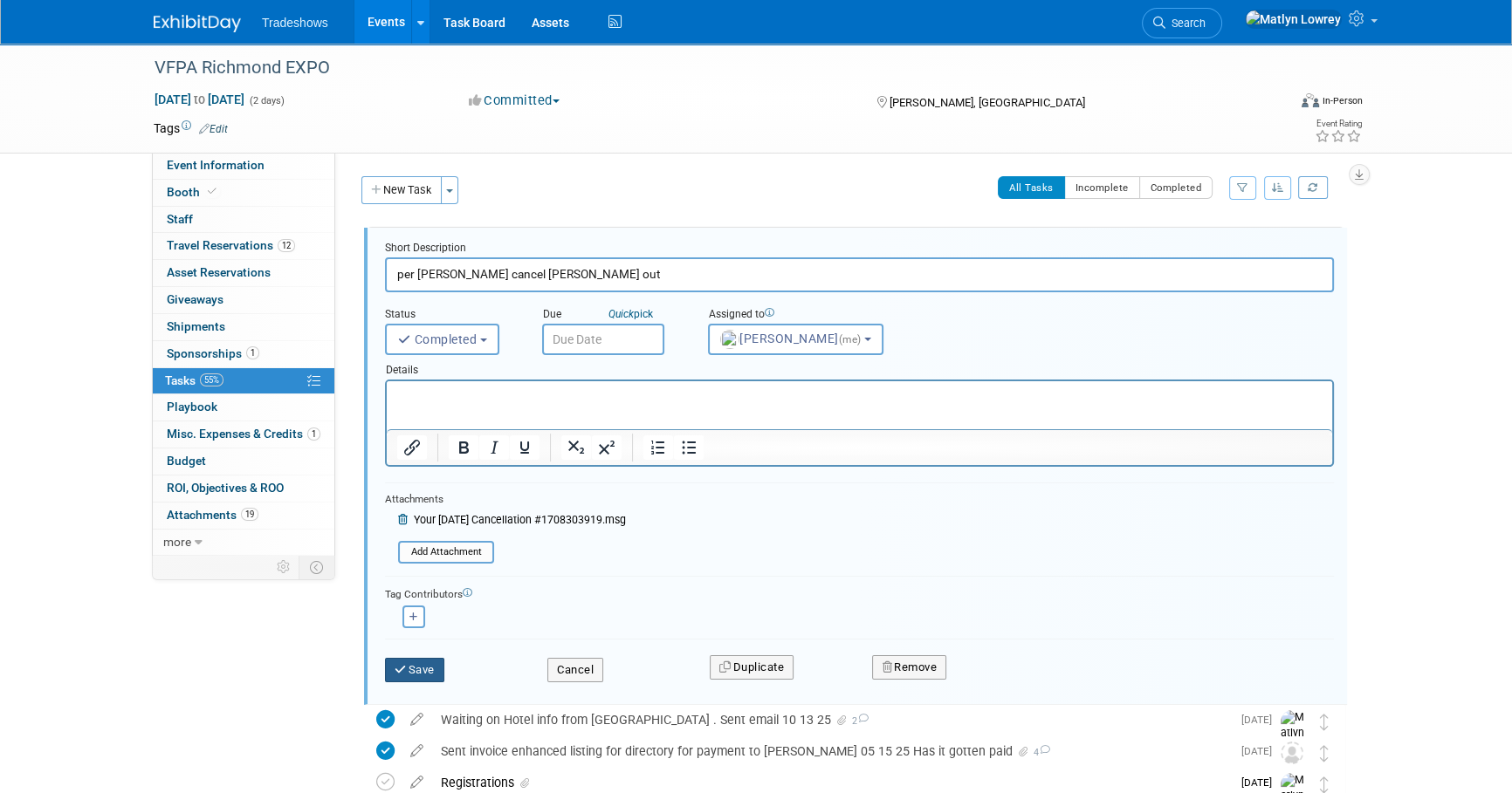
click at [398, 659] on button "Save" at bounding box center [414, 670] width 59 height 24
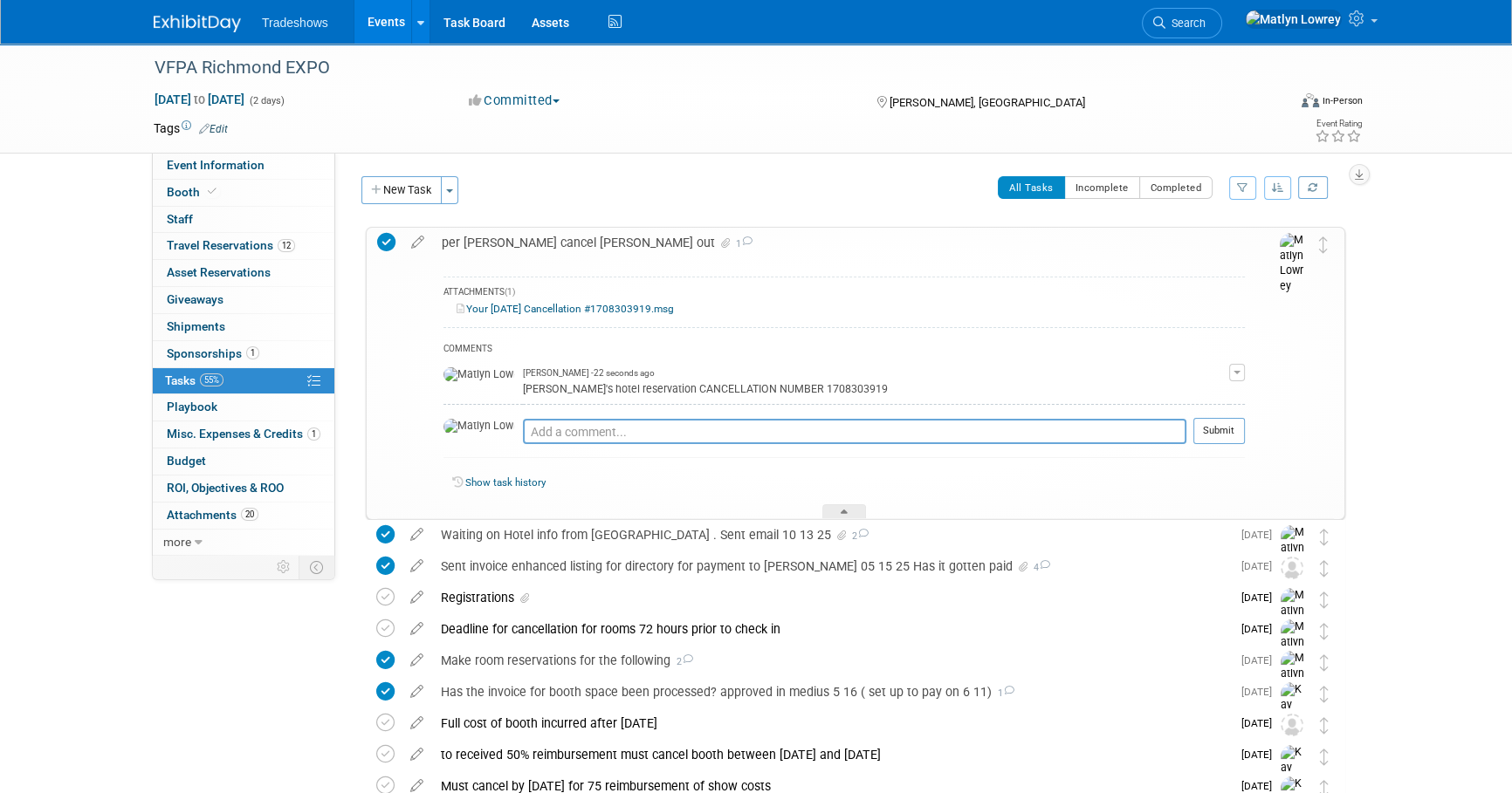
click at [395, 9] on link "Events" at bounding box center [386, 22] width 64 height 44
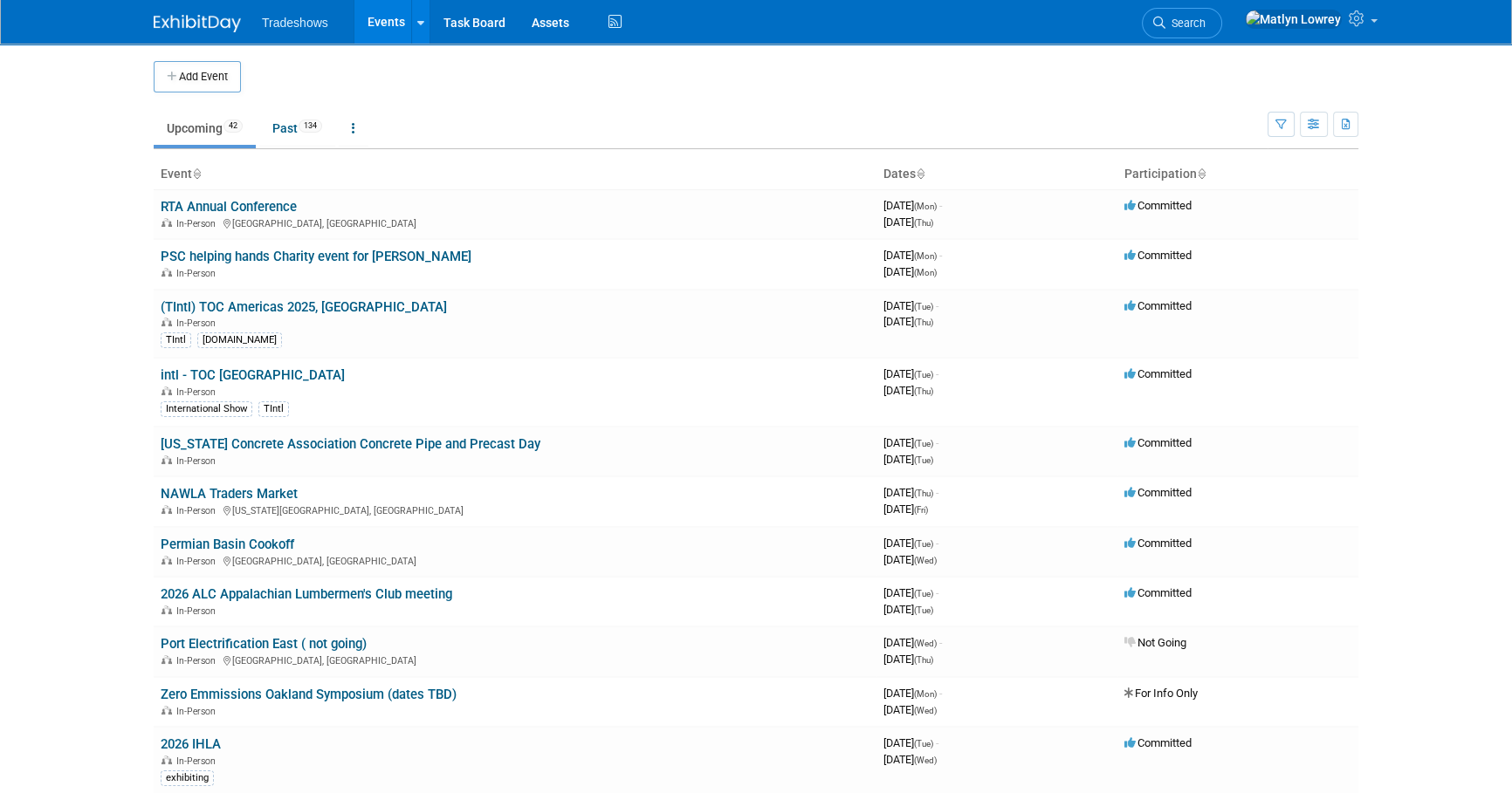
click at [1166, 21] on icon at bounding box center [1160, 23] width 12 height 12
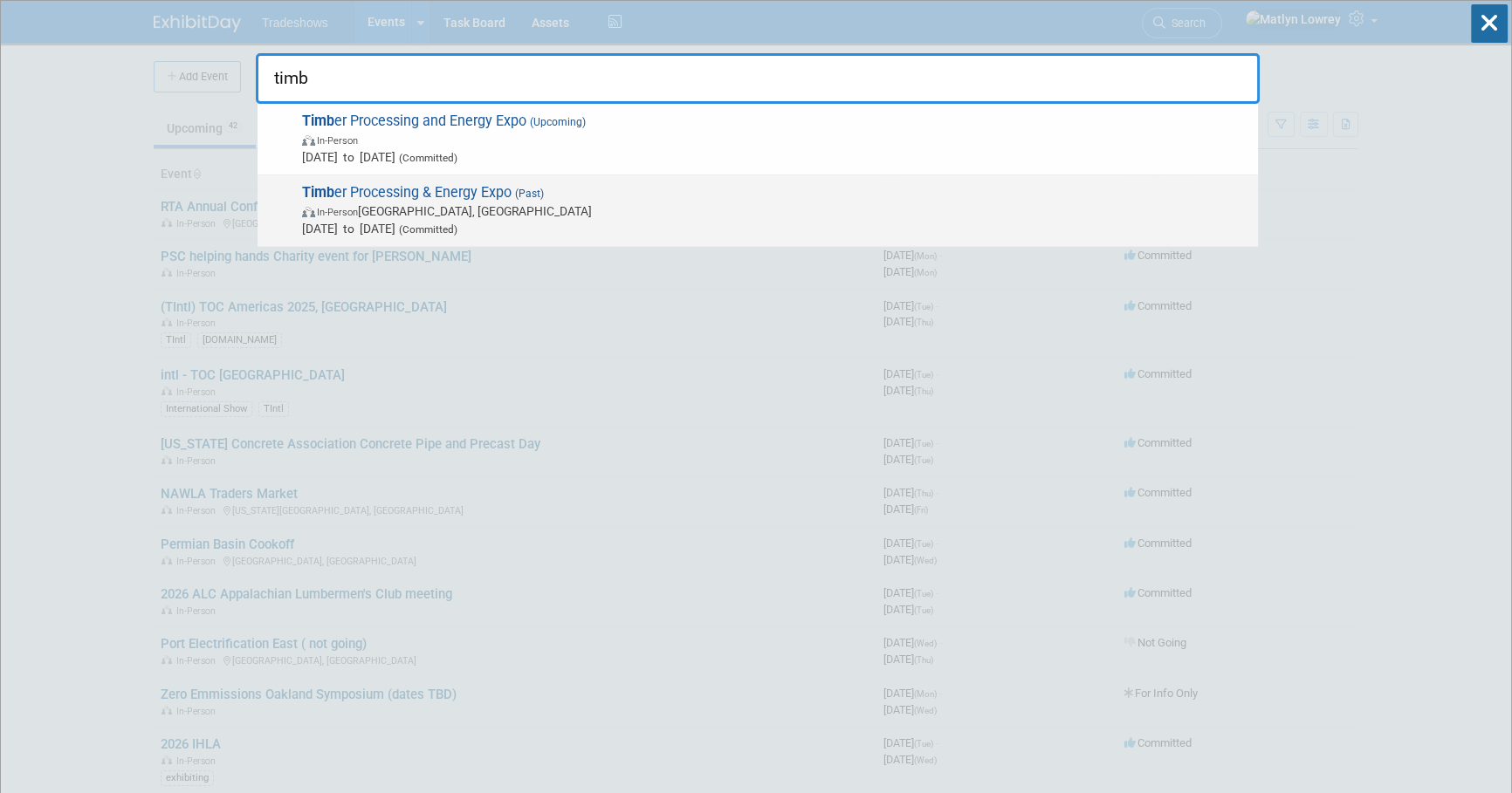
type input "timb"
click at [427, 204] on span "In-Person Portland, OR" at bounding box center [775, 210] width 947 height 17
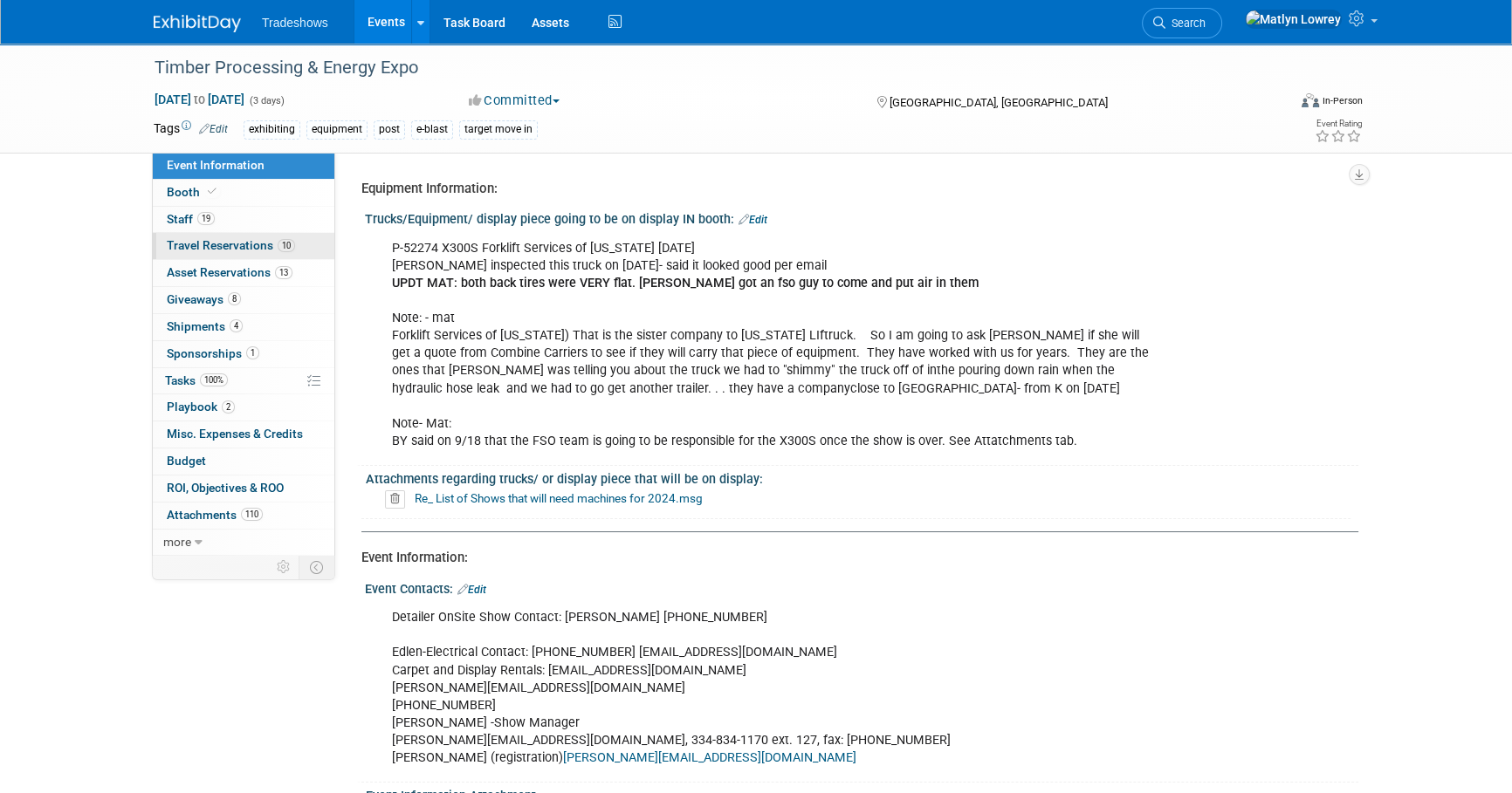
click at [195, 245] on span "Travel Reservations 10" at bounding box center [231, 245] width 129 height 14
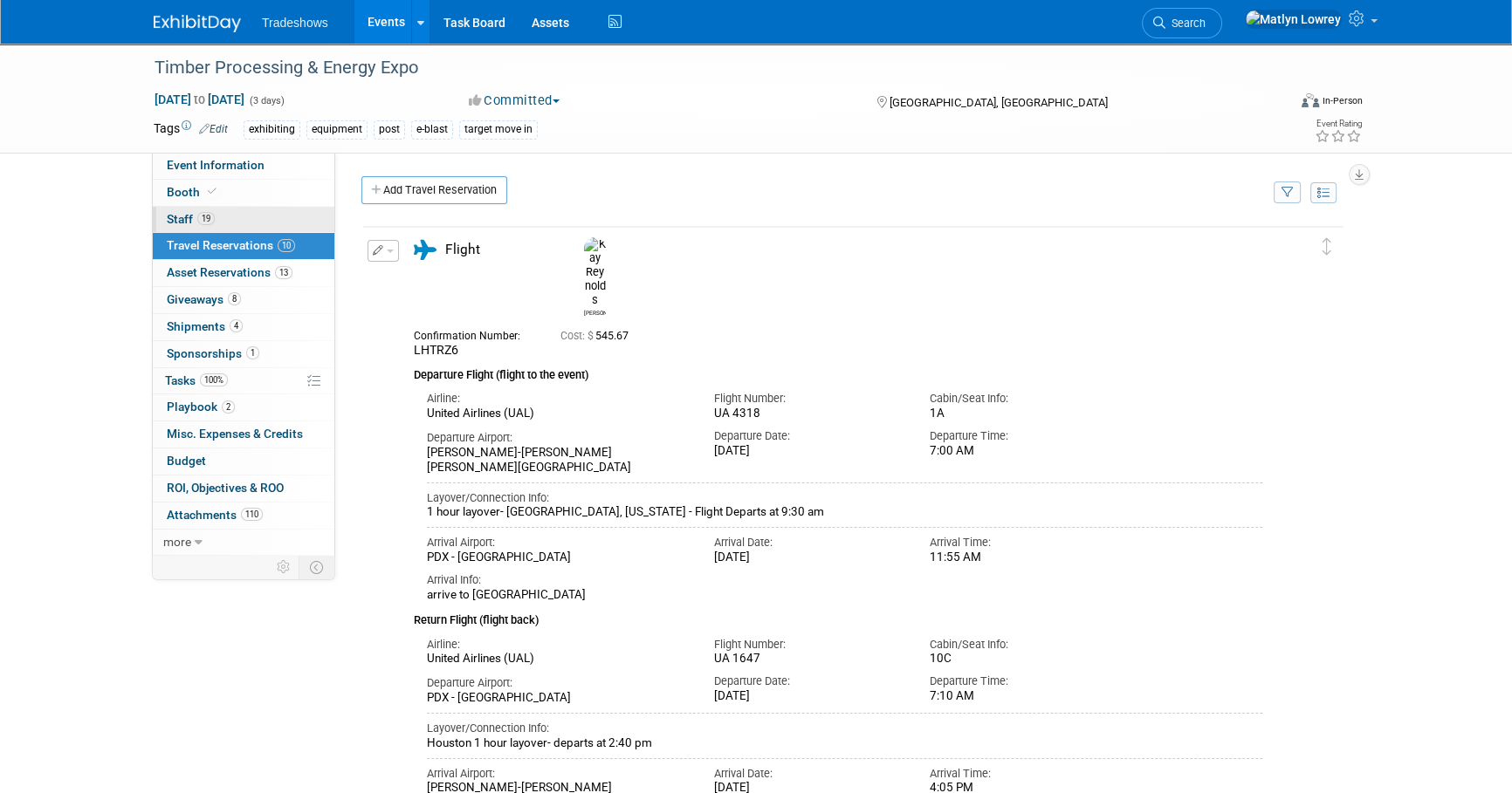
click at [227, 220] on link "19 Staff 19" at bounding box center [244, 219] width 182 height 26
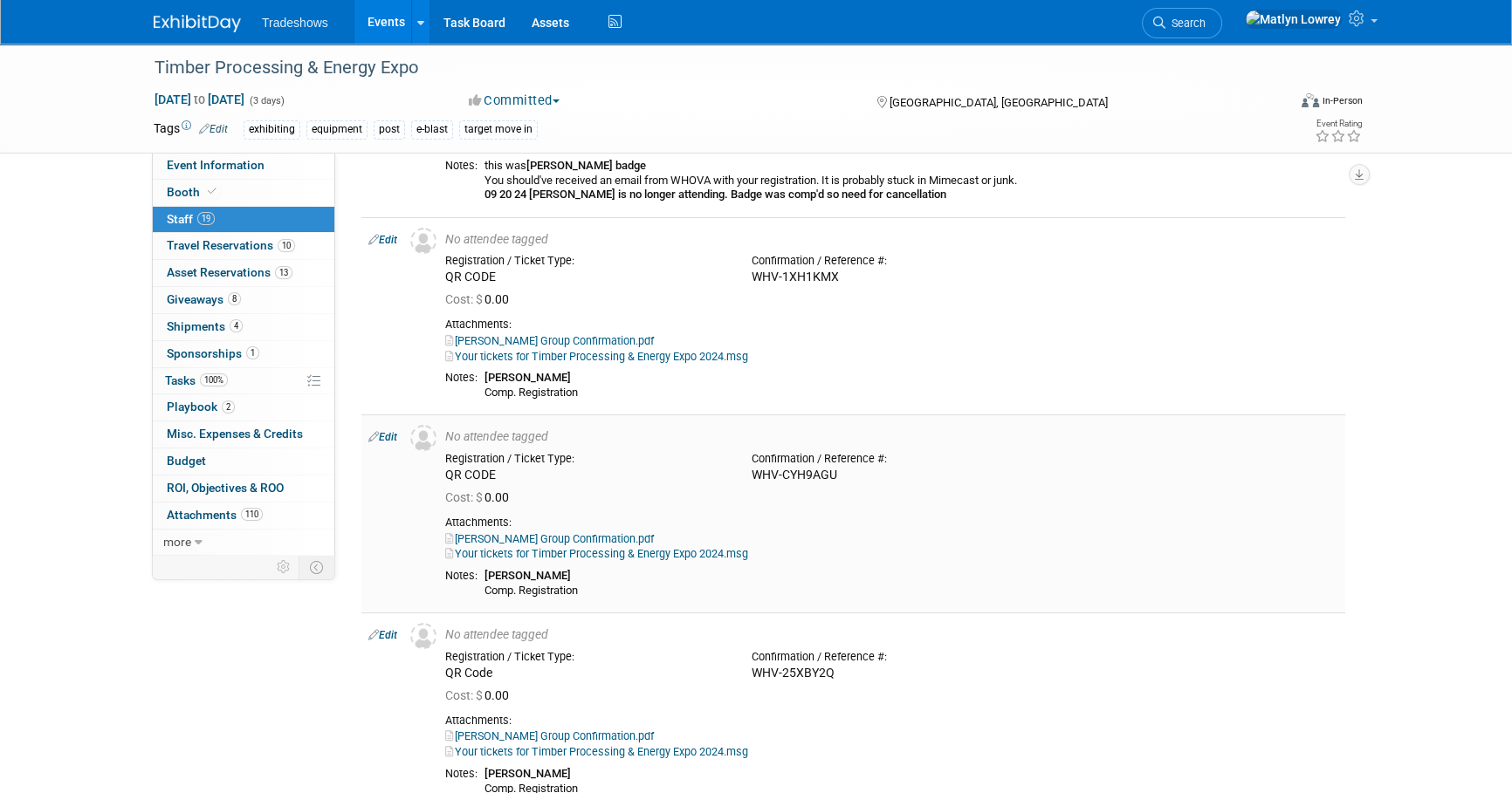
scroll to position [237, 0]
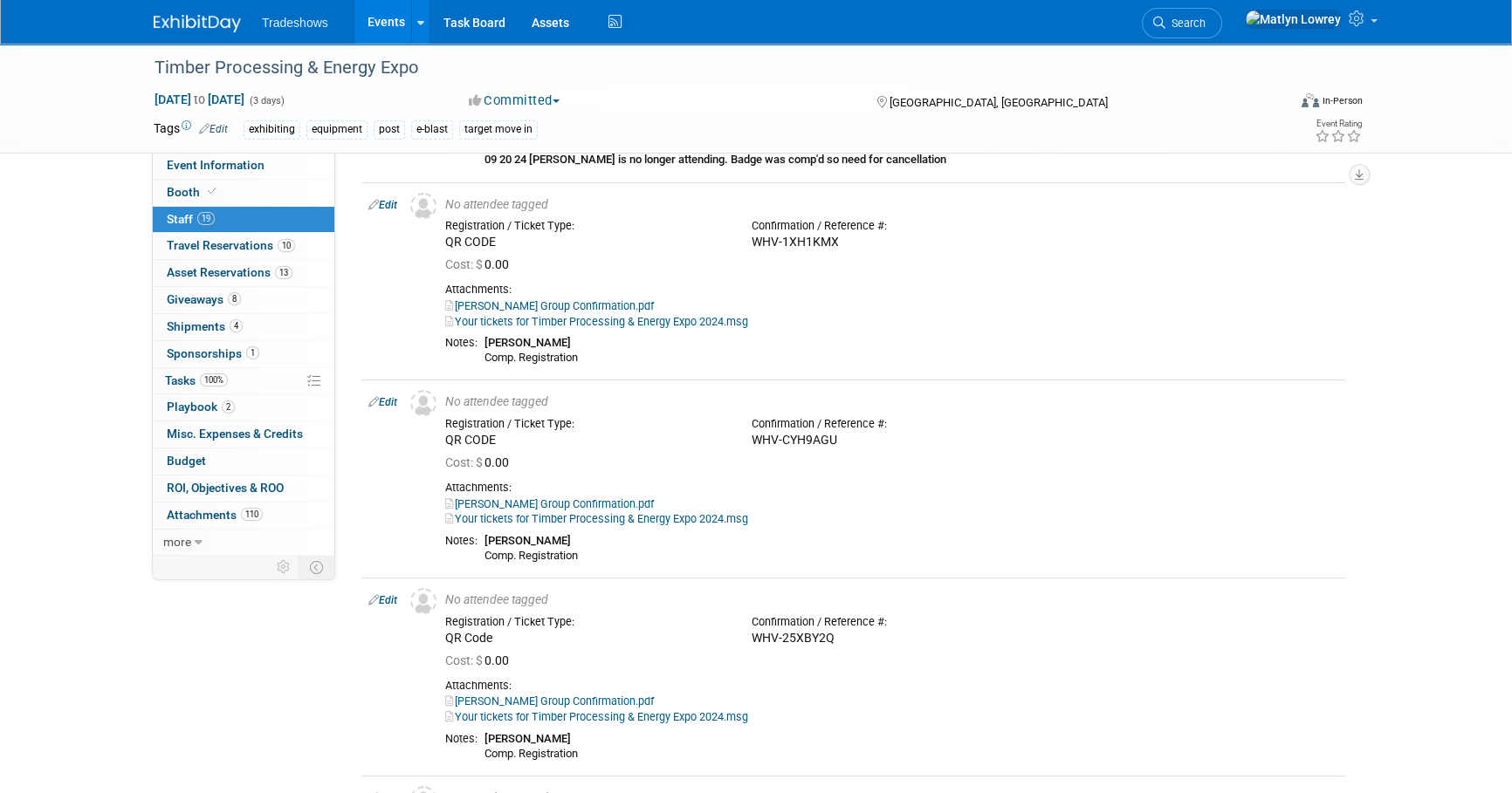
click at [378, 10] on link "Events" at bounding box center [386, 22] width 64 height 44
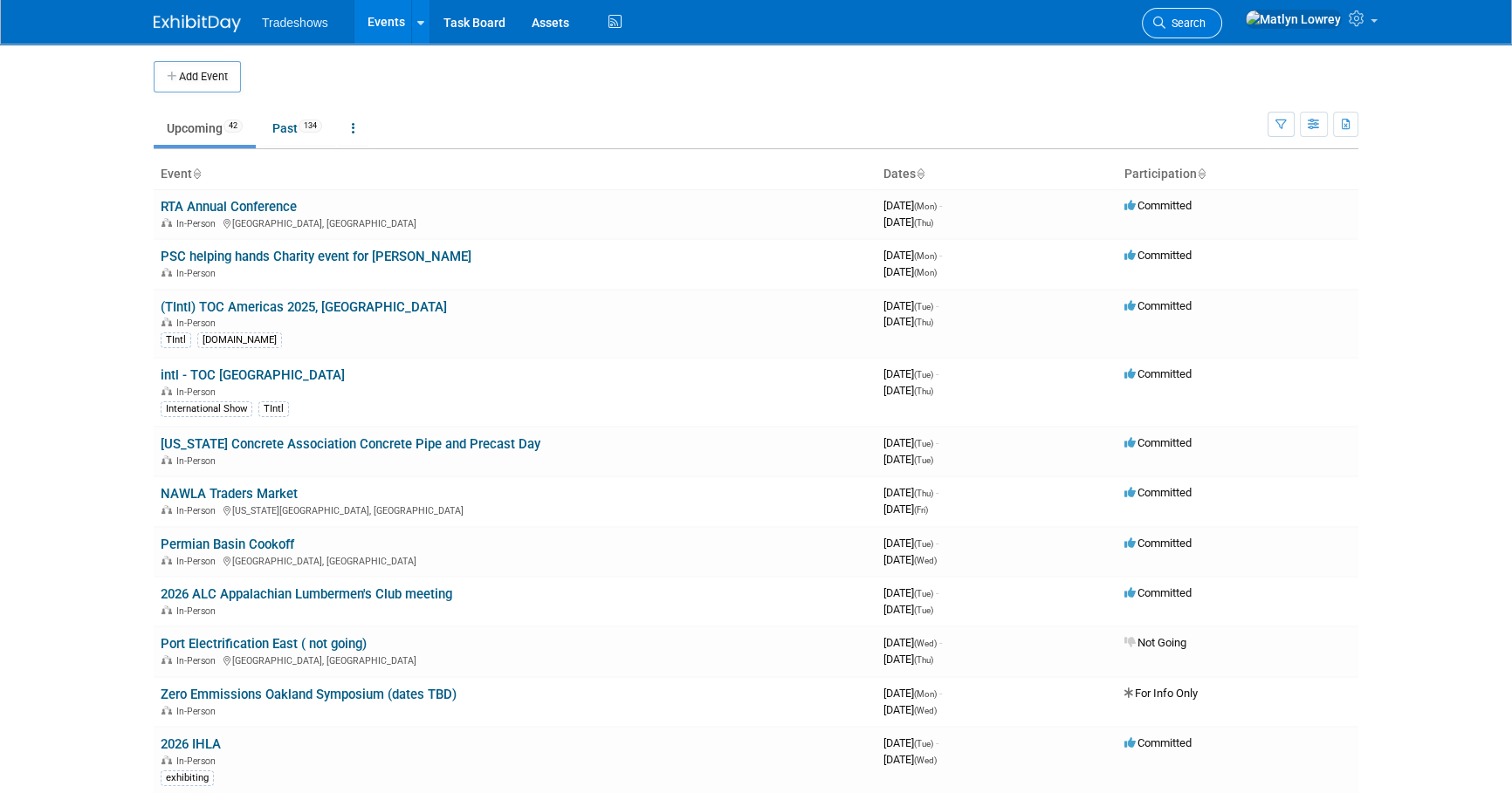
click at [1206, 17] on span "Search" at bounding box center [1186, 23] width 40 height 13
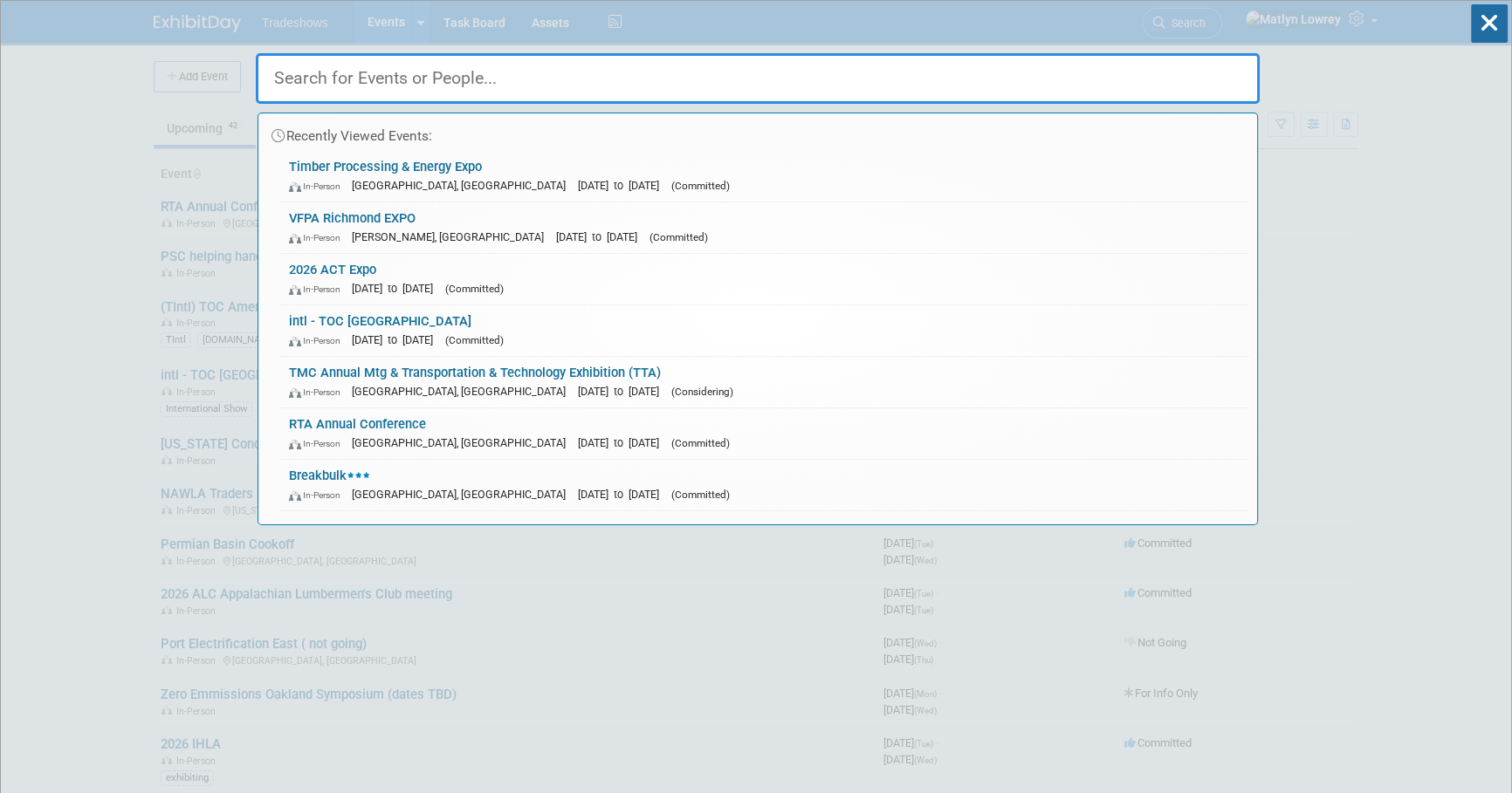
click at [371, 180] on span "[GEOGRAPHIC_DATA], [GEOGRAPHIC_DATA]" at bounding box center [463, 185] width 223 height 13
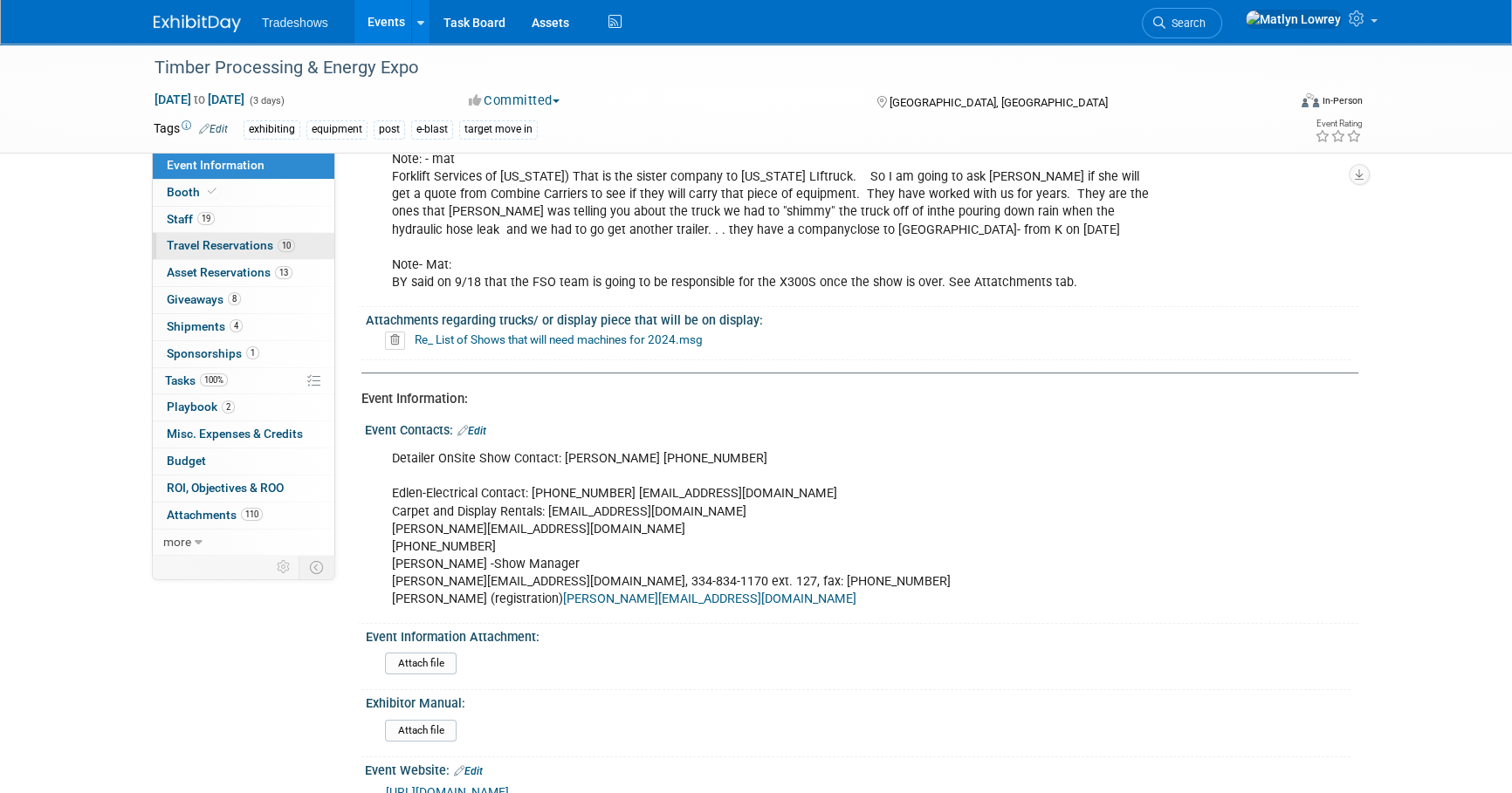
scroll to position [158, 0]
click at [218, 223] on link "19 Staff 19" at bounding box center [244, 219] width 182 height 26
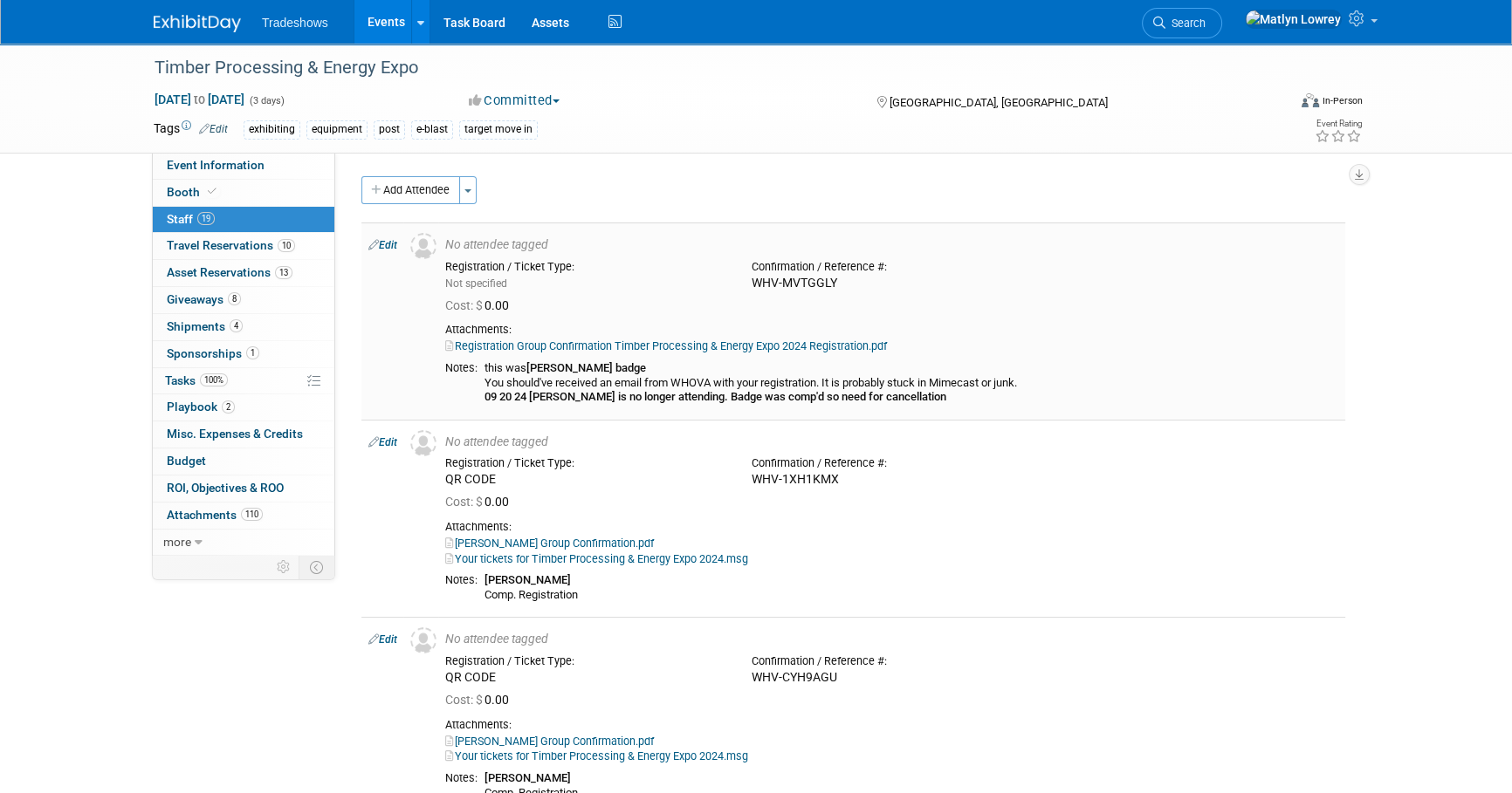
click at [508, 349] on link "Registration Group Confirmation Timber Processing & Energy Expo 2024 Registrati…" at bounding box center [666, 345] width 442 height 13
click at [212, 249] on span "Travel Reservations 10" at bounding box center [231, 245] width 129 height 14
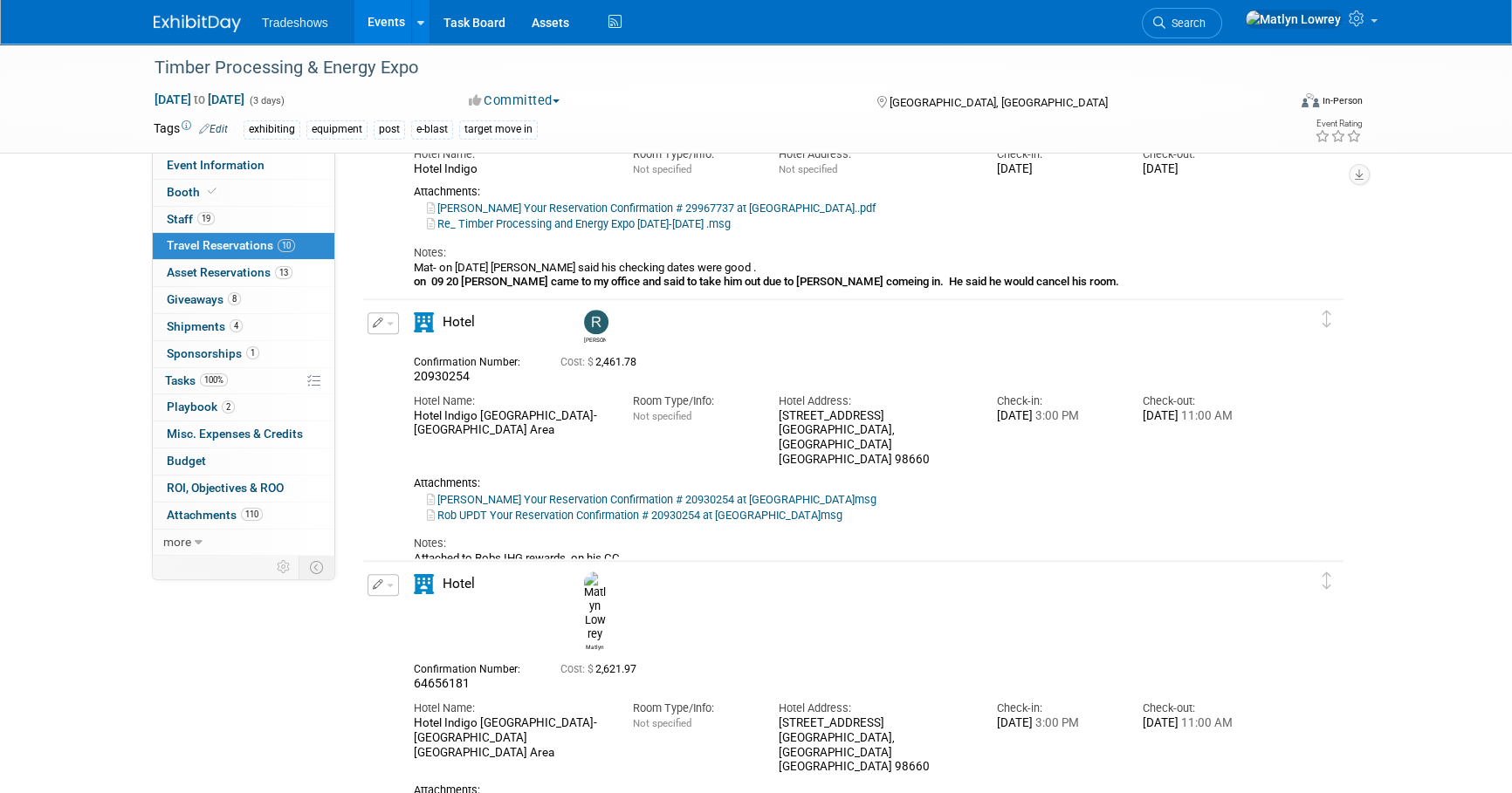
scroll to position [1823, 0]
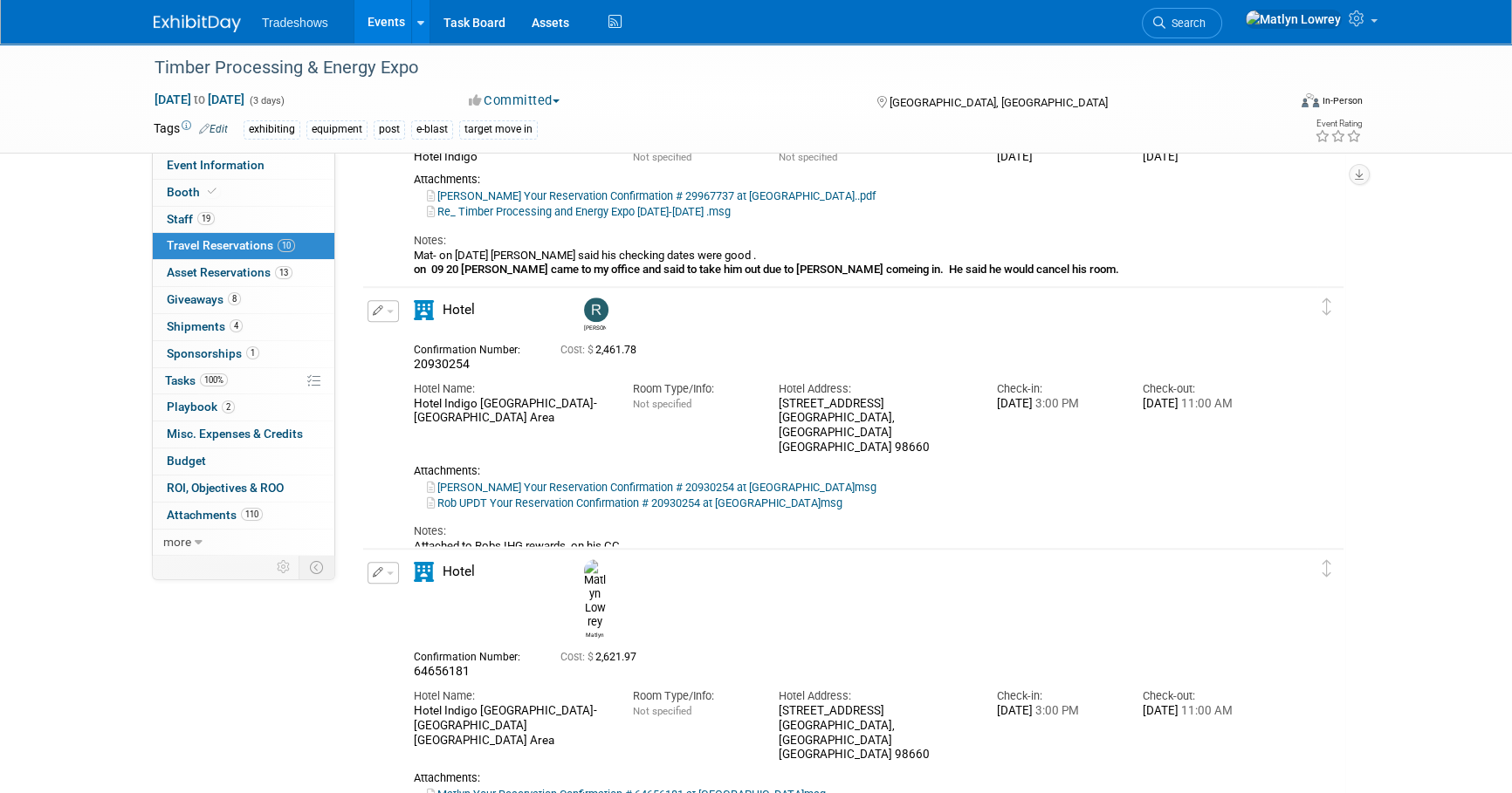
click at [476, 497] on link "Rob UPDT Your Reservation Confirmation # 20930254 at Hotel Indigo_.msg" at bounding box center [635, 503] width 415 height 13
click at [385, 17] on link "Events" at bounding box center [386, 22] width 64 height 44
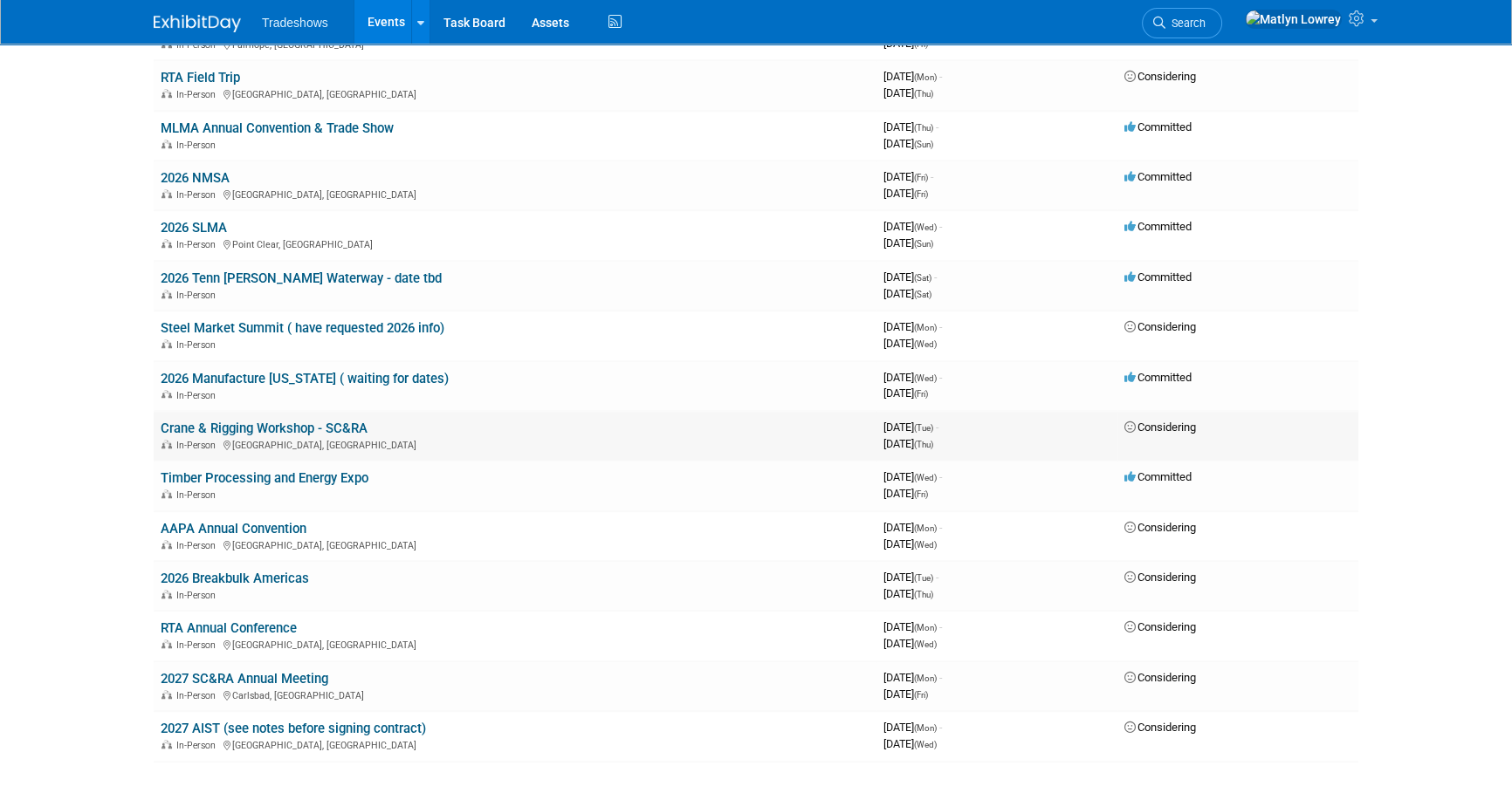
scroll to position [1666, 0]
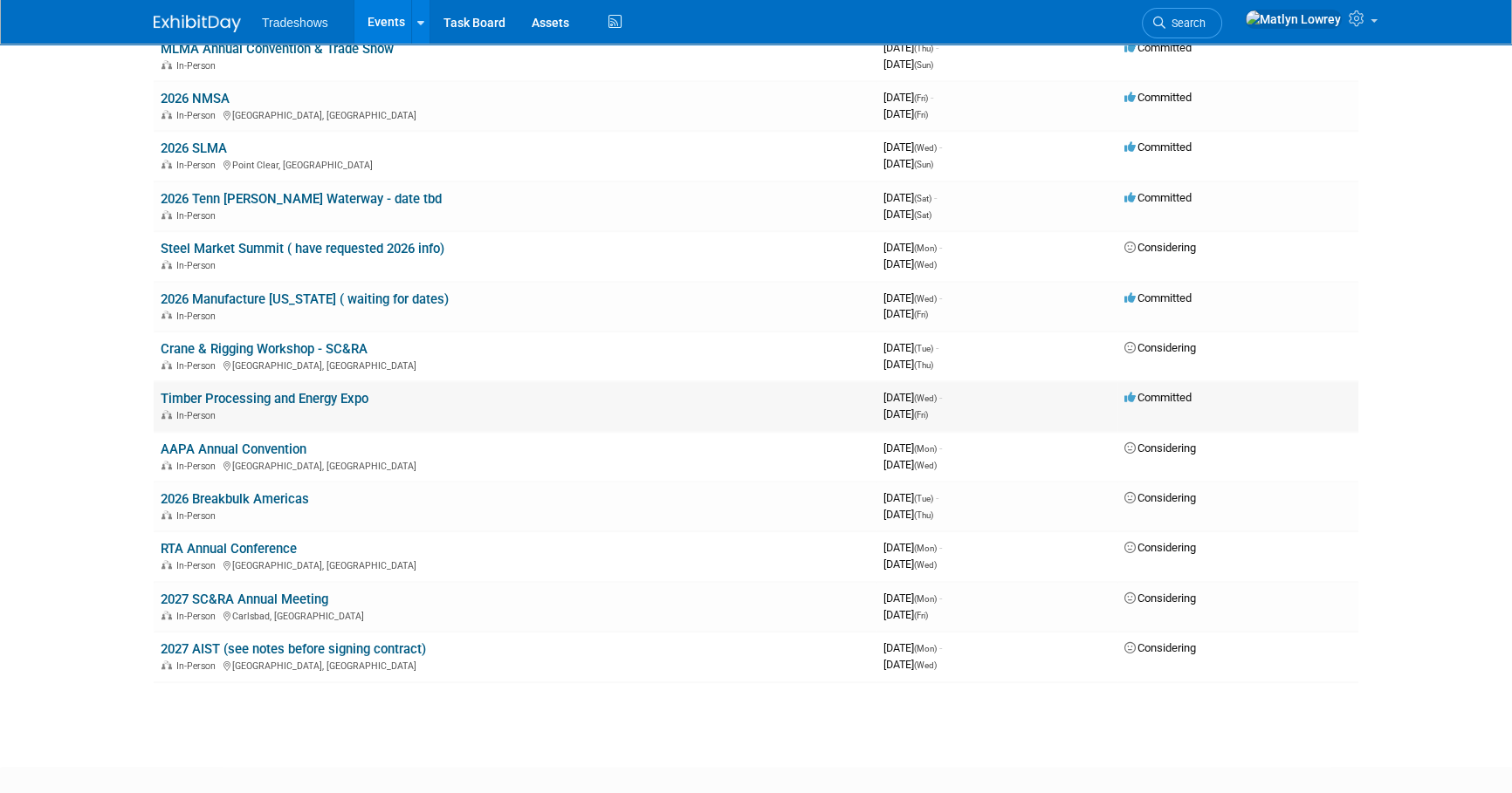
click at [252, 391] on link "Timber Processing and Energy Expo" at bounding box center [264, 399] width 208 height 16
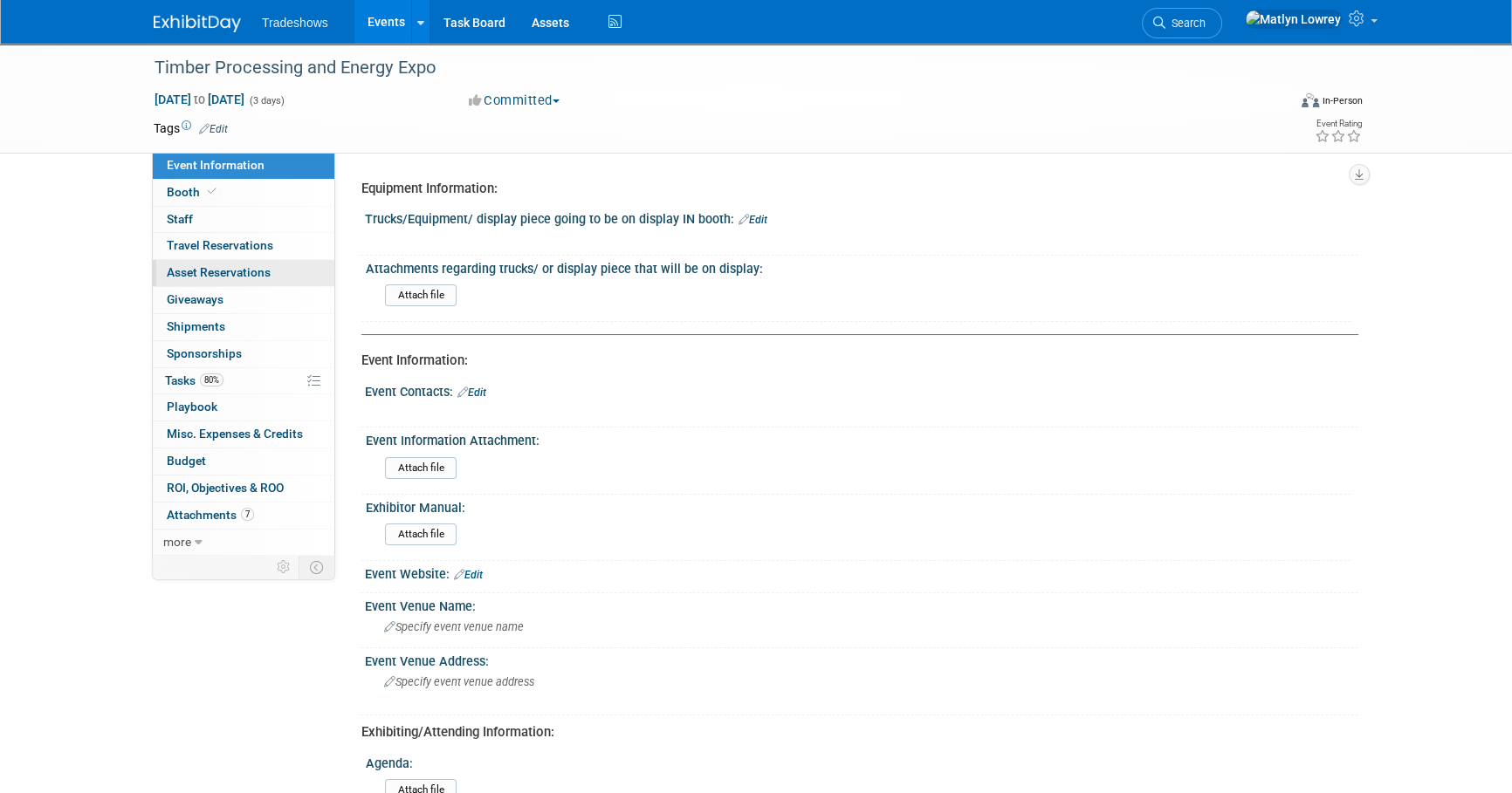
click at [195, 265] on span "Asset Reservations 0" at bounding box center [219, 272] width 104 height 14
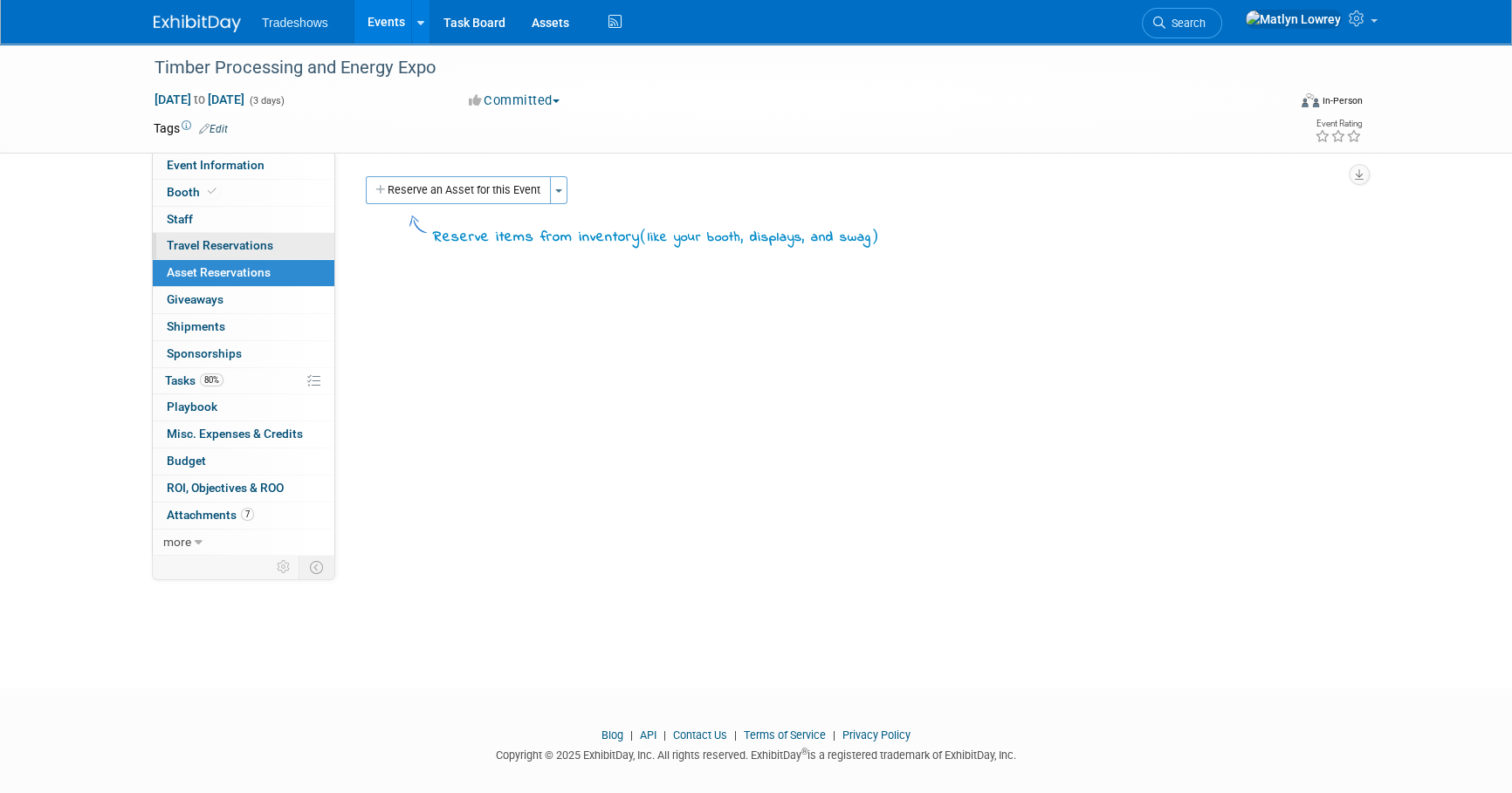
click at [196, 252] on span "Travel Reservations 0" at bounding box center [220, 245] width 107 height 14
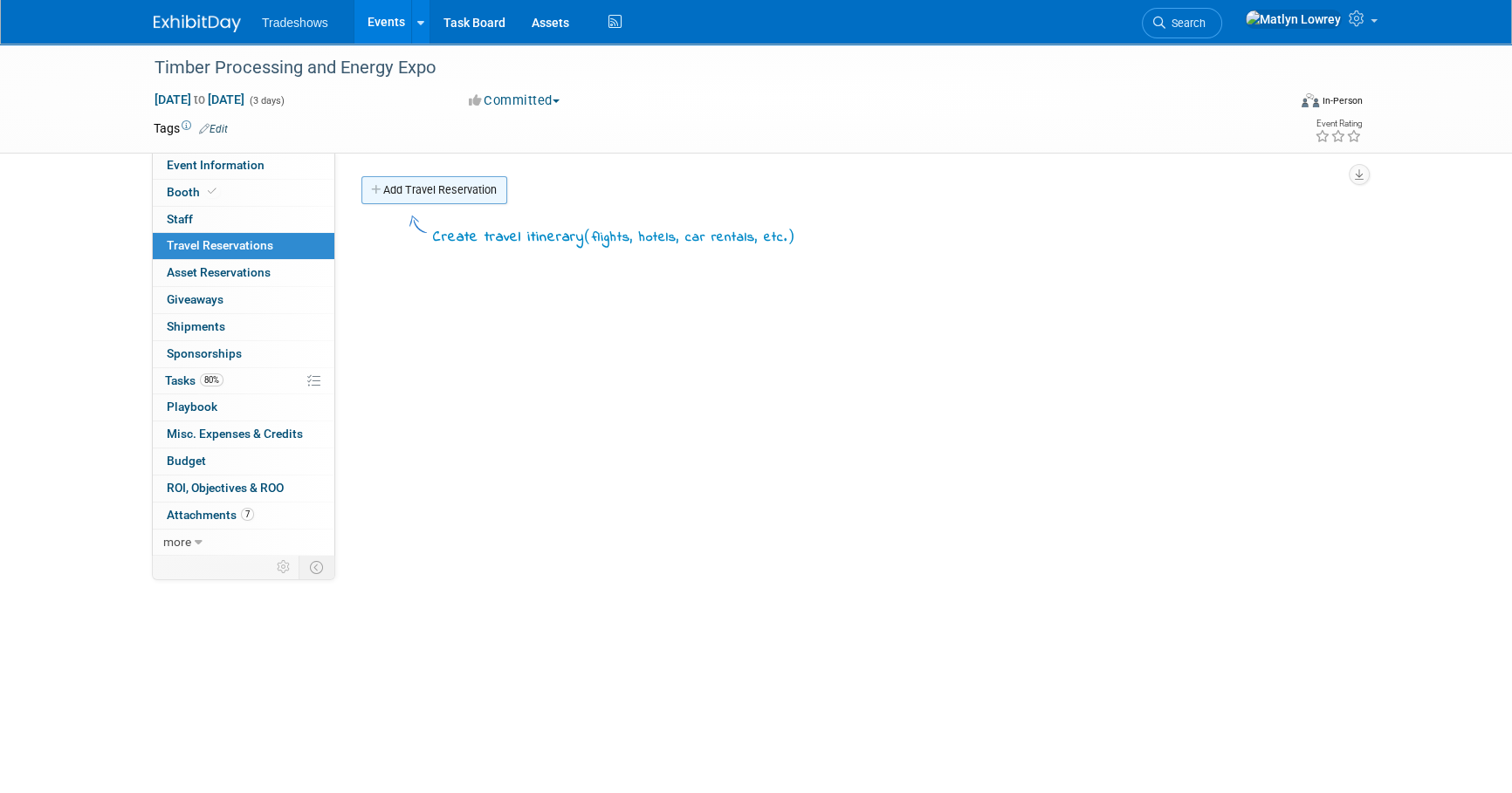
click at [416, 194] on link "Add Travel Reservation" at bounding box center [434, 191] width 146 height 28
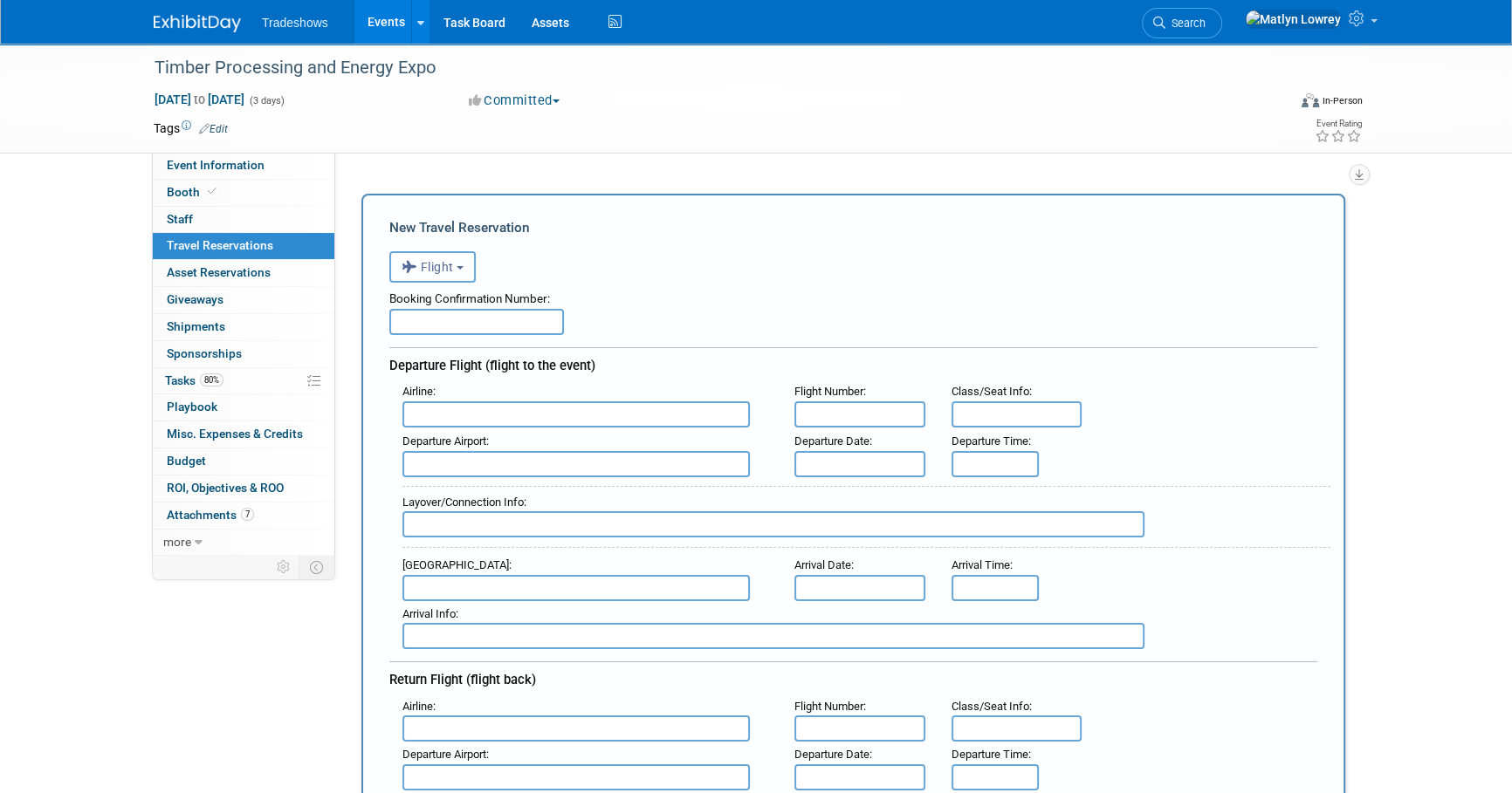
click at [430, 264] on span "Flight" at bounding box center [427, 267] width 52 height 14
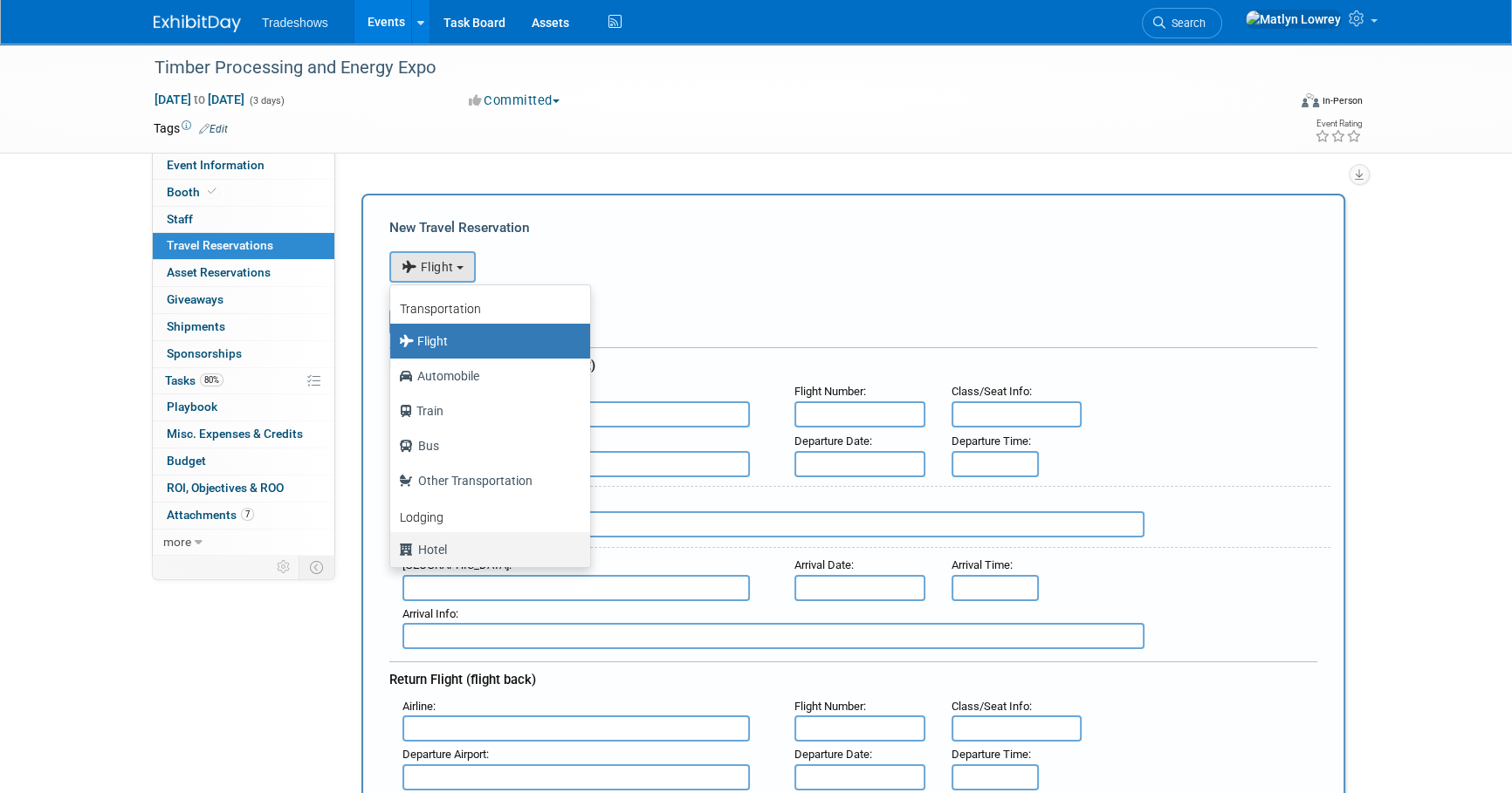
click at [432, 550] on label "Hotel" at bounding box center [486, 550] width 174 height 28
click at [393, 550] on input "Hotel" at bounding box center [386, 547] width 11 height 11
select select "6"
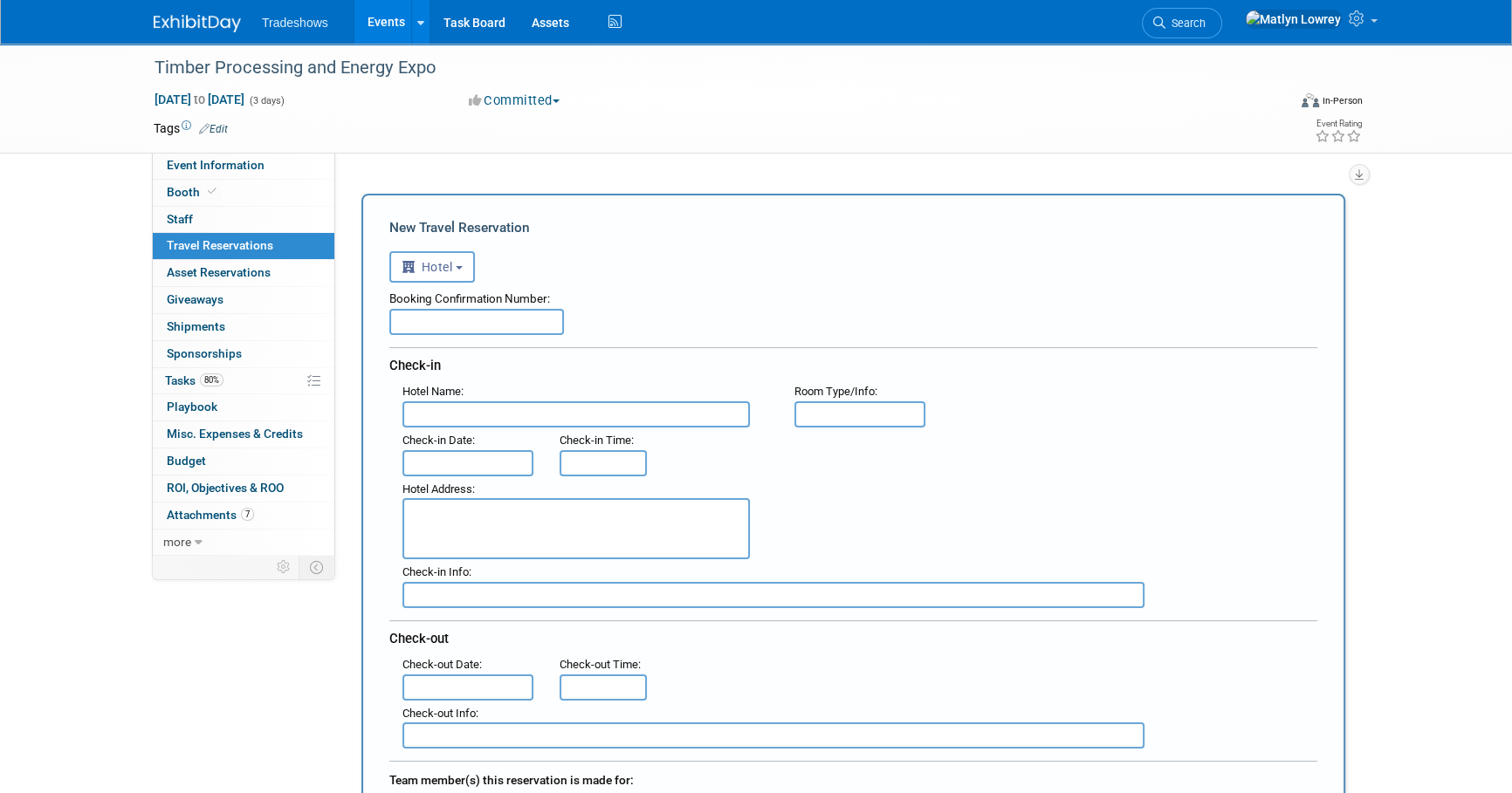
scroll to position [79, 0]
